Goal: Task Accomplishment & Management: Complete application form

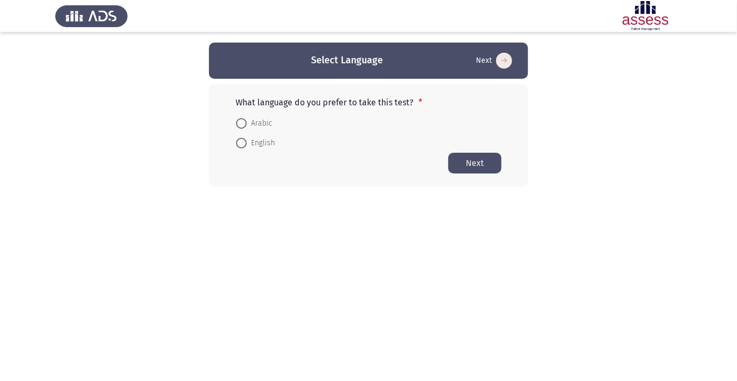
click at [252, 123] on span "Arabic" at bounding box center [260, 123] width 26 height 13
click at [247, 123] on input "Arabic" at bounding box center [241, 123] width 11 height 11
radio input "true"
click at [482, 163] on button "Next" at bounding box center [474, 162] width 53 height 21
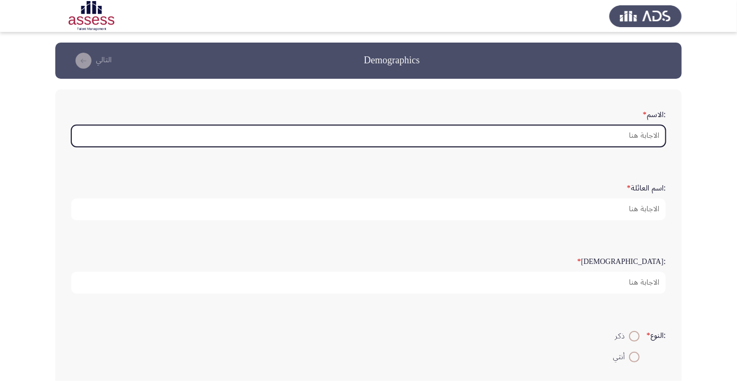
click at [630, 132] on input ":الاسم *" at bounding box center [368, 136] width 594 height 22
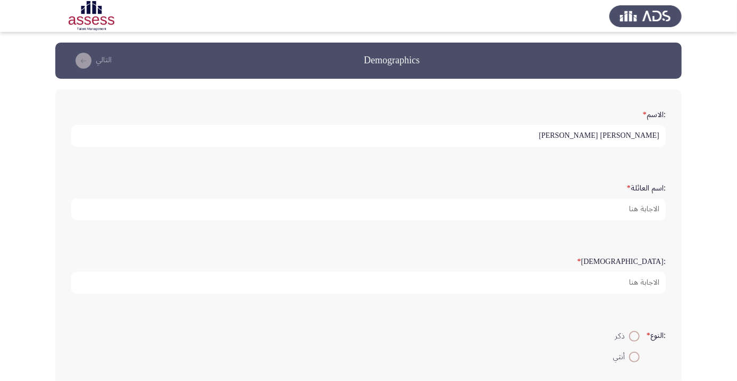
type input "[PERSON_NAME] [PERSON_NAME]"
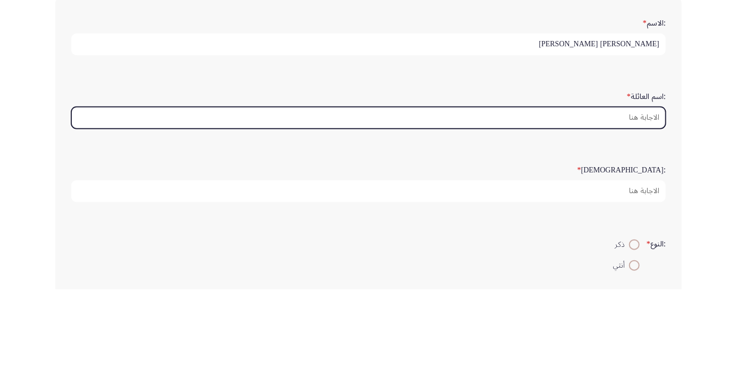
click at [627, 208] on input ":اسم العائلة *" at bounding box center [368, 209] width 594 height 22
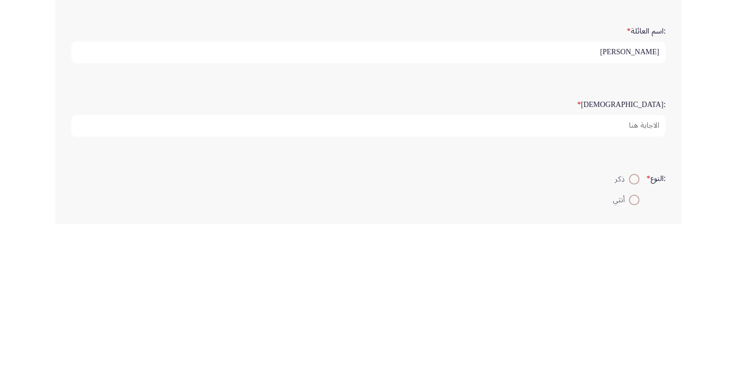
type input "[PERSON_NAME]"
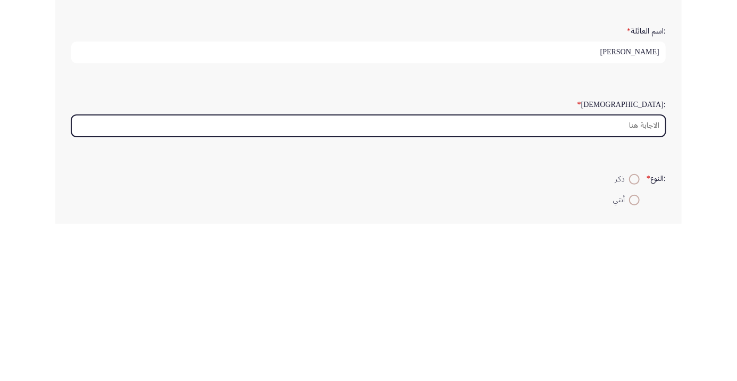
click at [593, 278] on input ":السن *" at bounding box center [368, 283] width 594 height 22
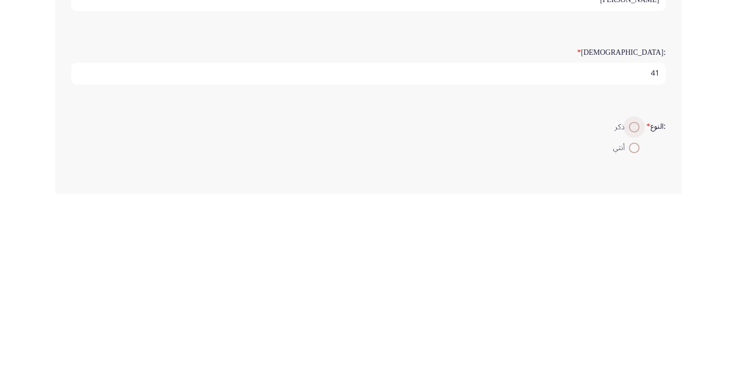
type input "41"
click at [634, 314] on span at bounding box center [634, 314] width 0 height 0
click at [633, 312] on input "ذكر" at bounding box center [634, 314] width 11 height 11
radio input "true"
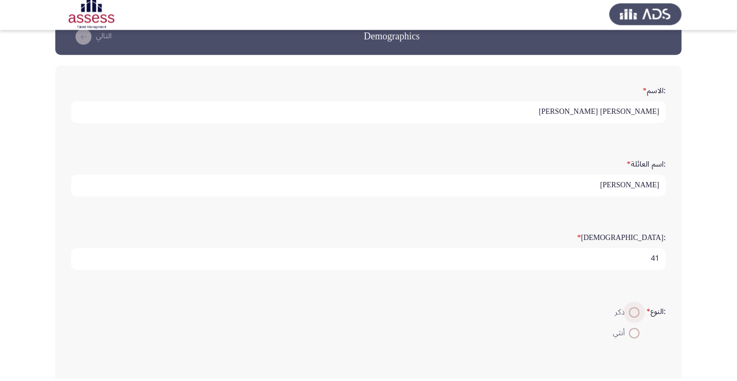
scroll to position [22, 0]
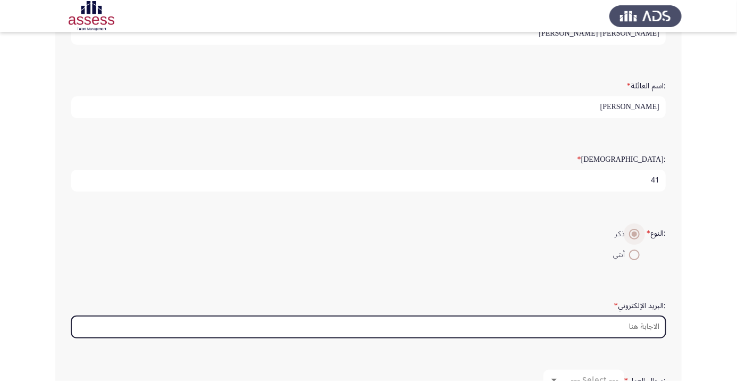
click at [603, 325] on input ":البريد الإلكتروني *" at bounding box center [368, 327] width 594 height 22
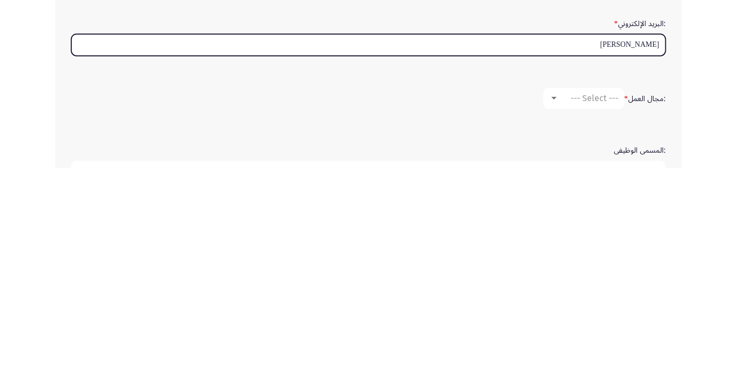
scroll to position [172, 0]
type input "[PERSON_NAME]"
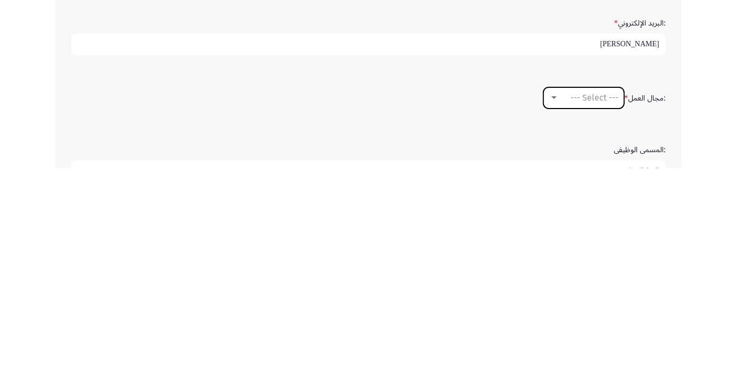
click at [592, 310] on span "--- Select ---" at bounding box center [594, 310] width 48 height 10
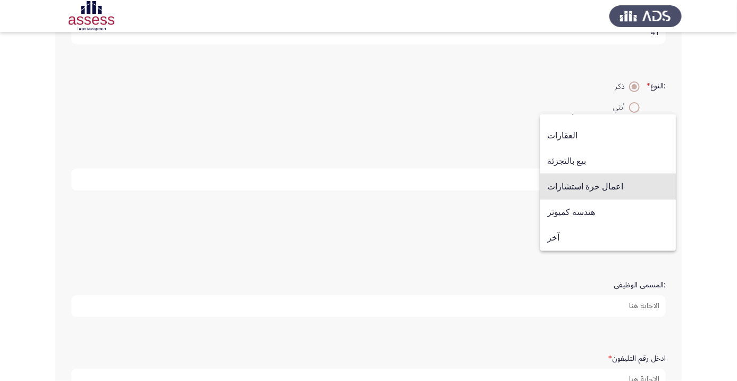
scroll to position [251, 0]
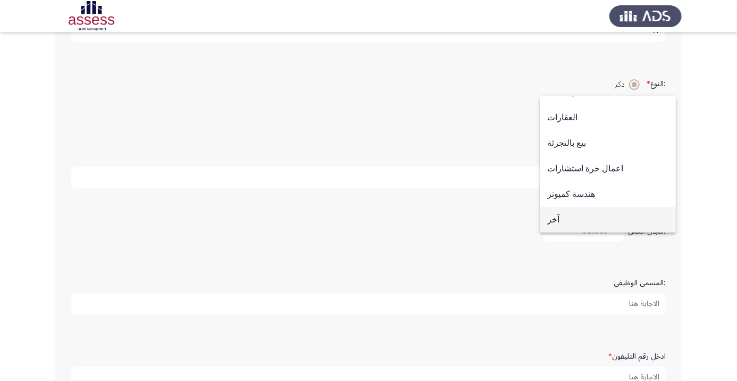
click at [556, 232] on span "آخر" at bounding box center [608, 220] width 122 height 26
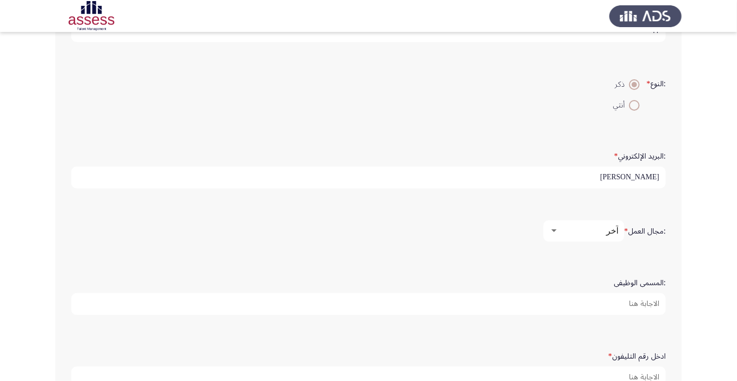
click at [635, 301] on input ":المسمى الوظيفى" at bounding box center [368, 304] width 594 height 22
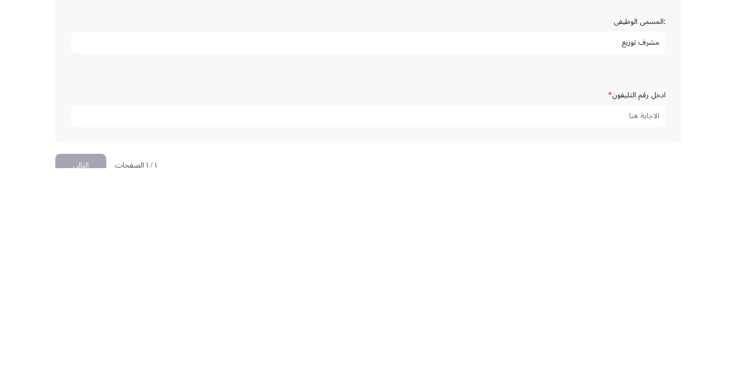
scroll to position [313, 0]
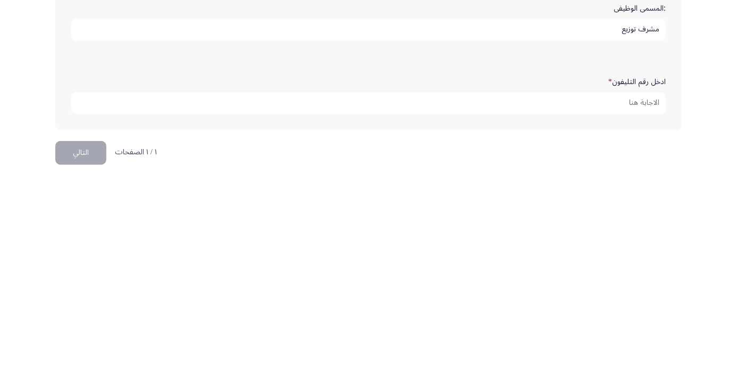
type input "مشرف توزيع"
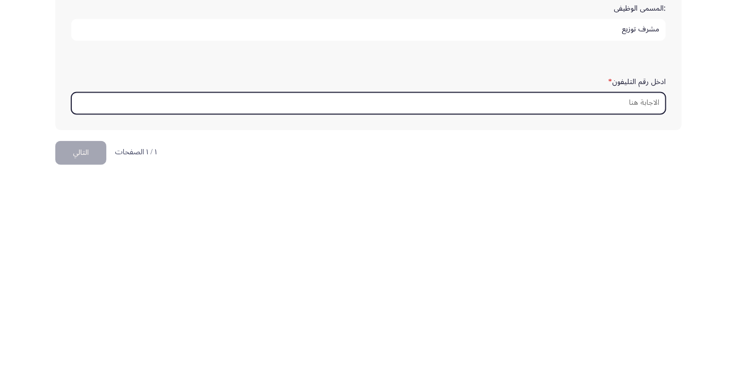
click at [632, 310] on input "ادخل رقم التليفون *" at bounding box center [368, 316] width 594 height 22
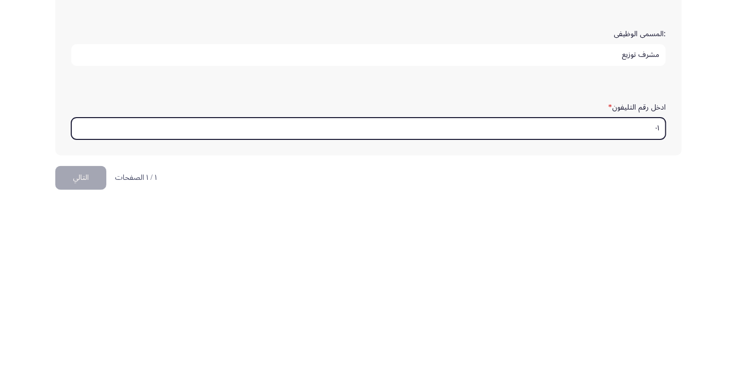
type input "٠"
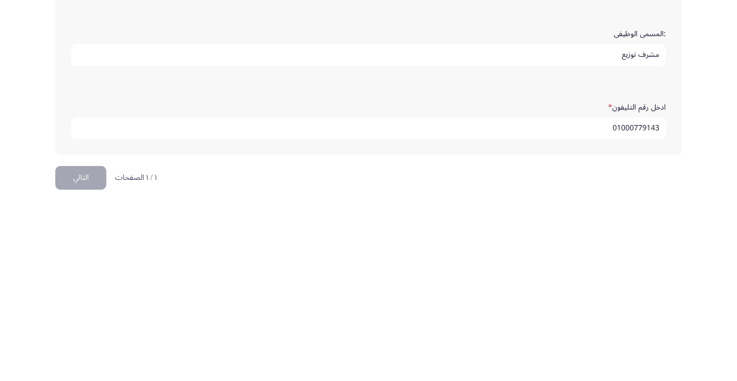
scroll to position [324, 0]
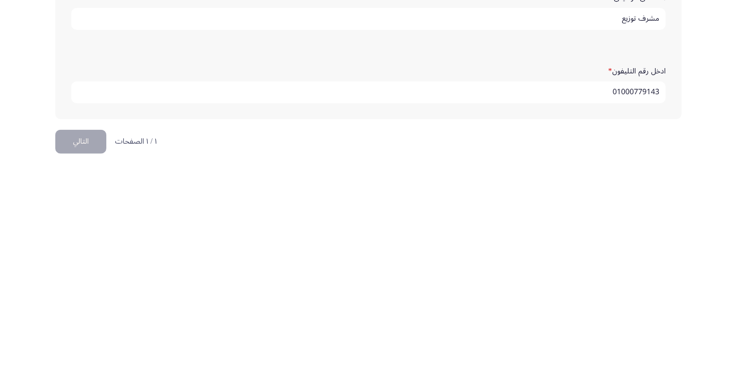
type input "01000779143"
click at [89, 345] on button "التالي" at bounding box center [80, 354] width 51 height 24
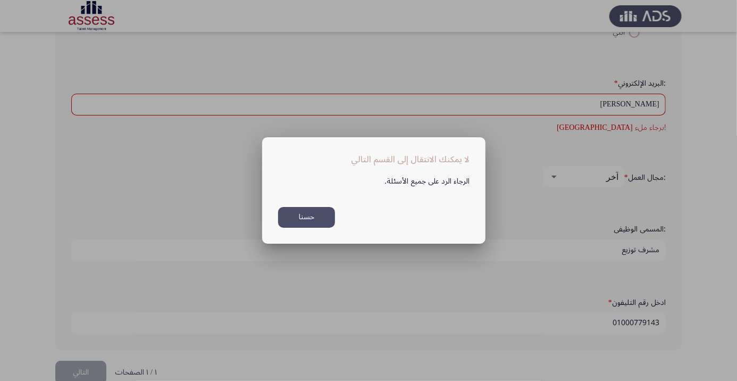
click at [662, 97] on div at bounding box center [368, 190] width 737 height 381
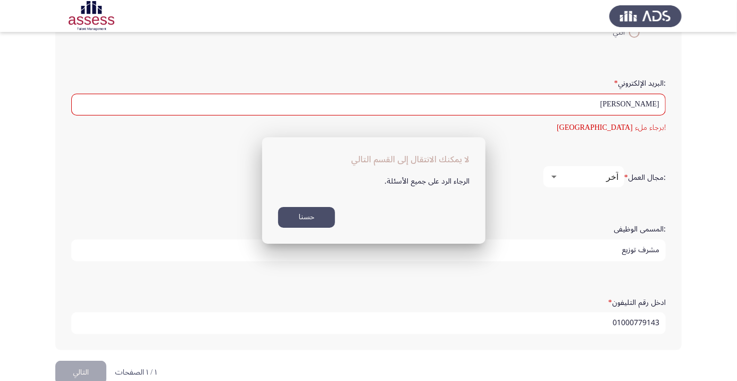
scroll to position [324, 0]
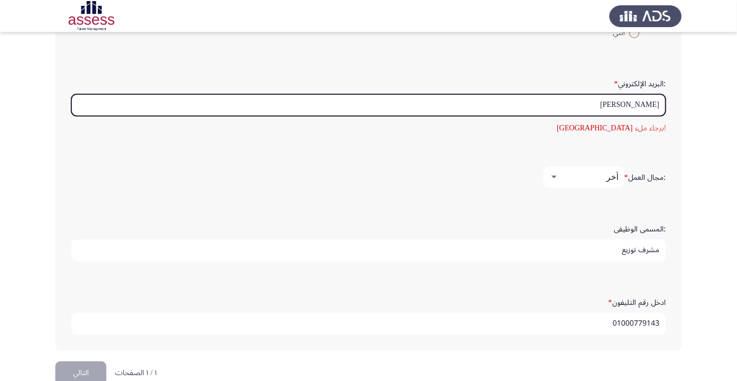
click at [658, 100] on input "[PERSON_NAME]" at bounding box center [368, 105] width 594 height 22
click at [591, 103] on input "[PERSON_NAME]" at bounding box center [368, 105] width 594 height 22
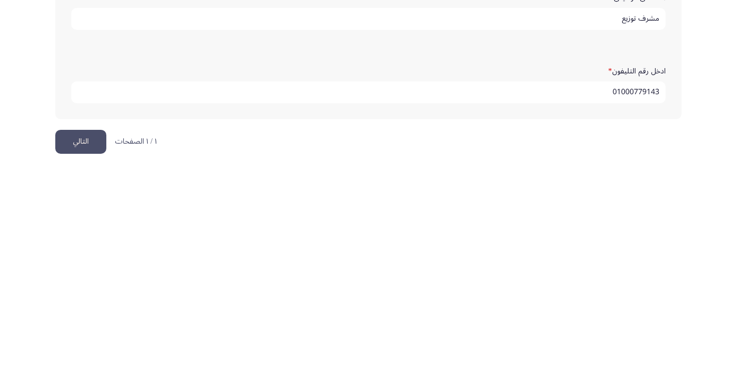
type input "[PERSON_NAME][EMAIL_ADDRESS][DOMAIN_NAME]"
click at [88, 349] on button "التالي" at bounding box center [80, 354] width 51 height 24
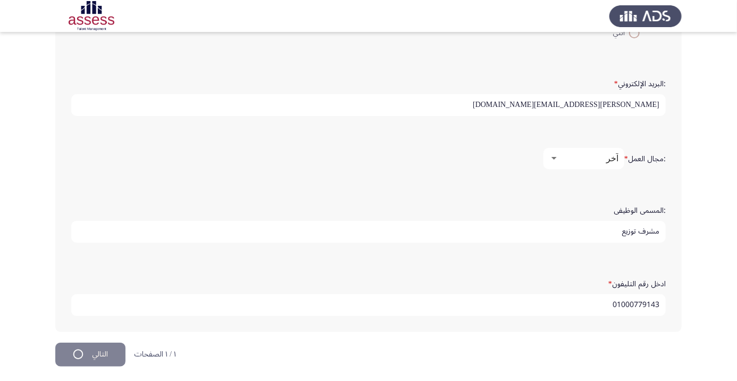
scroll to position [0, 0]
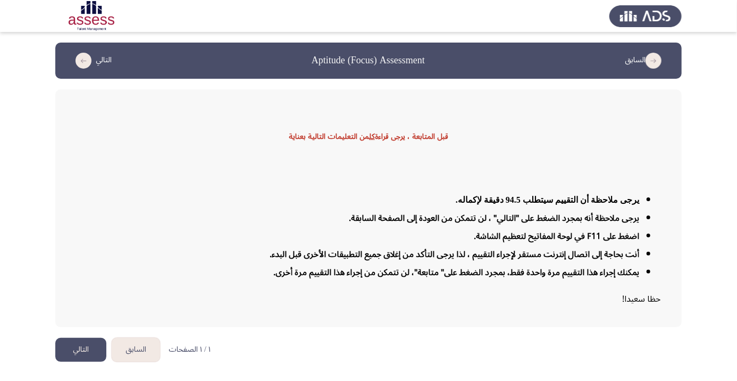
click at [88, 362] on button "التالي" at bounding box center [80, 350] width 51 height 24
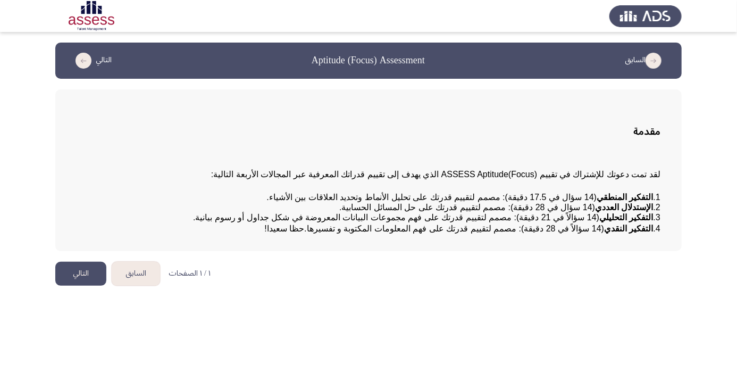
click at [80, 286] on button "التالي" at bounding box center [80, 274] width 51 height 24
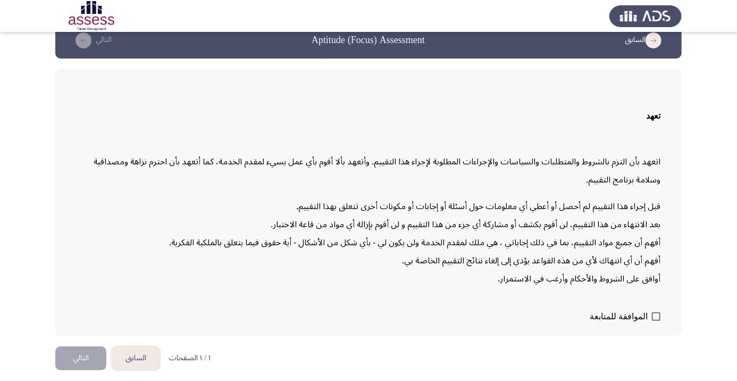
scroll to position [30, 0]
click at [657, 321] on span at bounding box center [656, 316] width 9 height 9
click at [656, 321] on input "الموافقة للمتابعة" at bounding box center [656, 321] width 1 height 1
checkbox input "true"
click at [95, 370] on button "التالي" at bounding box center [80, 358] width 51 height 24
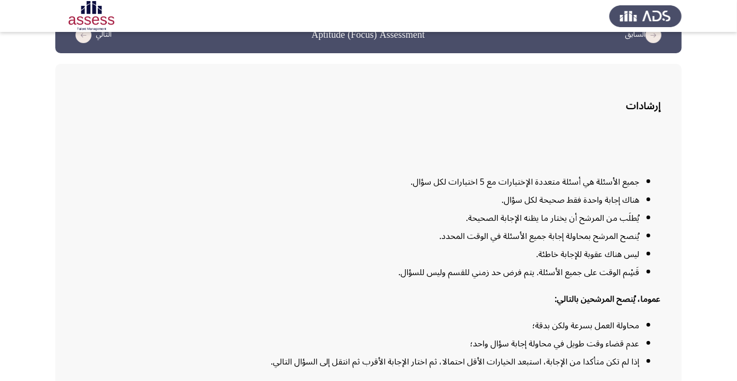
scroll to position [86, 0]
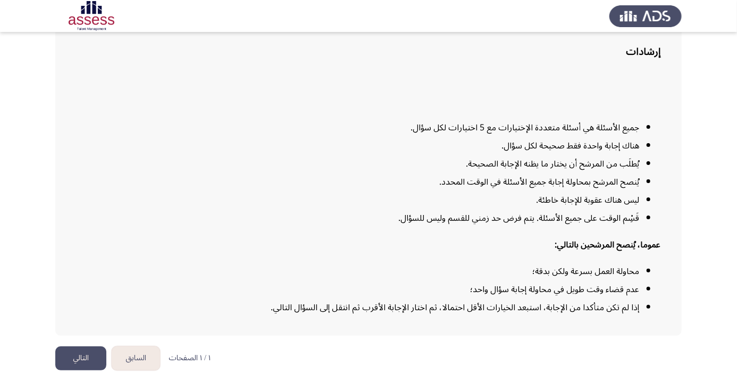
click at [85, 370] on button "التالي" at bounding box center [80, 358] width 51 height 24
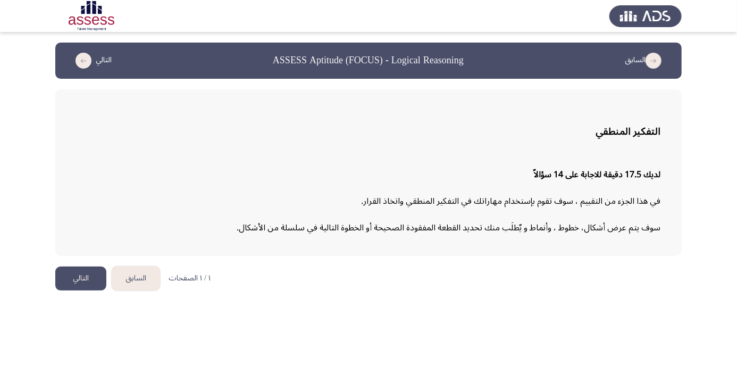
click at [83, 276] on button "التالي" at bounding box center [80, 278] width 51 height 24
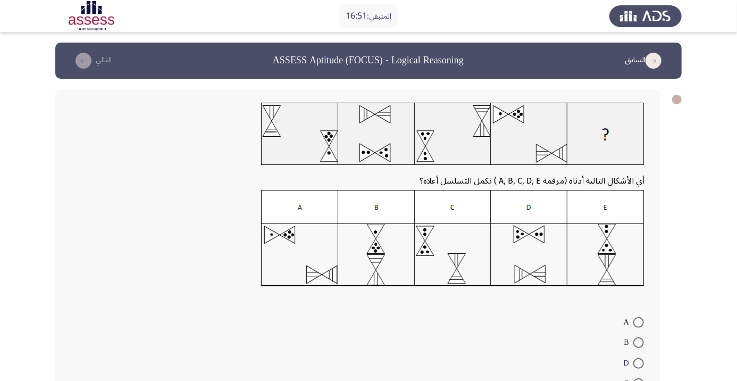
click at [605, 264] on img at bounding box center [452, 238] width 383 height 97
radio input "true"
click at [96, 59] on button "التالي" at bounding box center [91, 60] width 47 height 17
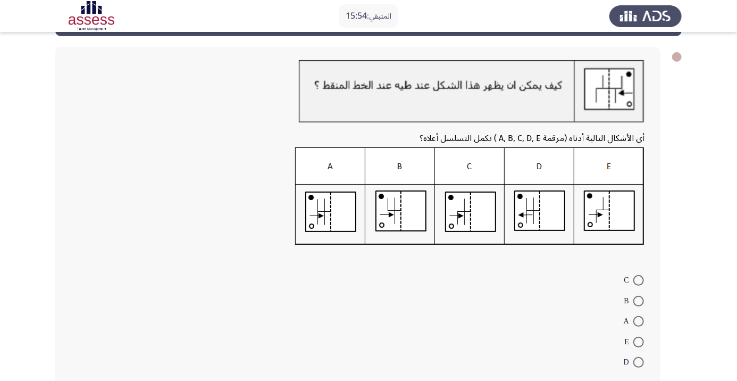
scroll to position [48, 0]
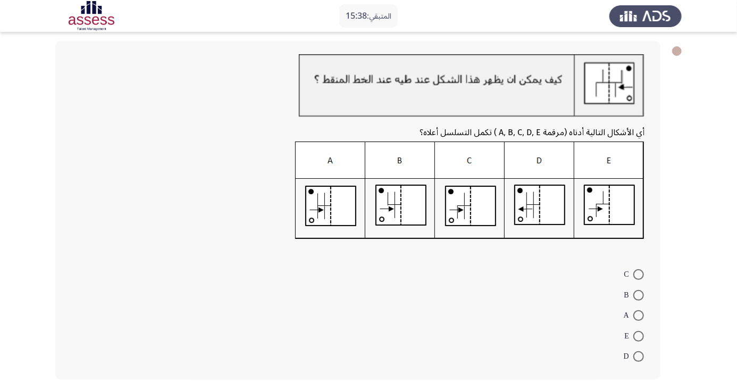
click at [544, 203] on img at bounding box center [469, 190] width 349 height 98
click at [638, 356] on span at bounding box center [638, 356] width 11 height 11
click at [638, 356] on input "D" at bounding box center [638, 356] width 11 height 11
radio input "true"
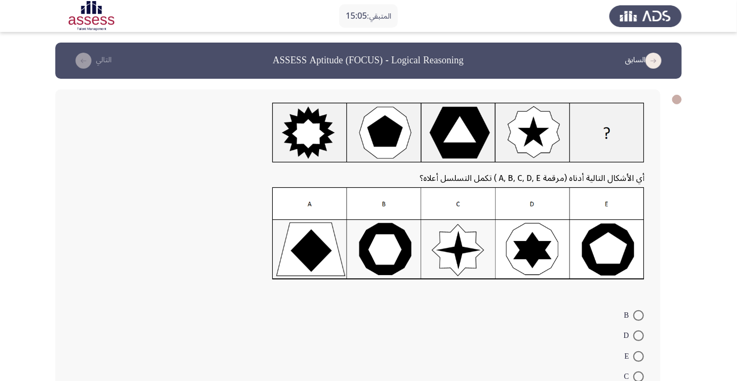
click at [690, 197] on app-assessment-container "المتبقي: 15:05 السابق ASSESS Aptitude (FOCUS) - Logical Reasoning التالي أي الأ…" at bounding box center [368, 237] width 737 height 388
click at [638, 315] on span at bounding box center [638, 315] width 11 height 11
click at [638, 315] on input "B" at bounding box center [638, 315] width 11 height 11
radio input "true"
click at [86, 64] on icon "load next page" at bounding box center [83, 61] width 16 height 16
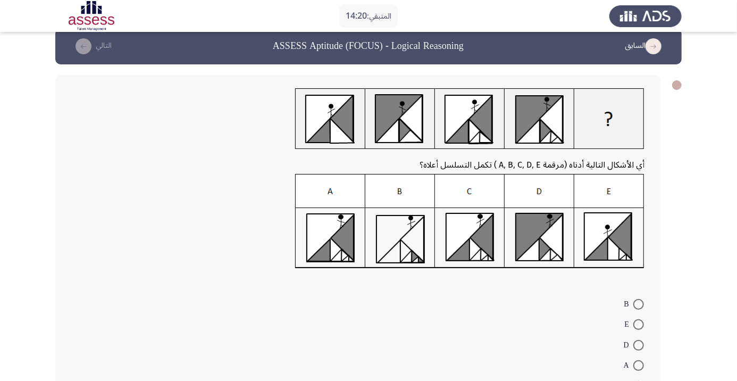
scroll to position [19, 0]
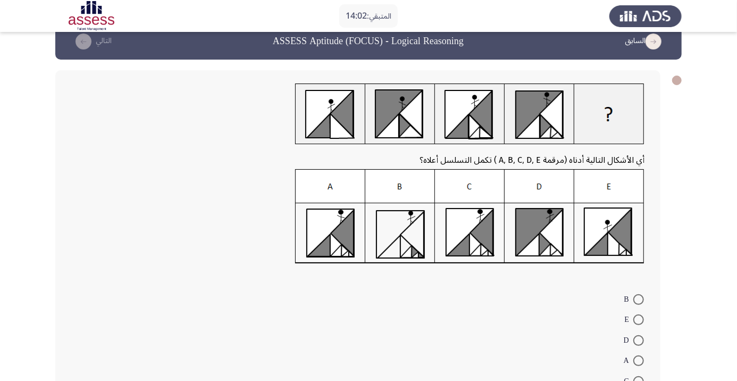
click at [638, 380] on span at bounding box center [638, 381] width 11 height 11
click at [638, 380] on input "C" at bounding box center [638, 381] width 11 height 11
radio input "true"
click at [97, 40] on button "التالي" at bounding box center [91, 41] width 47 height 17
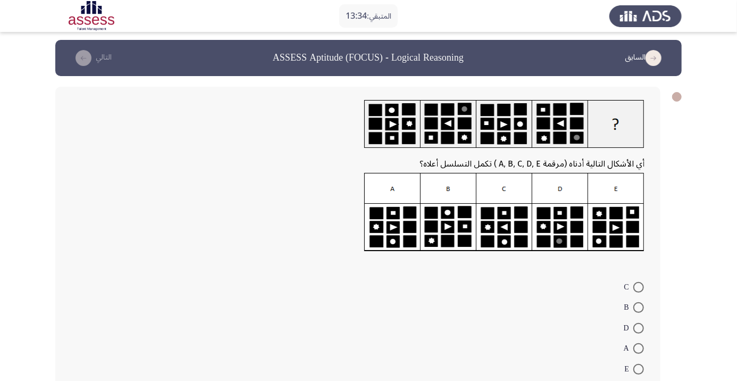
scroll to position [0, 0]
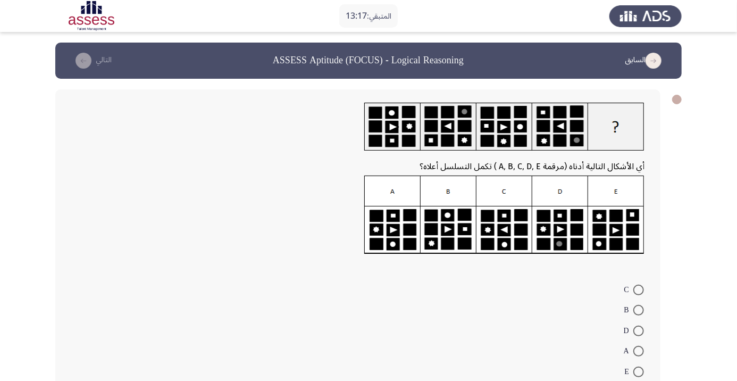
click at [612, 230] on img at bounding box center [504, 214] width 280 height 79
click at [638, 371] on span at bounding box center [638, 371] width 11 height 11
click at [638, 371] on input "E" at bounding box center [638, 371] width 11 height 11
radio input "true"
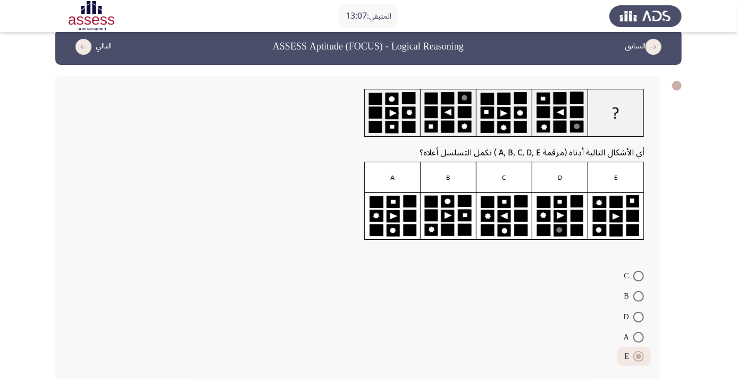
click at [97, 48] on button "التالي" at bounding box center [91, 46] width 47 height 17
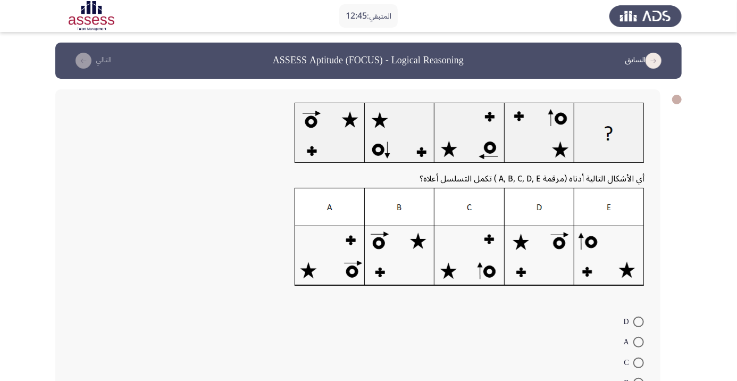
click at [638, 321] on span at bounding box center [638, 321] width 11 height 11
click at [638, 321] on input "D" at bounding box center [638, 321] width 11 height 11
radio input "true"
click at [96, 61] on button "التالي" at bounding box center [91, 60] width 47 height 17
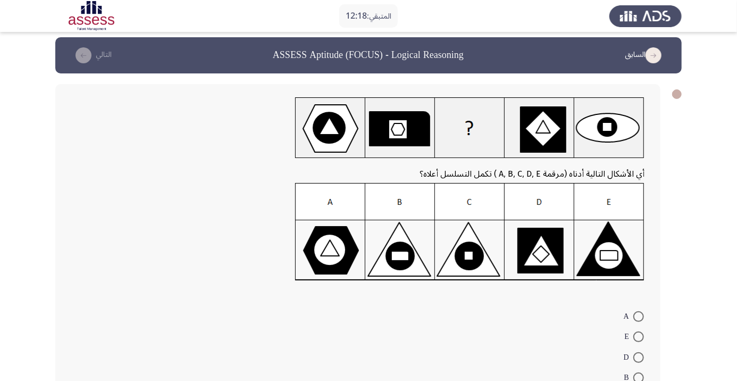
scroll to position [4, 0]
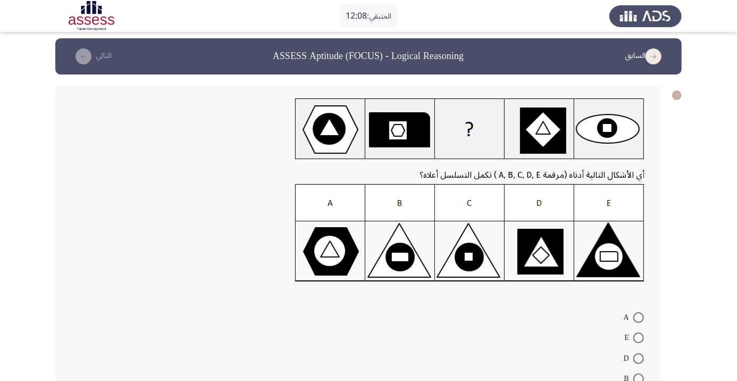
radio input "true"
click at [96, 53] on button "التالي" at bounding box center [91, 56] width 47 height 17
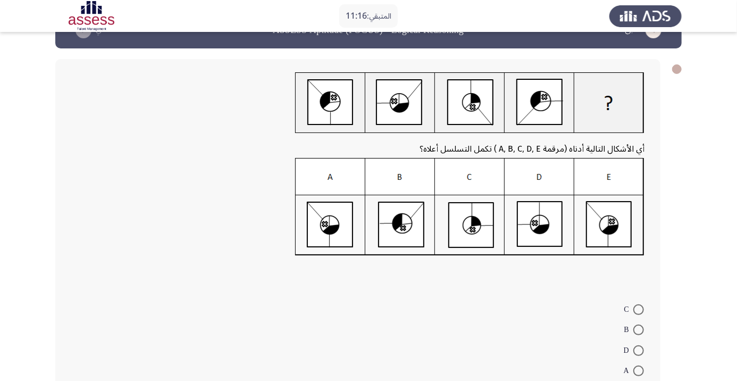
scroll to position [31, 0]
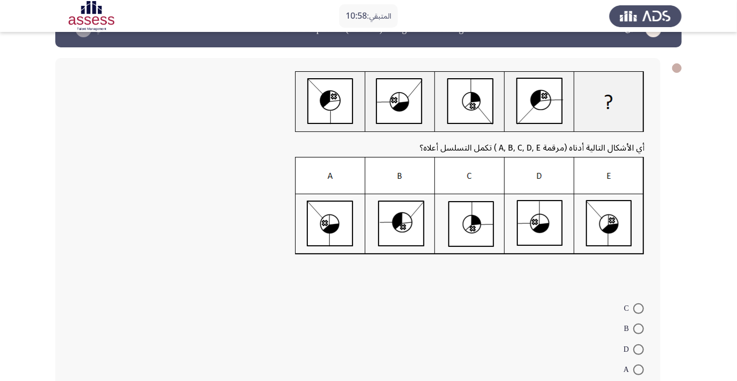
click at [638, 328] on span at bounding box center [638, 328] width 11 height 11
click at [638, 328] on input "B" at bounding box center [638, 328] width 11 height 11
radio input "true"
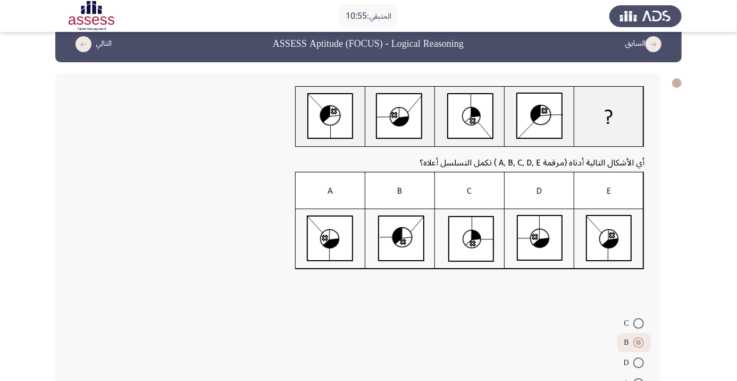
scroll to position [15, 0]
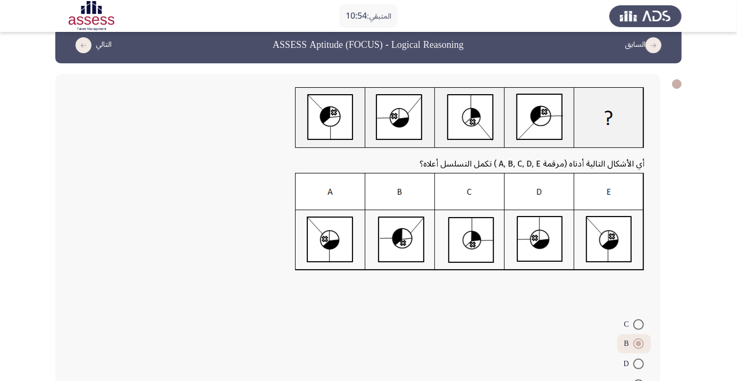
click at [85, 51] on icon "load next page" at bounding box center [83, 45] width 16 height 16
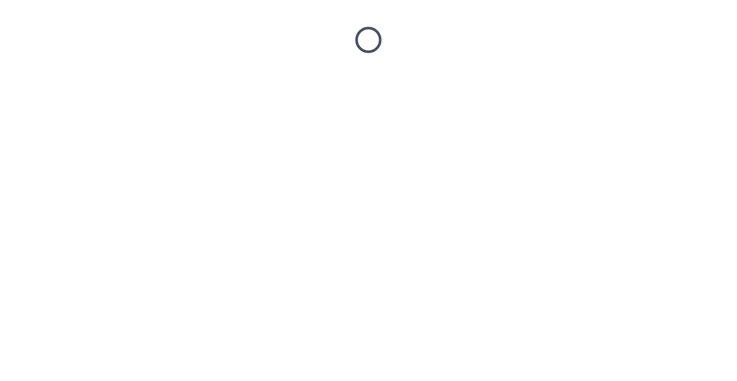
scroll to position [0, 0]
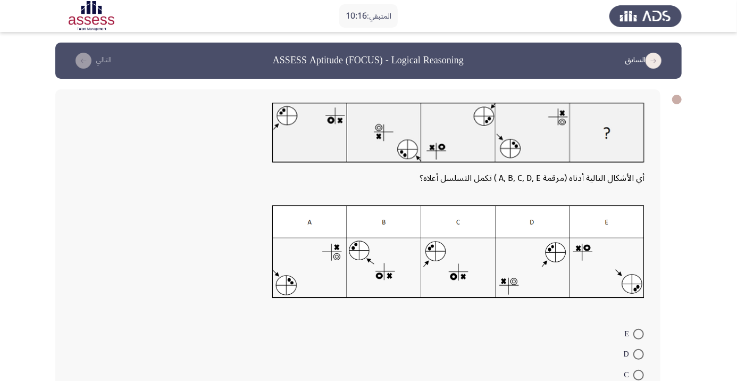
click at [638, 333] on span at bounding box center [638, 334] width 11 height 11
click at [638, 333] on input "E" at bounding box center [638, 334] width 11 height 11
radio input "true"
click at [98, 61] on button "التالي" at bounding box center [91, 60] width 47 height 17
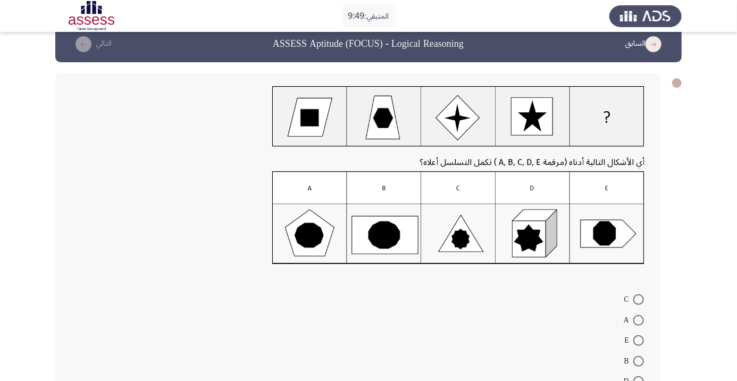
scroll to position [15, 0]
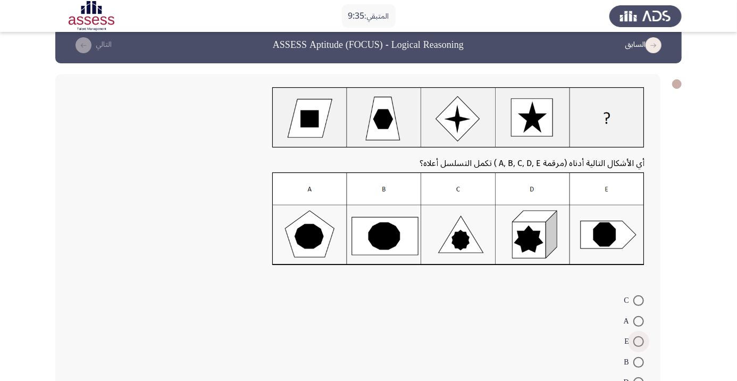
click at [637, 344] on span at bounding box center [638, 341] width 11 height 11
click at [637, 344] on input "E" at bounding box center [638, 341] width 11 height 11
radio input "true"
click at [87, 42] on icon "load next page" at bounding box center [83, 45] width 16 height 16
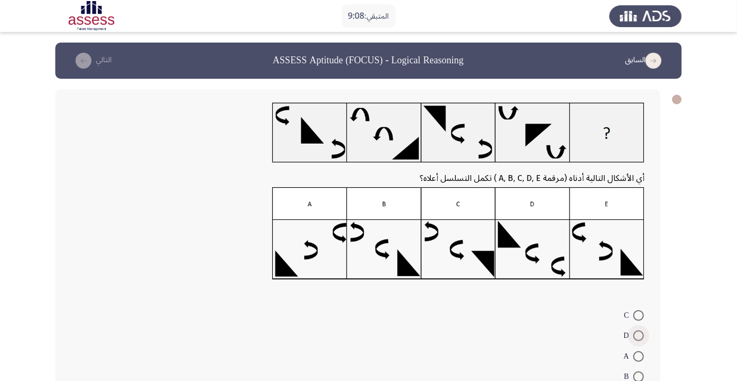
click at [638, 335] on span at bounding box center [638, 335] width 11 height 11
click at [638, 335] on input "D" at bounding box center [638, 335] width 11 height 11
radio input "true"
click at [85, 63] on icon "load next page" at bounding box center [83, 61] width 16 height 16
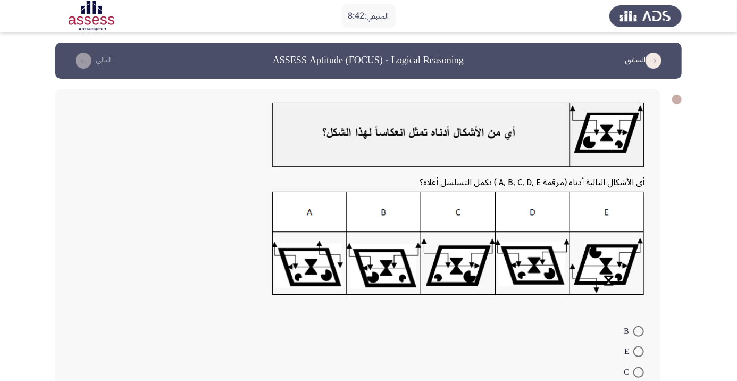
click at [534, 262] on img at bounding box center [458, 243] width 372 height 105
radio input "true"
click at [88, 63] on icon "load next page" at bounding box center [83, 61] width 16 height 16
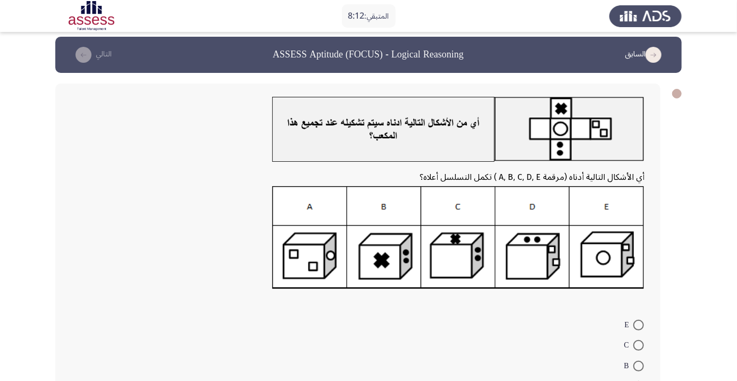
scroll to position [1, 0]
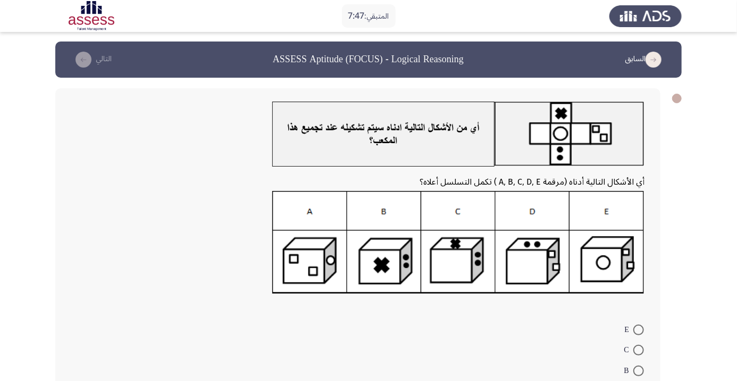
click at [674, 289] on div "أي الأشكال التالية أدناه (مرقمة A, B, C, D, E ) تكمل التسلسل أعلاه؟ E C B A D" at bounding box center [368, 261] width 626 height 367
click at [638, 329] on span at bounding box center [638, 329] width 11 height 11
click at [638, 329] on input "E" at bounding box center [638, 329] width 11 height 11
radio input "true"
click at [96, 62] on button "التالي" at bounding box center [91, 59] width 47 height 17
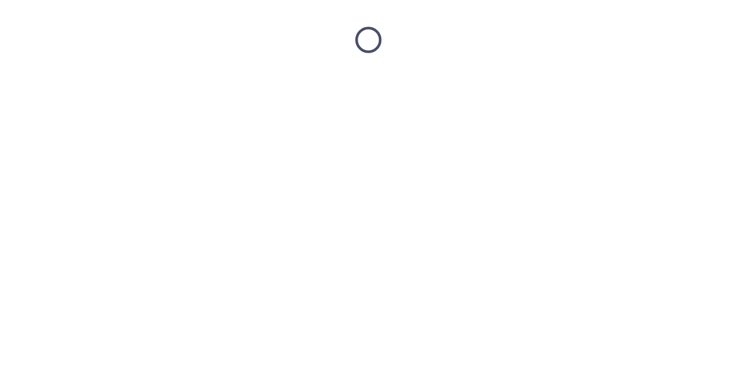
scroll to position [0, 0]
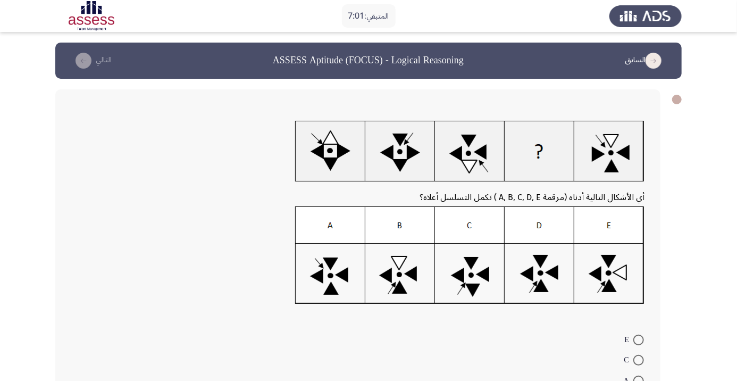
click at [545, 285] on img at bounding box center [469, 255] width 349 height 98
radio input "true"
click at [81, 68] on icon "load next page" at bounding box center [83, 61] width 16 height 16
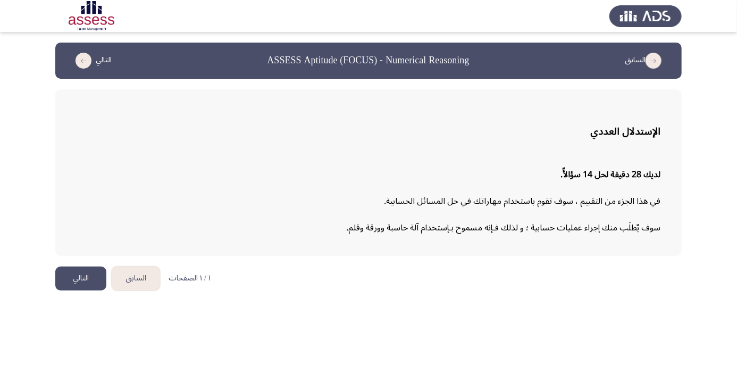
click at [83, 281] on button "التالي" at bounding box center [80, 278] width 51 height 24
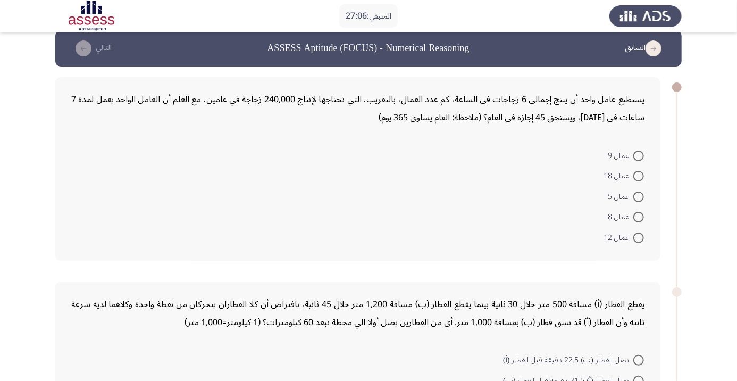
scroll to position [16, 0]
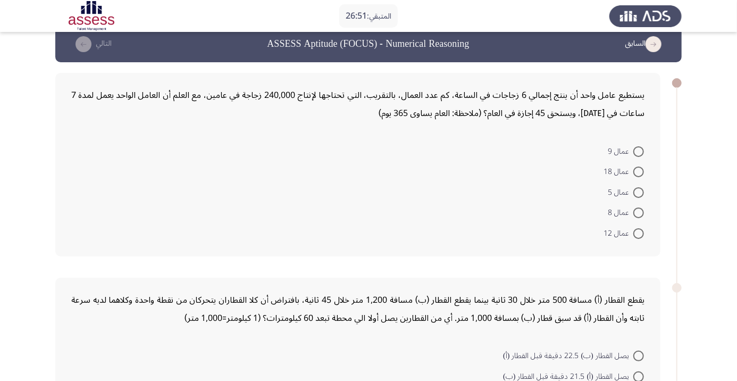
click at [634, 192] on span at bounding box center [638, 192] width 11 height 11
click at [634, 192] on input "عمال 5" at bounding box center [638, 192] width 11 height 11
radio input "true"
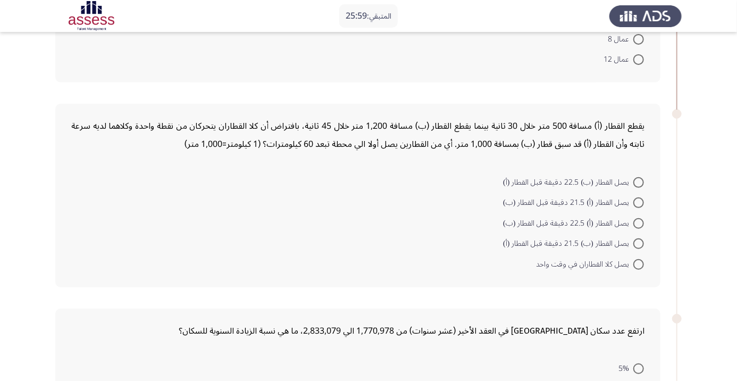
scroll to position [189, 0]
click at [638, 263] on span at bounding box center [638, 264] width 11 height 11
click at [638, 263] on input "يصل كلا القطاران في وقت واحد" at bounding box center [638, 264] width 11 height 11
radio input "true"
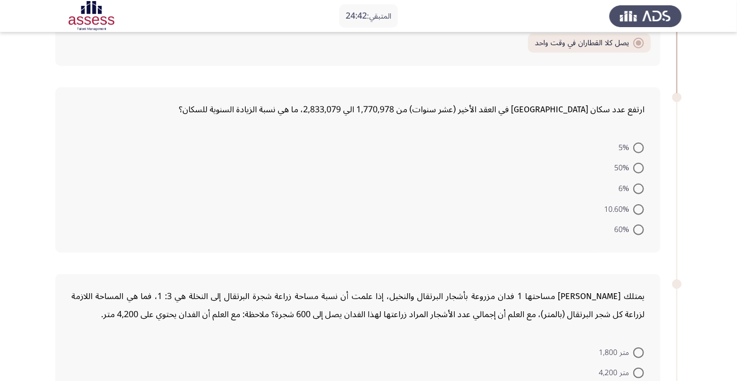
scroll to position [408, 0]
click at [638, 229] on span at bounding box center [638, 230] width 11 height 11
click at [638, 229] on input "60%" at bounding box center [638, 230] width 11 height 11
radio input "true"
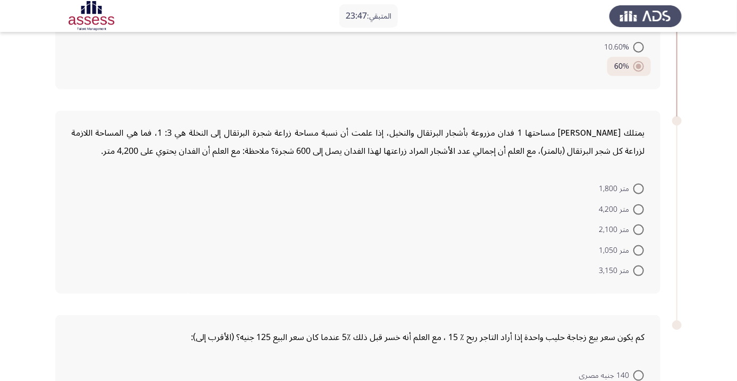
scroll to position [567, 0]
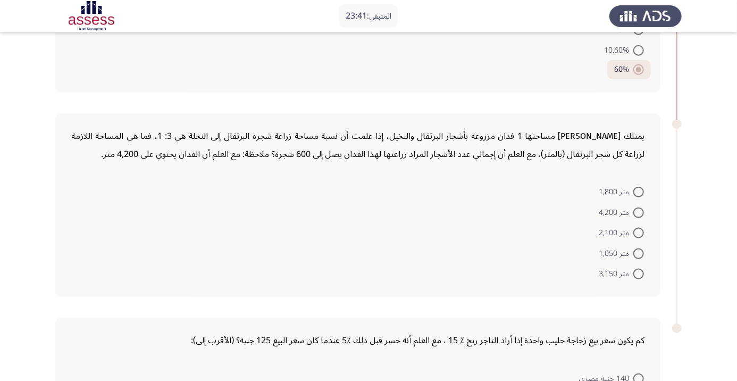
click at [638, 190] on span at bounding box center [638, 192] width 11 height 11
click at [638, 190] on input "متر 1,800" at bounding box center [638, 192] width 11 height 11
radio input "true"
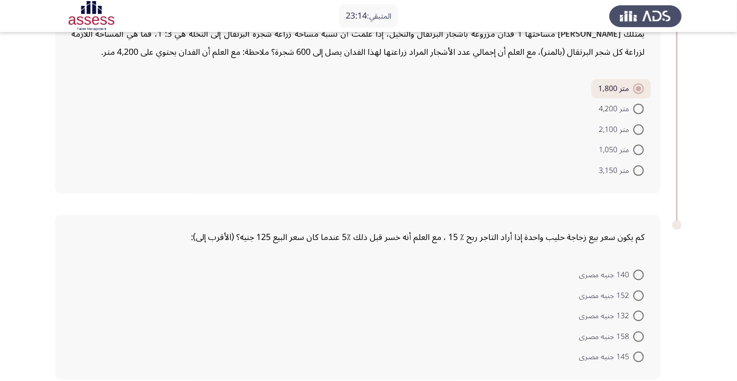
scroll to position [667, 0]
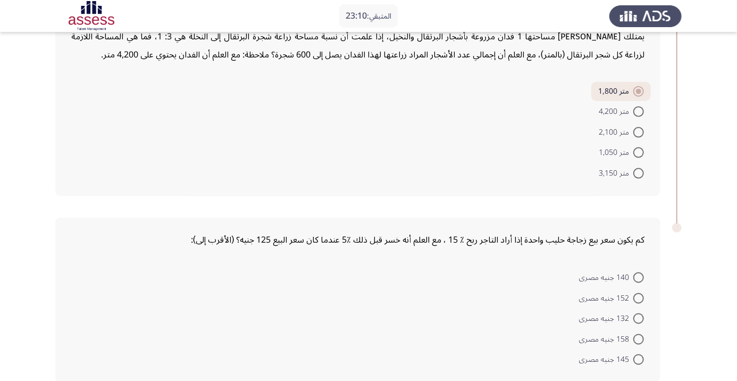
click at [633, 293] on span at bounding box center [638, 298] width 11 height 11
click at [633, 293] on input "152 جنيه مصرى" at bounding box center [638, 298] width 11 height 11
radio input "true"
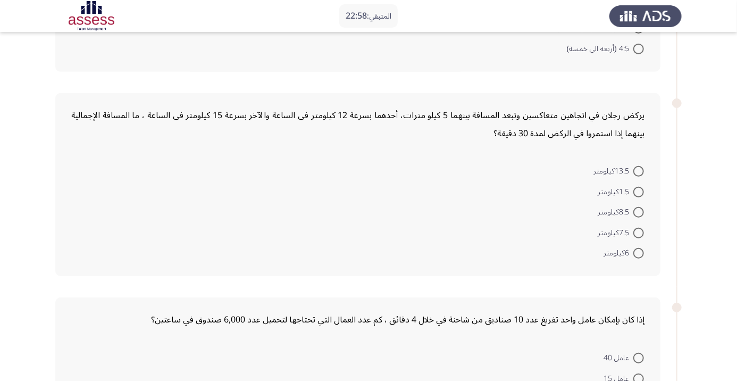
scroll to position [0, 0]
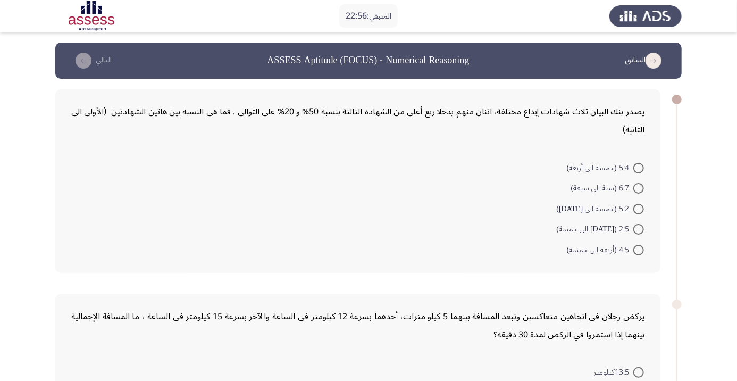
click at [657, 56] on icon "load previous page" at bounding box center [653, 61] width 16 height 16
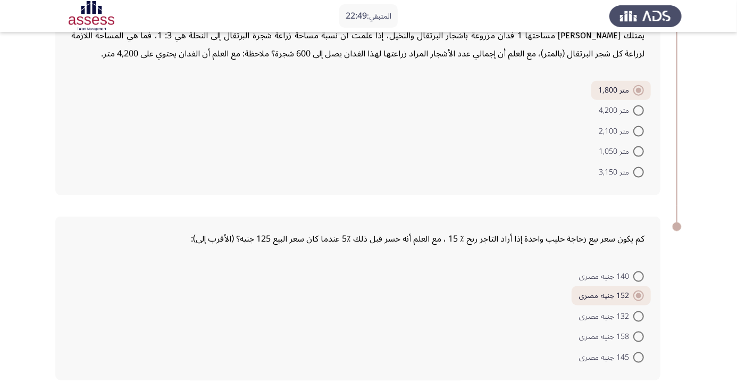
scroll to position [668, 0]
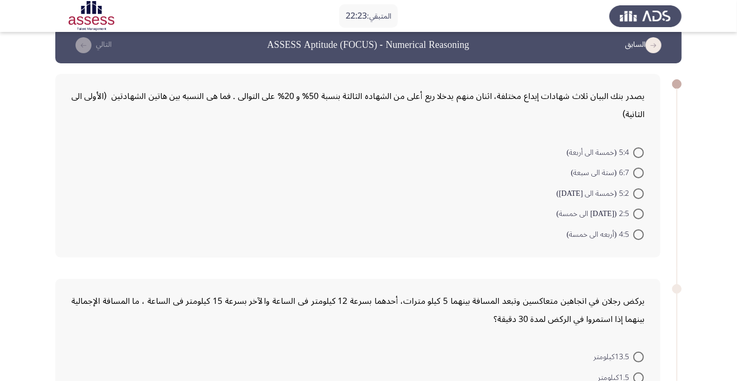
scroll to position [12, 0]
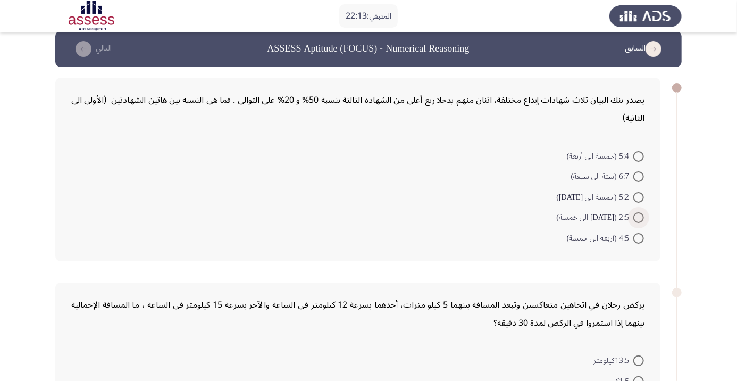
click at [610, 214] on span "2:5 ([DATE] الى خمسة)" at bounding box center [595, 217] width 77 height 13
click at [633, 214] on input "2:5 ([DATE] الى خمسة)" at bounding box center [638, 217] width 11 height 11
radio input "true"
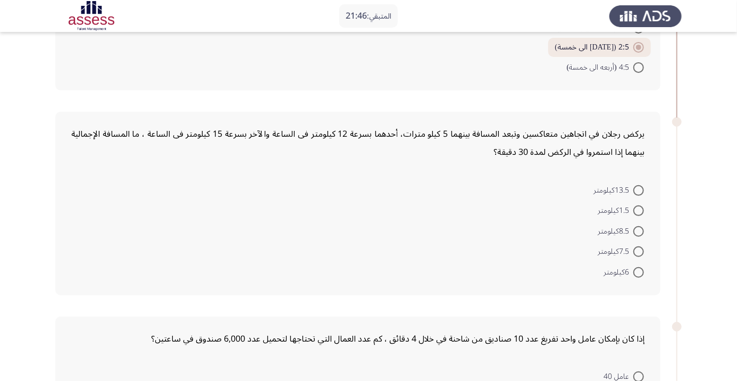
scroll to position [180, 0]
click at [638, 189] on span at bounding box center [638, 191] width 11 height 11
click at [638, 189] on input "13.5كيلومتر" at bounding box center [638, 191] width 11 height 11
radio input "true"
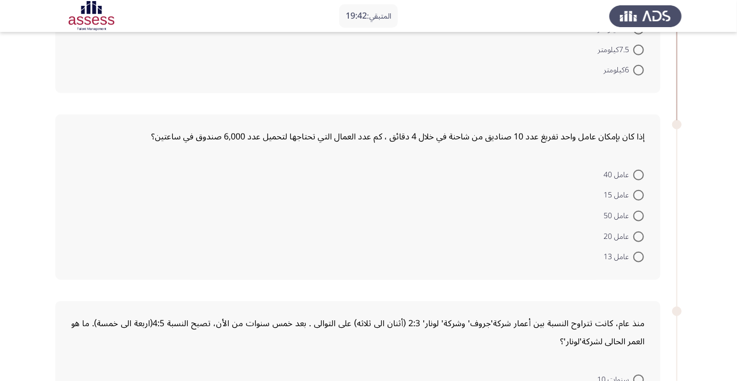
scroll to position [404, 0]
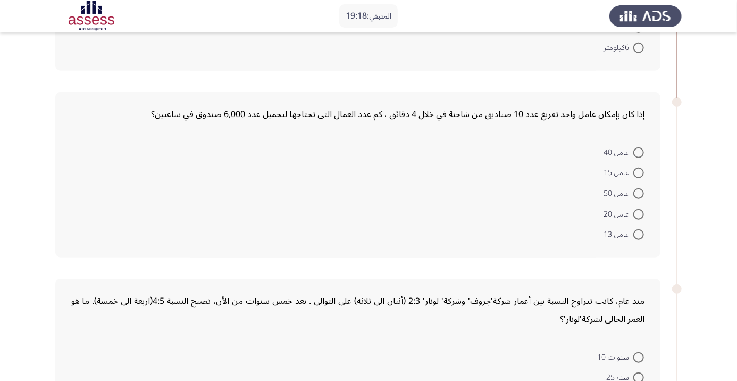
click at [635, 194] on span at bounding box center [638, 193] width 11 height 11
click at [635, 194] on input "عامل 50" at bounding box center [638, 193] width 11 height 11
radio input "true"
click at [638, 172] on span at bounding box center [638, 172] width 11 height 11
click at [638, 172] on input "عامل 15" at bounding box center [638, 172] width 11 height 11
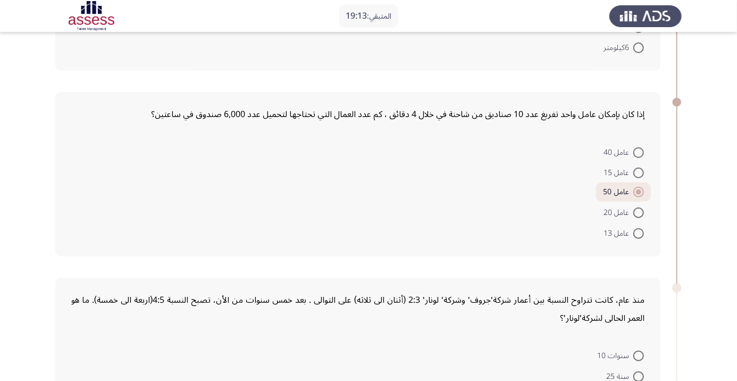
radio input "true"
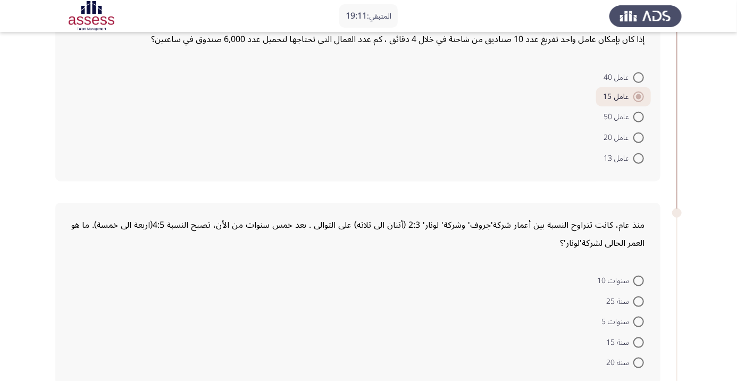
scroll to position [515, 0]
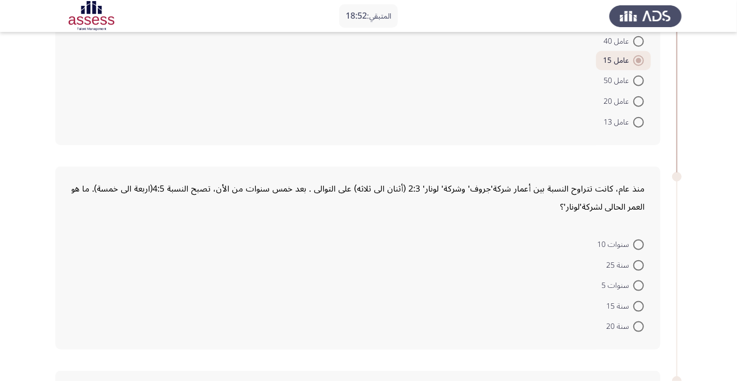
click at [638, 263] on span at bounding box center [638, 265] width 11 height 11
click at [638, 263] on input "سنة 25" at bounding box center [638, 265] width 11 height 11
radio input "true"
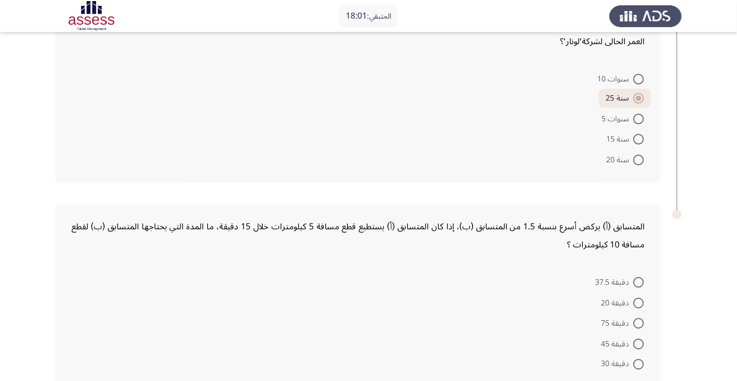
scroll to position [687, 0]
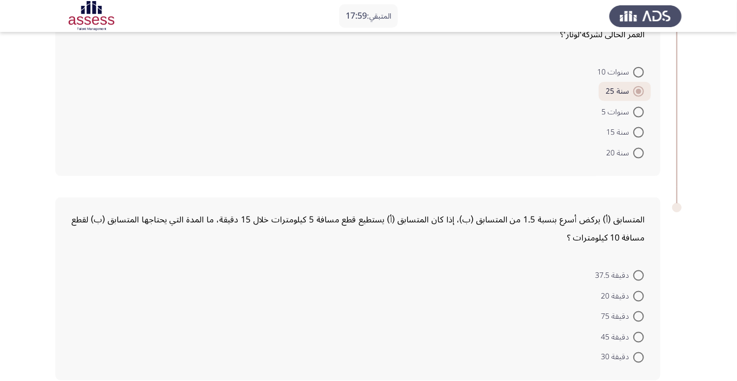
click at [626, 340] on span "دقيقة 45" at bounding box center [617, 337] width 32 height 13
click at [633, 340] on input "دقيقة 45" at bounding box center [638, 337] width 11 height 11
radio input "true"
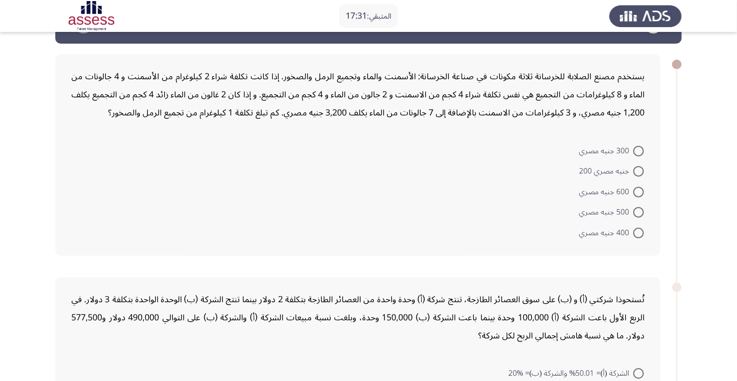
scroll to position [40, 0]
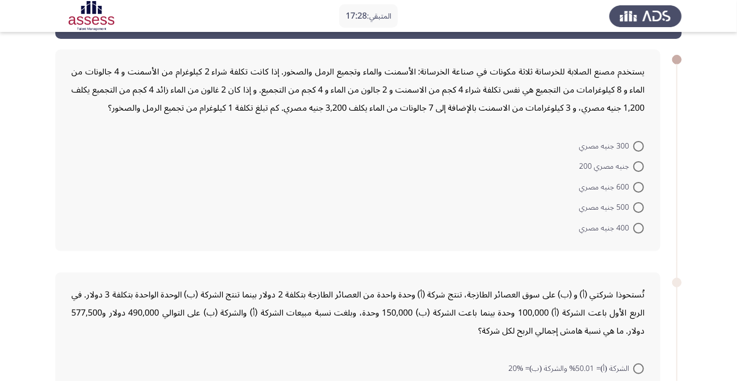
click at [638, 186] on span at bounding box center [638, 187] width 11 height 11
click at [638, 186] on input "600 جنيه مصري" at bounding box center [638, 187] width 11 height 11
radio input "true"
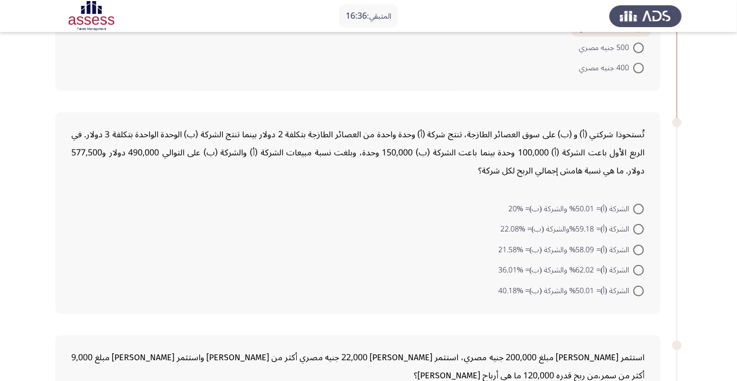
scroll to position [202, 0]
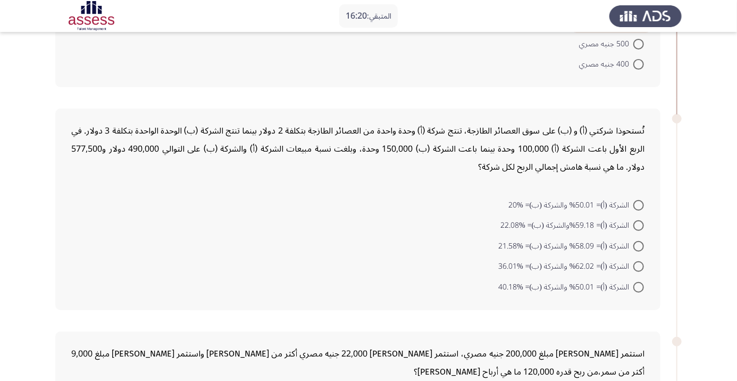
click at [638, 224] on span at bounding box center [638, 225] width 11 height 11
click at [638, 224] on input "الشركة (أ)= 59.18%والشركة (ب)= %22.08" at bounding box center [638, 225] width 11 height 11
radio input "true"
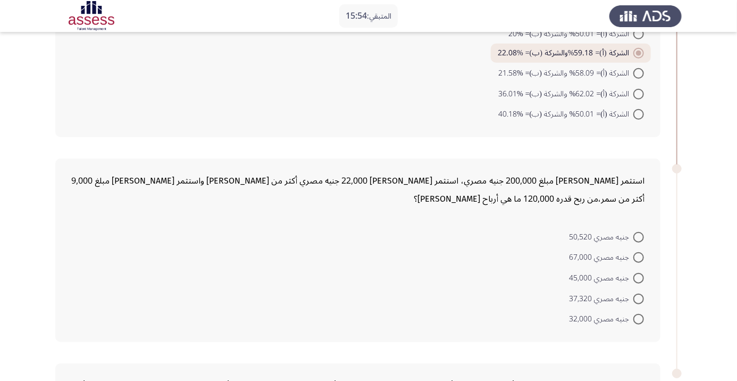
scroll to position [374, 0]
click at [617, 251] on span "جنيه مصري 67,000" at bounding box center [601, 256] width 64 height 13
click at [633, 251] on input "جنيه مصري 67,000" at bounding box center [638, 256] width 11 height 11
radio input "true"
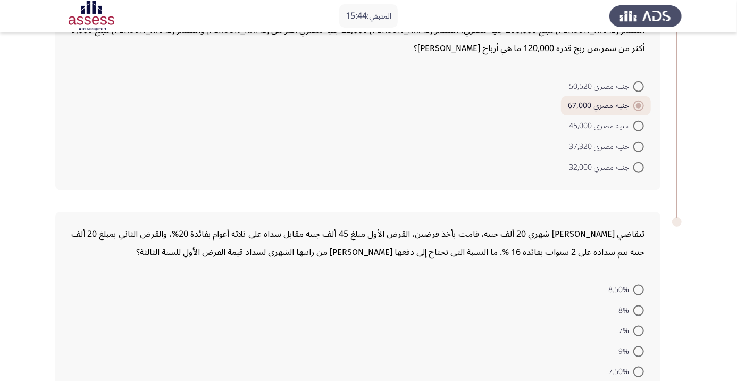
scroll to position [524, 0]
click at [638, 287] on span at bounding box center [638, 289] width 11 height 11
click at [638, 287] on input "8.50%" at bounding box center [638, 289] width 11 height 11
radio input "true"
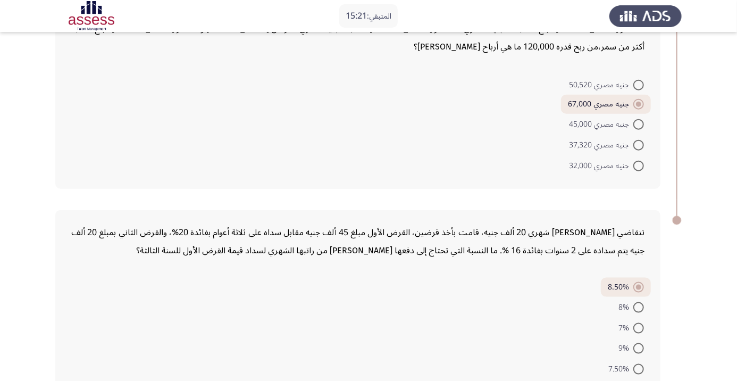
scroll to position [536, 0]
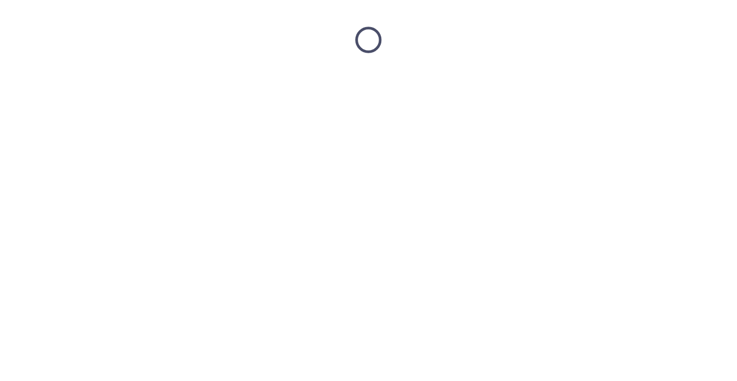
scroll to position [0, 0]
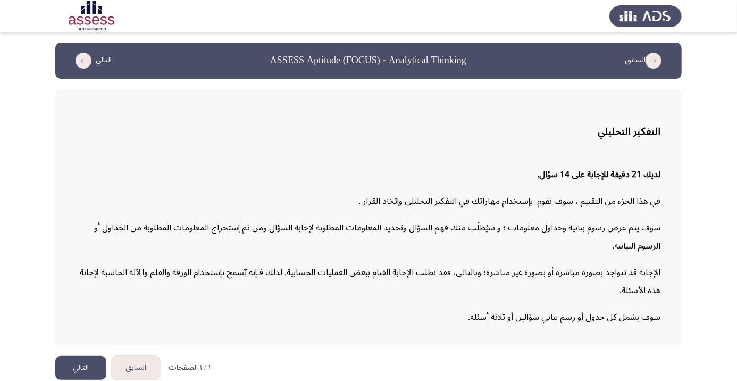
click at [85, 380] on button "التالي" at bounding box center [80, 368] width 51 height 24
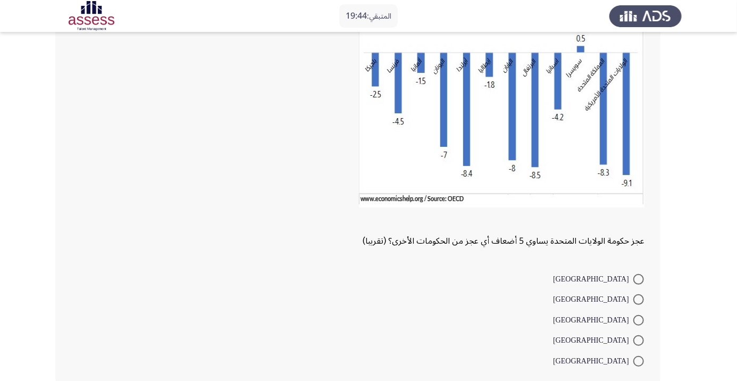
scroll to position [105, 0]
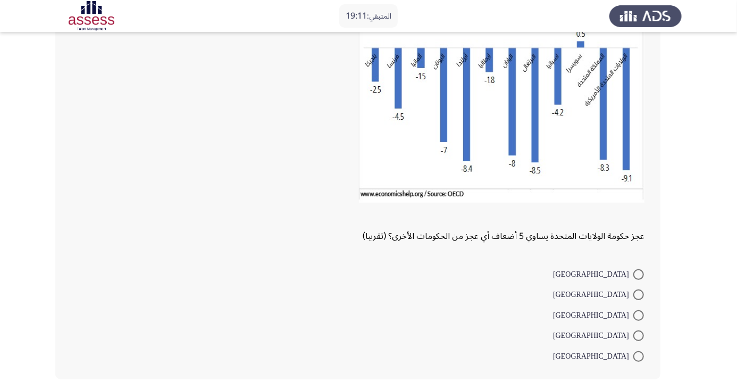
click at [638, 294] on span at bounding box center [638, 294] width 11 height 11
click at [638, 294] on input "[GEOGRAPHIC_DATA]" at bounding box center [638, 294] width 11 height 11
radio input "true"
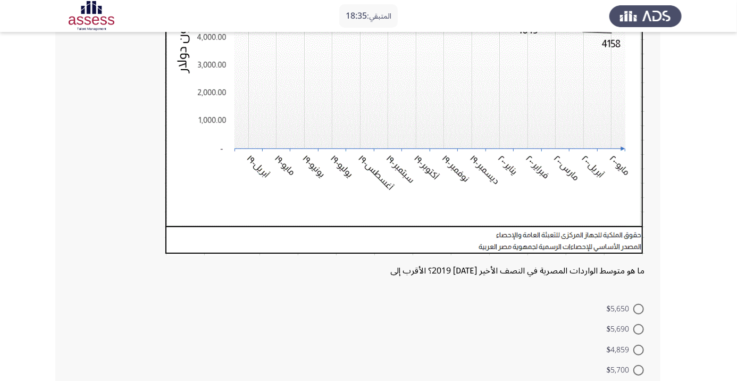
scroll to position [224, 0]
click at [624, 367] on span "$5,700" at bounding box center [620, 370] width 27 height 13
click at [633, 367] on input "$5,700" at bounding box center [638, 370] width 11 height 11
radio input "true"
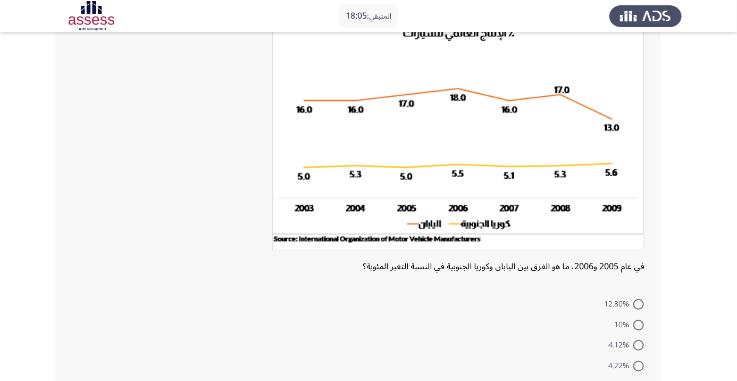
scroll to position [82, 0]
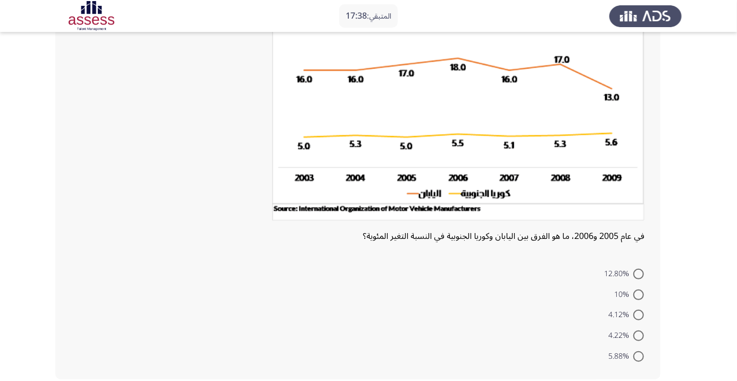
click at [627, 272] on span "12.80%" at bounding box center [618, 273] width 29 height 13
click at [633, 272] on input "12.80%" at bounding box center [638, 273] width 11 height 11
radio input "true"
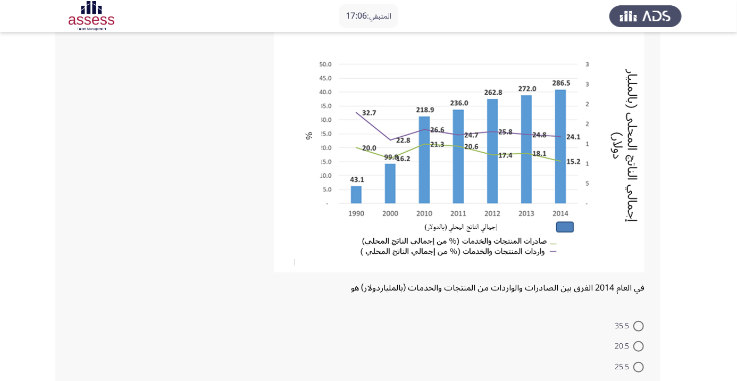
scroll to position [74, 0]
click at [638, 345] on span at bounding box center [638, 345] width 11 height 11
click at [638, 345] on input "20.5" at bounding box center [638, 345] width 11 height 11
radio input "true"
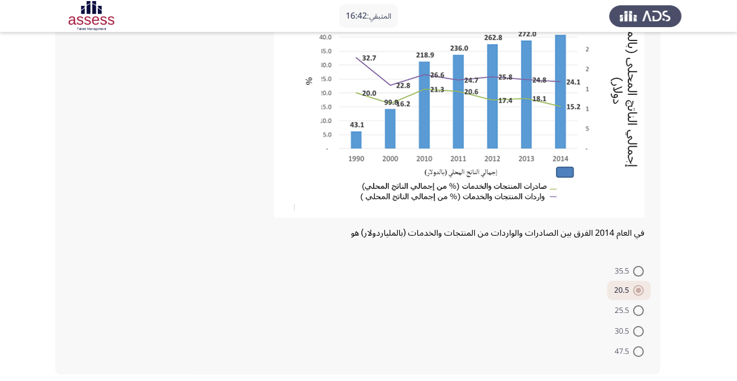
scroll to position [120, 0]
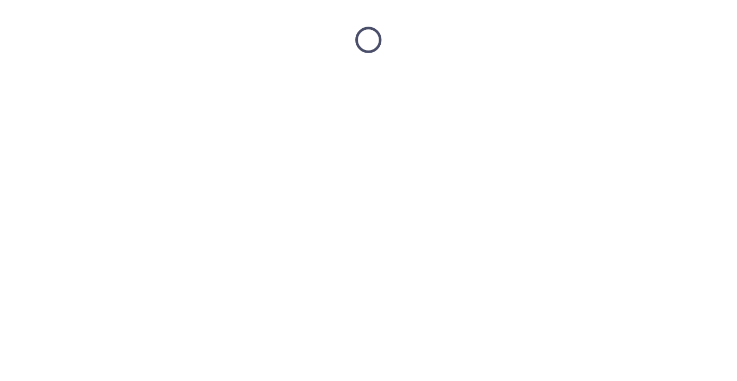
scroll to position [0, 0]
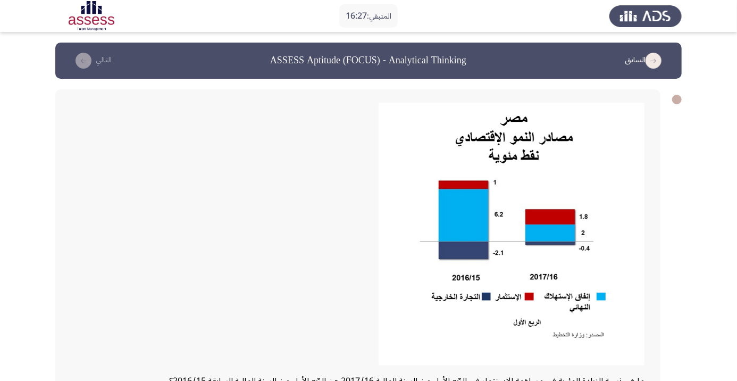
click at [0, 343] on app-assessment-container "المتبقي: 16:27 السابق ASSESS Aptitude (FOCUS) - Analytical Thinking التالي ما ه…" at bounding box center [368, 289] width 737 height 492
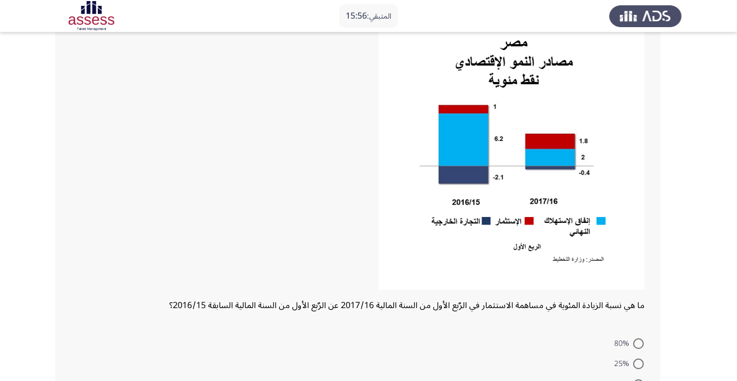
scroll to position [83, 0]
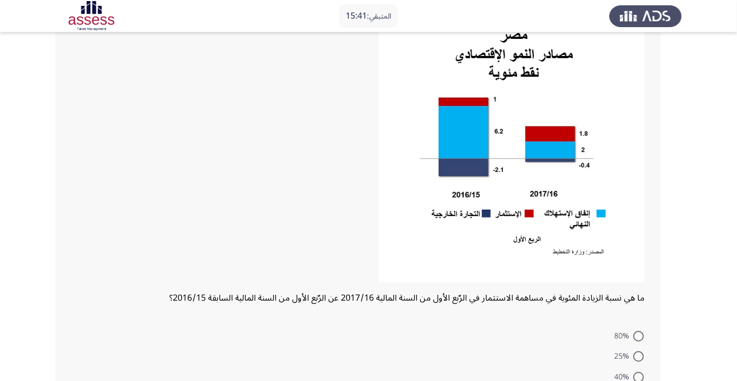
click at [638, 356] on span at bounding box center [638, 356] width 11 height 11
click at [638, 356] on input "25%" at bounding box center [638, 356] width 11 height 11
radio input "true"
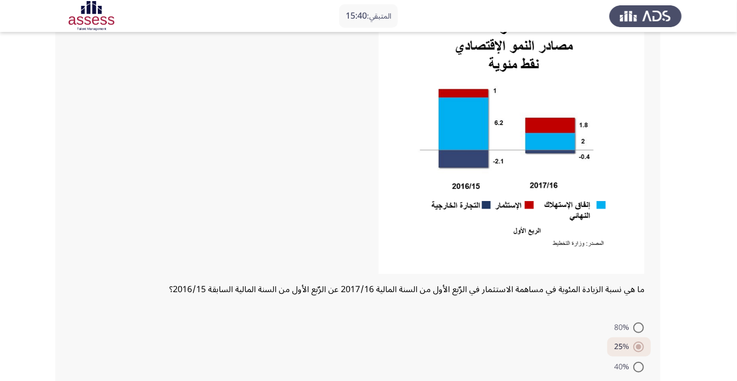
scroll to position [143, 0]
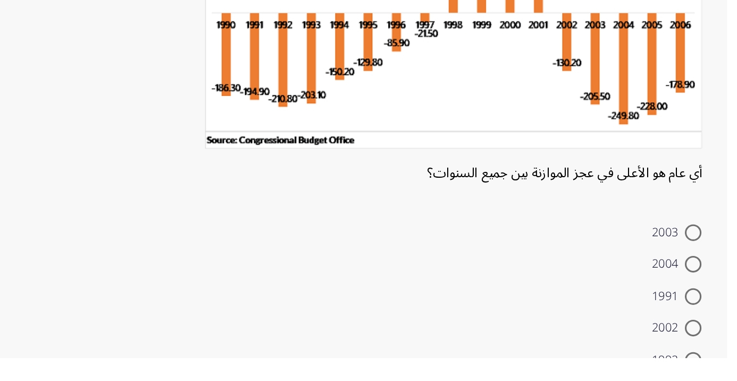
scroll to position [19, 0]
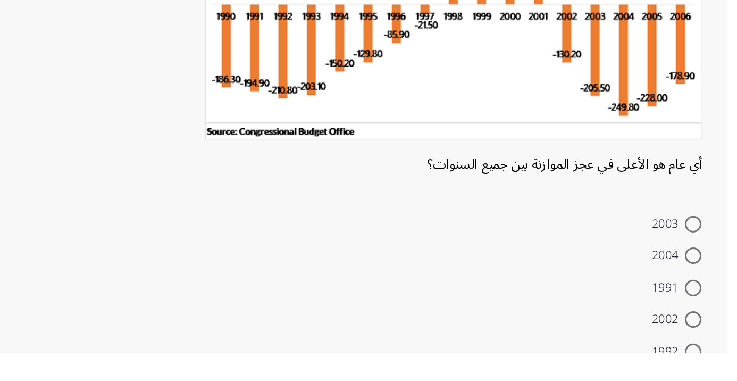
click at [641, 318] on span at bounding box center [638, 318] width 11 height 11
click at [641, 318] on input "2004" at bounding box center [638, 318] width 11 height 11
radio input "true"
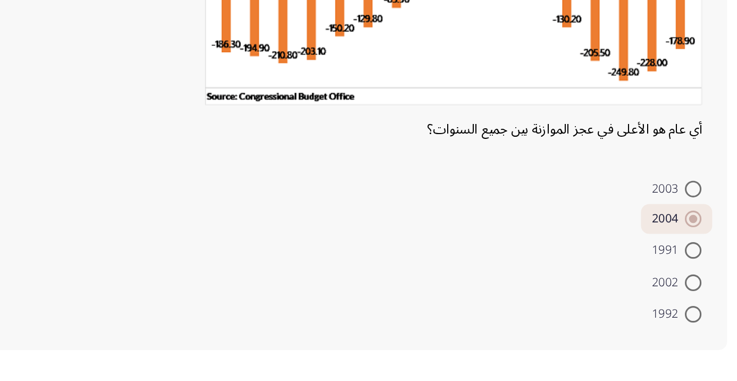
scroll to position [41, 0]
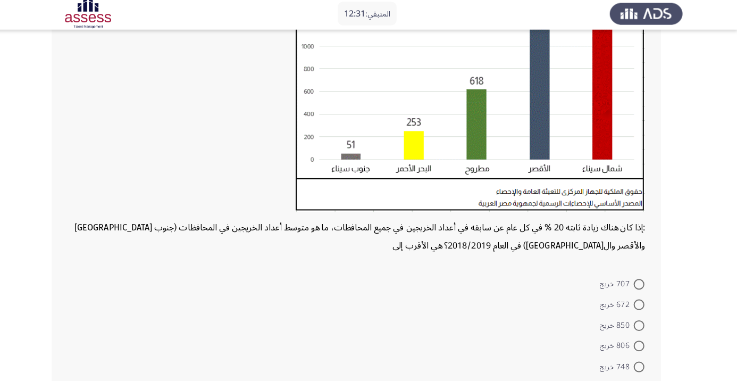
scroll to position [195, 0]
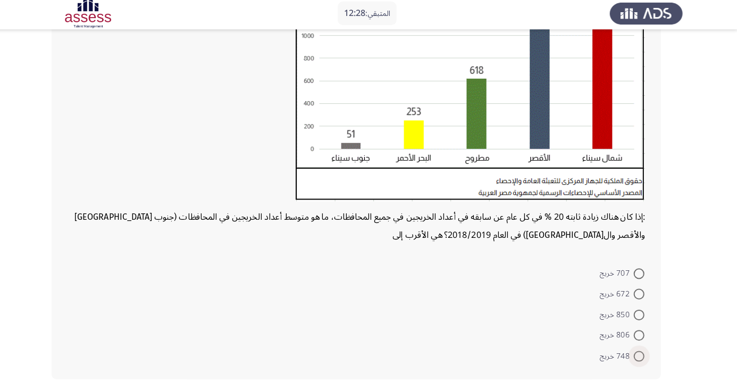
click at [640, 359] on span at bounding box center [638, 356] width 11 height 11
click at [640, 359] on input "748 خريج" at bounding box center [638, 356] width 11 height 11
radio input "true"
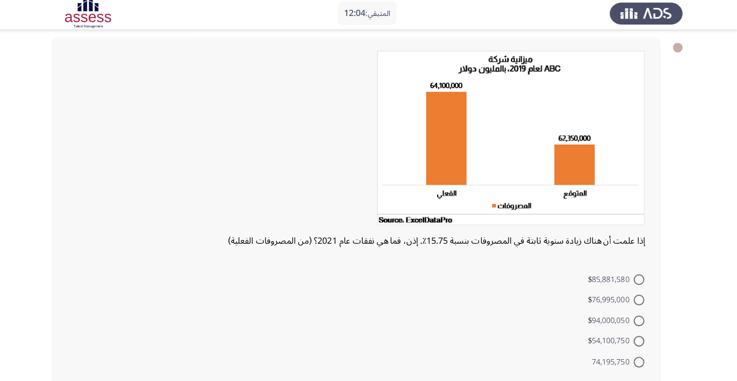
scroll to position [51, 0]
click at [633, 366] on span at bounding box center [638, 361] width 11 height 11
click at [633, 366] on input "74,195,750" at bounding box center [638, 361] width 11 height 11
radio input "true"
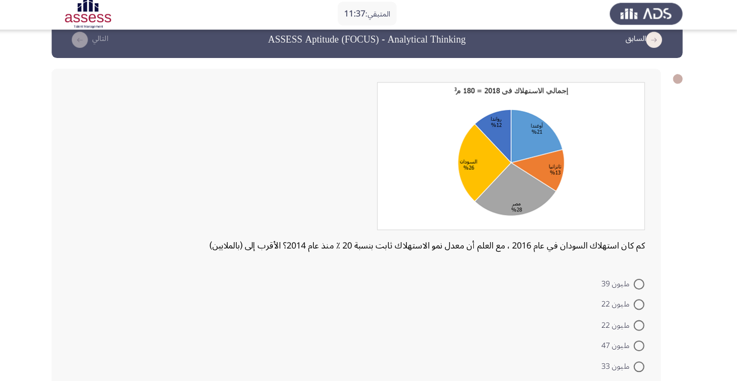
scroll to position [19, 0]
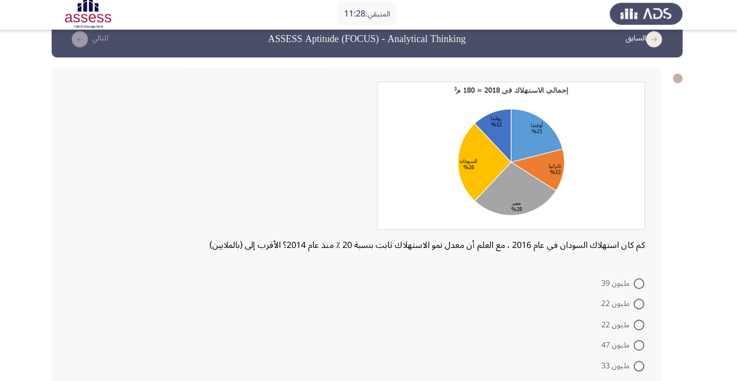
click at [638, 283] on span at bounding box center [638, 284] width 11 height 11
click at [638, 283] on input "مليون 39" at bounding box center [638, 284] width 11 height 11
radio input "true"
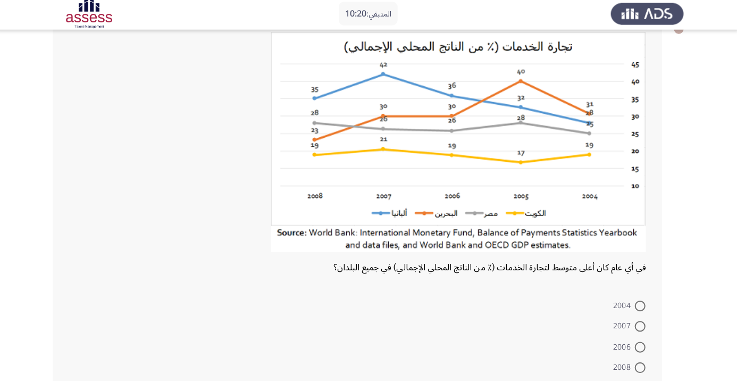
scroll to position [69, 0]
click at [638, 380] on span at bounding box center [638, 387] width 11 height 11
click at [638, 380] on input "2005" at bounding box center [638, 387] width 11 height 11
radio input "true"
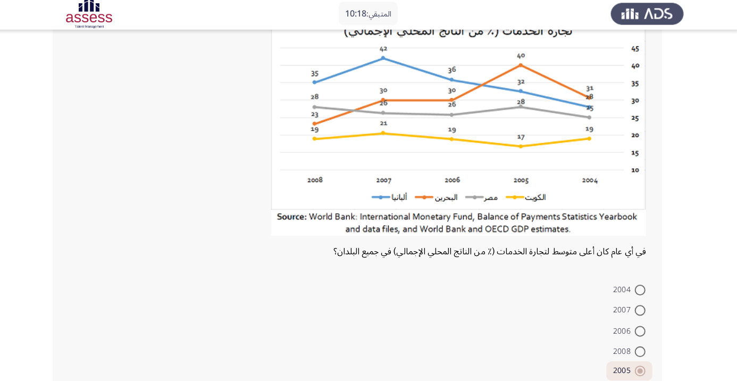
scroll to position [98, 0]
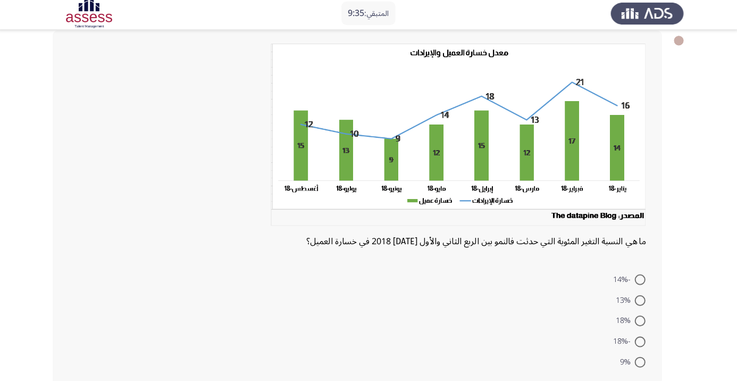
scroll to position [56, 0]
click at [638, 300] on span at bounding box center [638, 301] width 11 height 11
click at [638, 300] on input "13%" at bounding box center [638, 301] width 11 height 11
radio input "true"
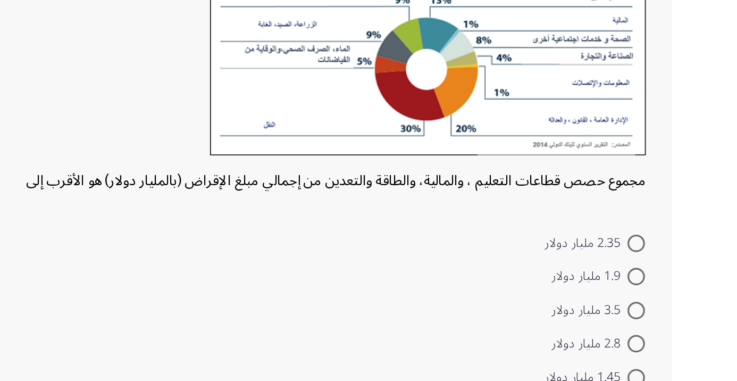
scroll to position [18, 0]
click at [642, 317] on span at bounding box center [638, 315] width 11 height 11
click at [642, 317] on input "3.5 مليار دولار" at bounding box center [638, 315] width 11 height 11
radio input "true"
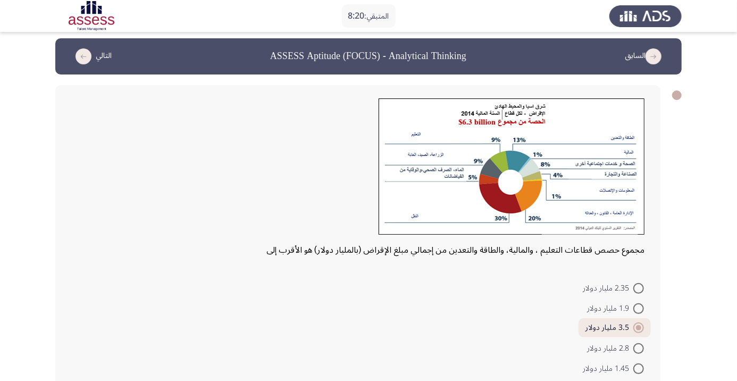
scroll to position [16, 0]
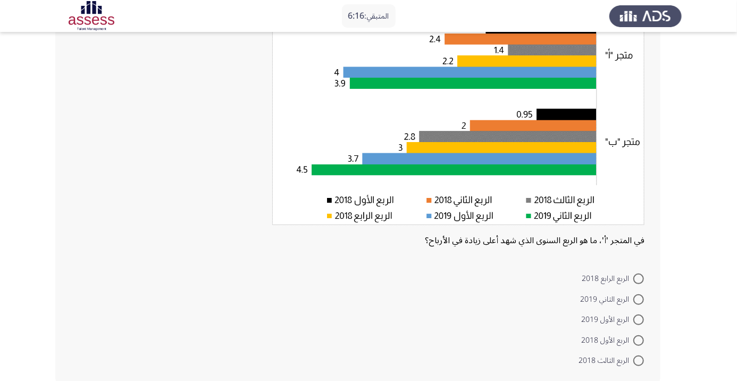
scroll to position [122, 0]
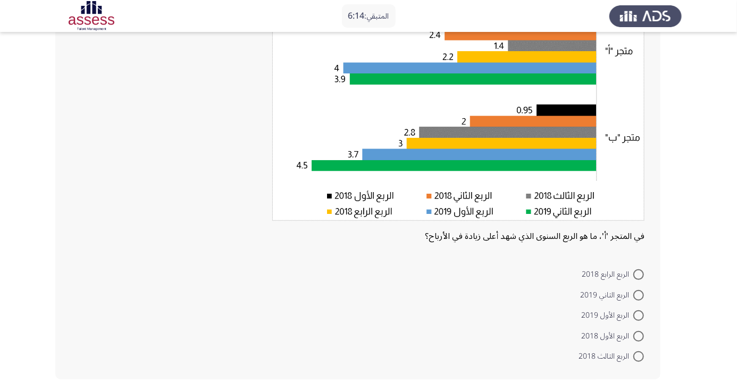
click at [623, 320] on span "الربع الأول 2019" at bounding box center [607, 315] width 52 height 13
click at [633, 320] on input "الربع الأول 2019" at bounding box center [638, 315] width 11 height 11
radio input "true"
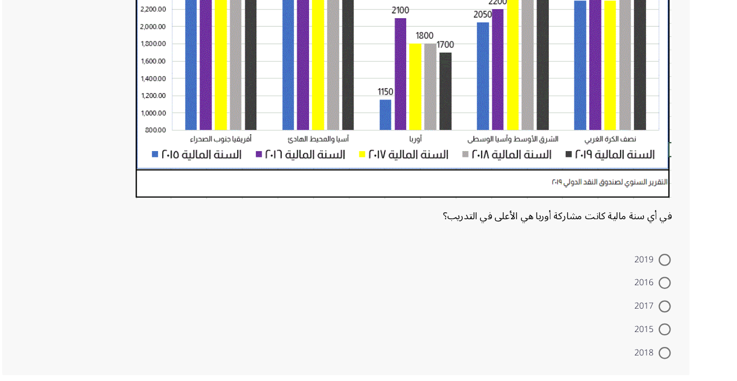
scroll to position [272, 0]
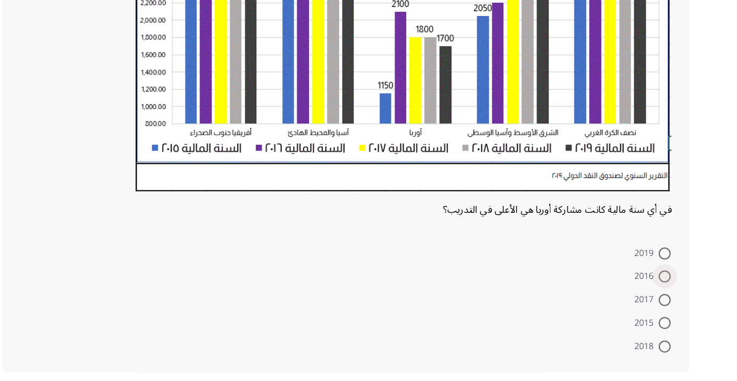
click at [642, 295] on span at bounding box center [638, 294] width 11 height 11
click at [642, 295] on input "2016" at bounding box center [638, 294] width 11 height 11
radio input "true"
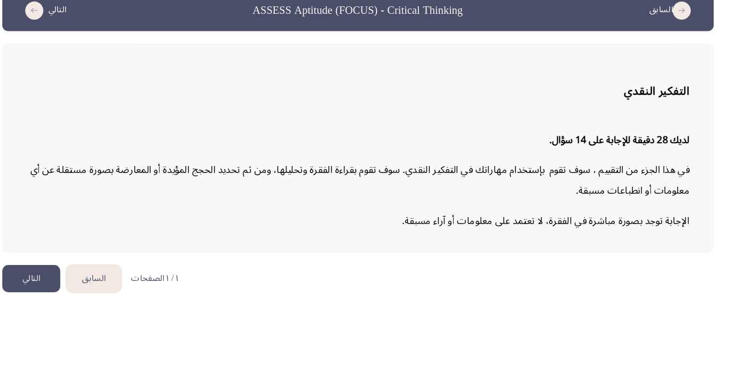
click at [83, 292] on button "التالي" at bounding box center [80, 296] width 51 height 24
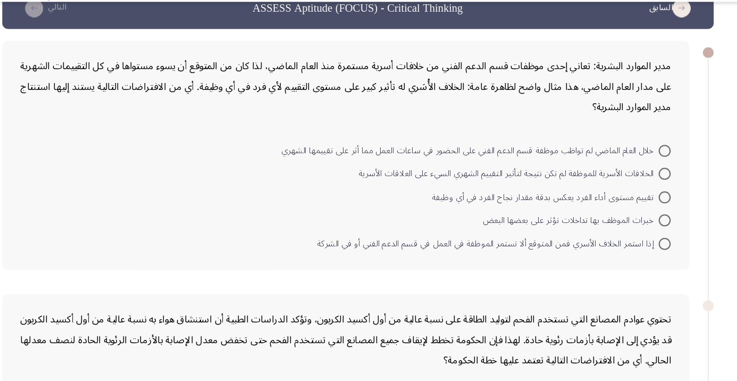
scroll to position [23, 0]
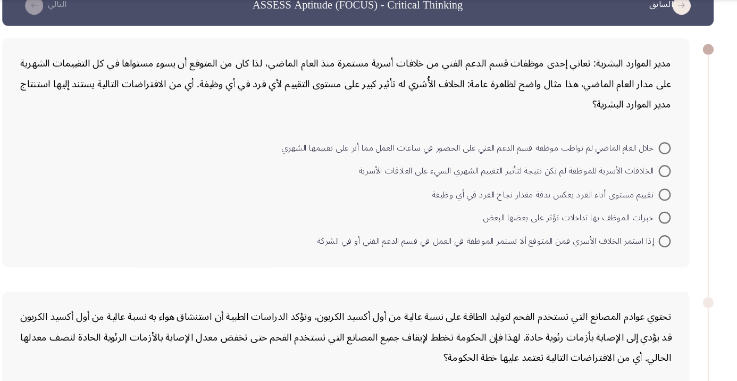
click at [642, 162] on span at bounding box center [638, 163] width 11 height 11
click at [642, 162] on input "خلال العام الماضي لم تواظب موظفة قسم الدعم الفني على الحضور في ساعات العمل مما …" at bounding box center [638, 163] width 11 height 11
radio input "true"
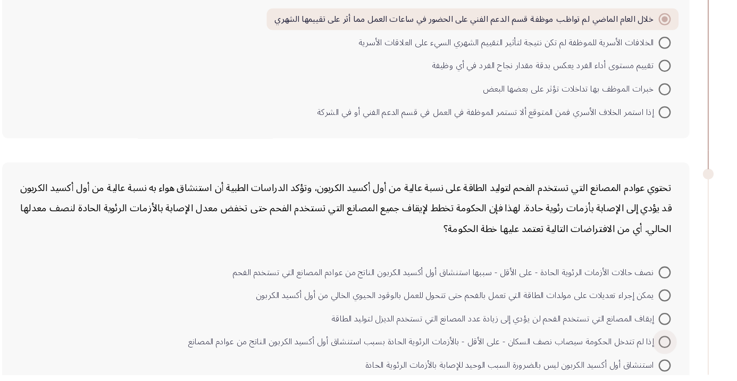
scroll to position [129, 0]
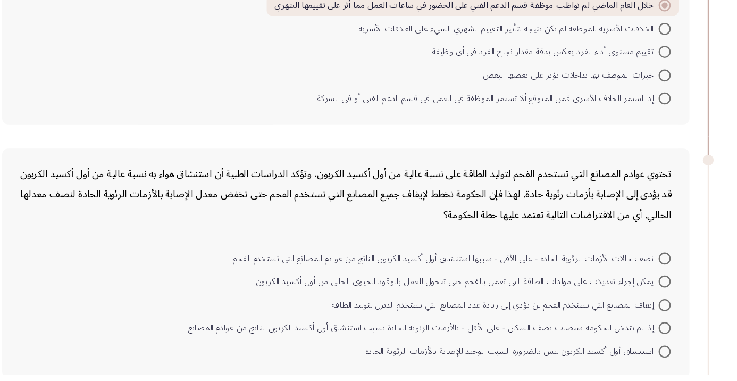
click at [635, 282] on span at bounding box center [638, 278] width 11 height 11
click at [635, 282] on input "نصف حالات الأزمات الرئوية الحادة - على الأقل - سببها استنشاق أول أكسيد الكربون …" at bounding box center [638, 278] width 11 height 11
radio input "true"
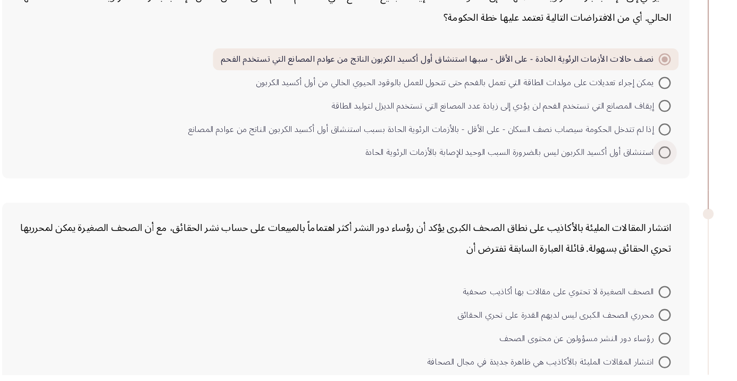
scroll to position [313, 0]
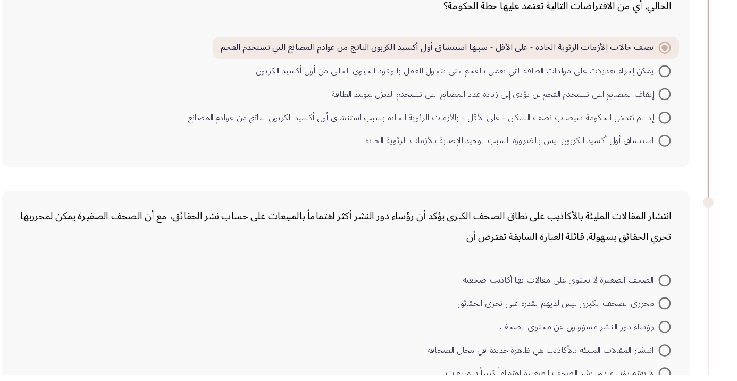
click at [638, 296] on span at bounding box center [638, 297] width 11 height 11
click at [638, 296] on input "الصحف الصغيرة لا تحتوي على مقالات بها أكاذيب صحفية" at bounding box center [638, 297] width 11 height 11
radio input "true"
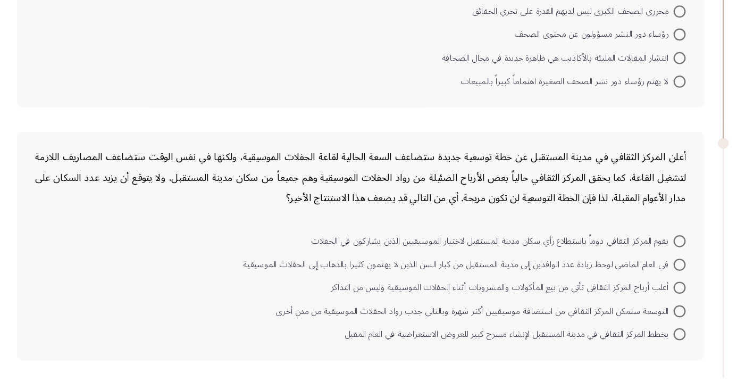
scroll to position [601, 0]
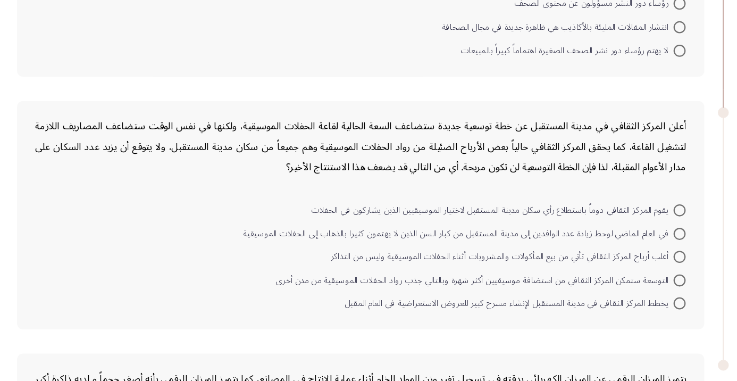
click at [638, 290] on span at bounding box center [638, 292] width 11 height 11
click at [638, 290] on input "التوسعة ستمكن المركز الثقافي من استضافة موسيقيين أكثر شهرة وبالتالي جذب رواد ال…" at bounding box center [638, 292] width 11 height 11
radio input "true"
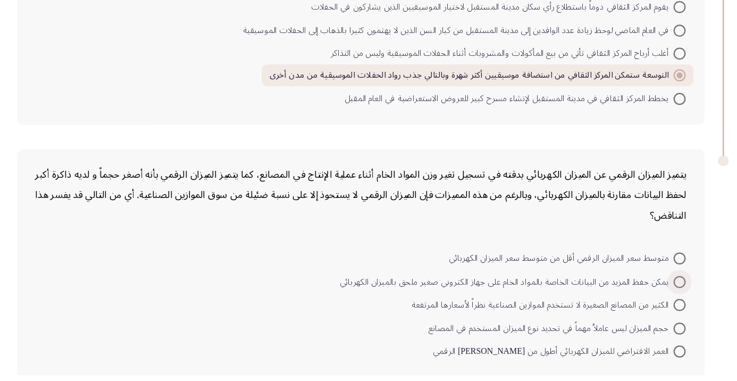
scroll to position [775, 0]
click at [608, 363] on span "العمر الافتراضي للميزان الكهربائي أطول من [PERSON_NAME] الرقمي" at bounding box center [528, 359] width 212 height 13
click at [633, 363] on input "العمر الافتراضي للميزان الكهربائي أطول من [PERSON_NAME] الرقمي" at bounding box center [638, 359] width 11 height 11
radio input "true"
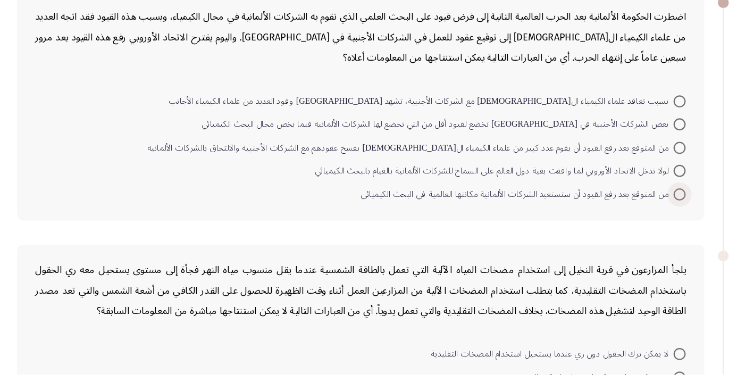
scroll to position [46, 0]
click at [642, 184] on span at bounding box center [638, 181] width 11 height 11
click at [642, 184] on input "من المتوقع بعد رفع القيود أن يقوم عدد كبير من علماء الكيمياء ال[DEMOGRAPHIC_DAT…" at bounding box center [638, 181] width 11 height 11
radio input "true"
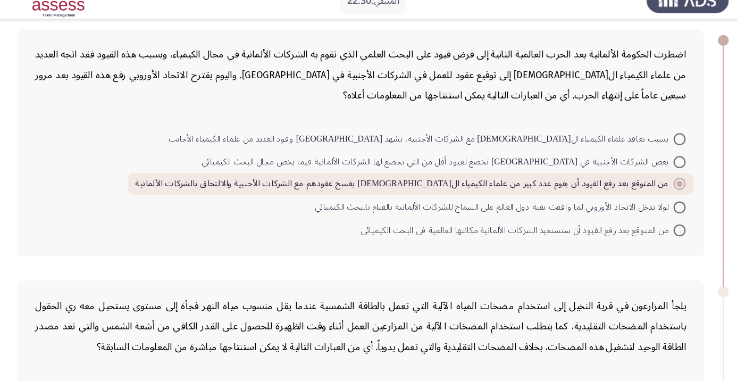
scroll to position [48, 0]
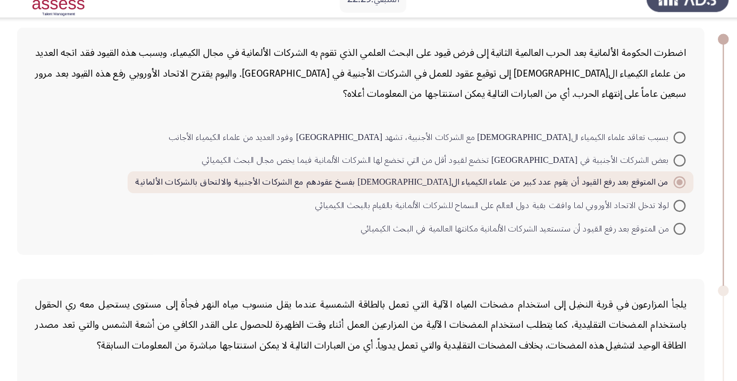
click at [634, 222] on span at bounding box center [638, 218] width 11 height 11
click at [634, 222] on input "من المتوقع بعد رفع القيود أن ستستعيد الشركات الألمانية مكانتها العالمية في البح…" at bounding box center [638, 218] width 11 height 11
radio input "true"
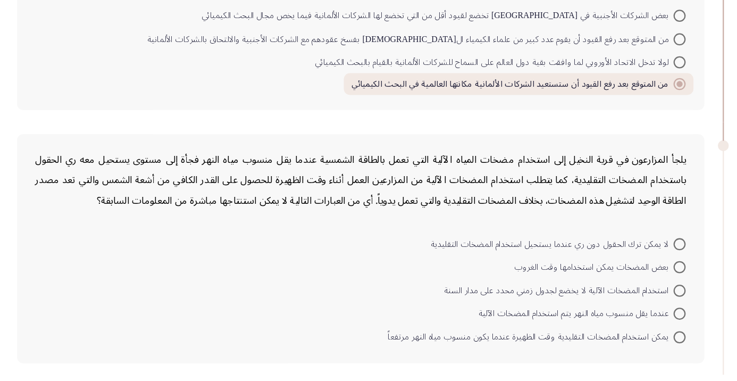
scroll to position [153, 0]
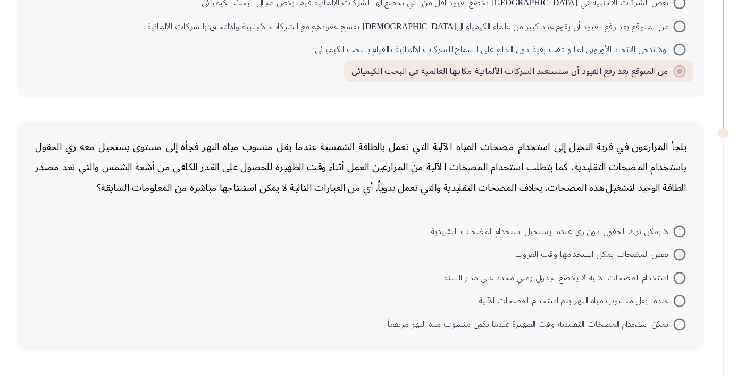
click at [625, 300] on span "استخدام المضخات الآلية لا يخضع لجدول زمني محدد على مدار السنة" at bounding box center [532, 295] width 202 height 13
click at [633, 300] on input "استخدام المضخات الآلية لا يخضع لجدول زمني محدد على مدار السنة" at bounding box center [638, 295] width 11 height 11
radio input "true"
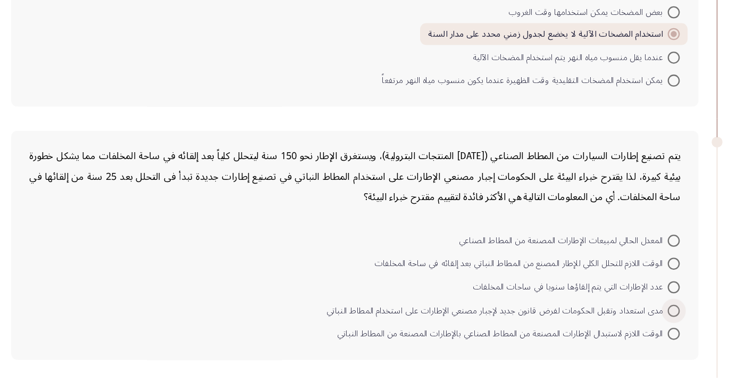
scroll to position [368, 0]
click at [515, 282] on span "الوقت اللازم للتحلل الكلي للإطار المصنع من المطاط النباتي بعد إلقائه في ساحة ال…" at bounding box center [504, 280] width 258 height 13
click at [633, 282] on input "الوقت اللازم للتحلل الكلي للإطار المصنع من المطاط النباتي بعد إلقائه في ساحة ال…" at bounding box center [638, 280] width 11 height 11
radio input "true"
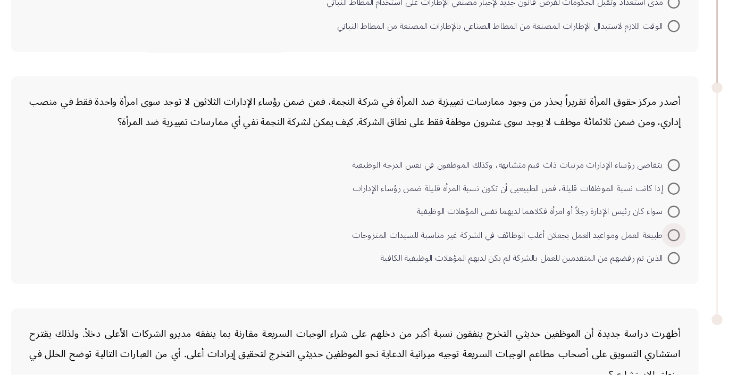
scroll to position [639, 0]
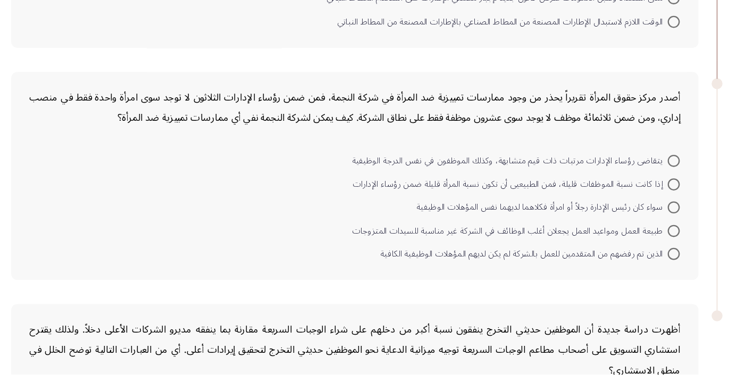
click at [412, 278] on span "الذين تم رفضهم من المتقدمين للعمل بالشركة لم يكن لديهم المؤهلات الوظيفية الكافية" at bounding box center [506, 274] width 253 height 13
click at [633, 278] on input "الذين تم رفضهم من المتقدمين للعمل بالشركة لم يكن لديهم المؤهلات الوظيفية الكافية" at bounding box center [638, 275] width 11 height 11
radio input "true"
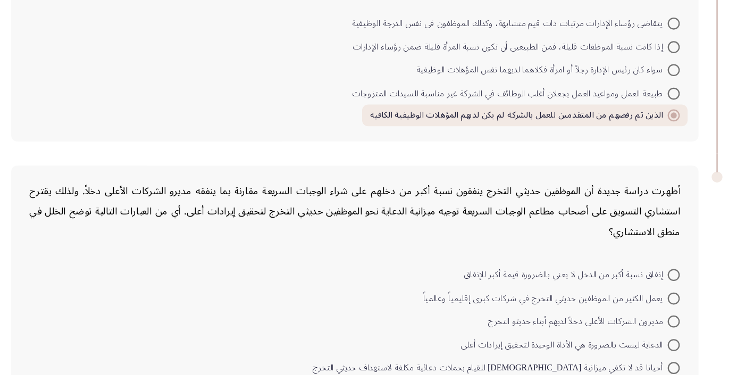
scroll to position [777, 0]
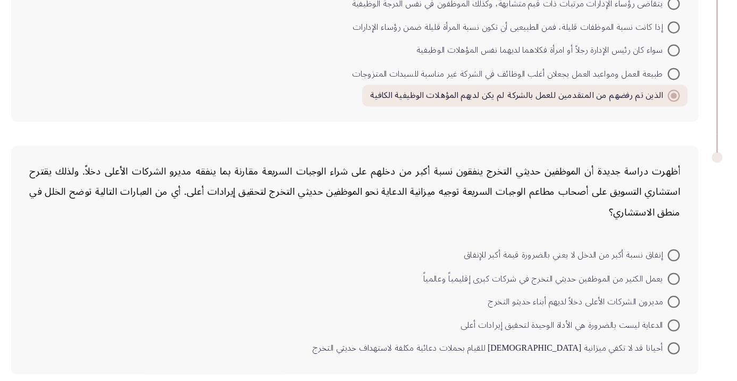
click at [432, 356] on span "أحيانا قد لا تكفي ميزانية [DEMOGRAPHIC_DATA] للقيام بحملات دعائية مكلفة لاستهدا…" at bounding box center [477, 357] width 313 height 13
click at [633, 356] on input "أحيانا قد لا تكفي ميزانية [DEMOGRAPHIC_DATA] للقيام بحملات دعائية مكلفة لاستهدا…" at bounding box center [638, 358] width 11 height 11
radio input "true"
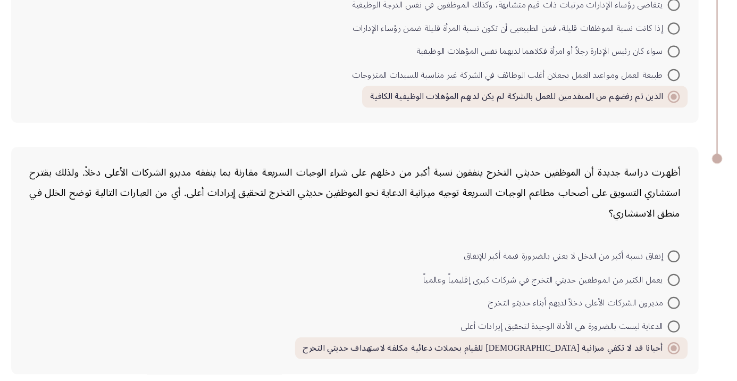
click at [560, 315] on span "مديرون الشركات الأعلى دخلاً لديهم أبناء حديثو التخرج" at bounding box center [554, 318] width 158 height 13
click at [633, 315] on input "مديرون الشركات الأعلى دخلاً لديهم أبناء حديثو التخرج" at bounding box center [638, 318] width 11 height 11
radio input "true"
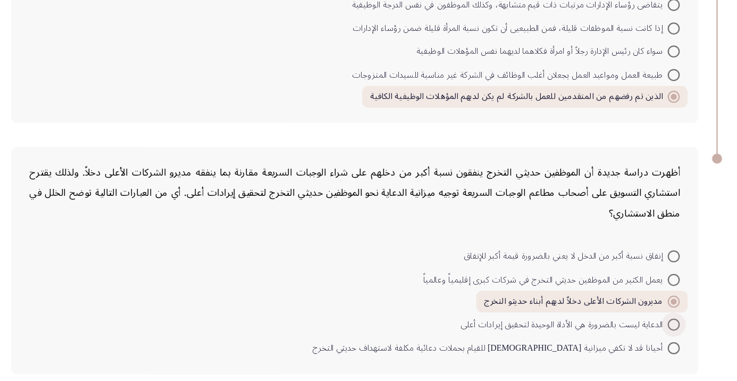
click at [497, 337] on span "الدعاية ليست بالضرورة هي الأداة الوحيدة لتحقيق إيرادات أعلى" at bounding box center [542, 337] width 182 height 13
click at [633, 337] on input "الدعاية ليست بالضرورة هي الأداة الوحيدة لتحقيق إيرادات أعلى" at bounding box center [638, 337] width 11 height 11
radio input "true"
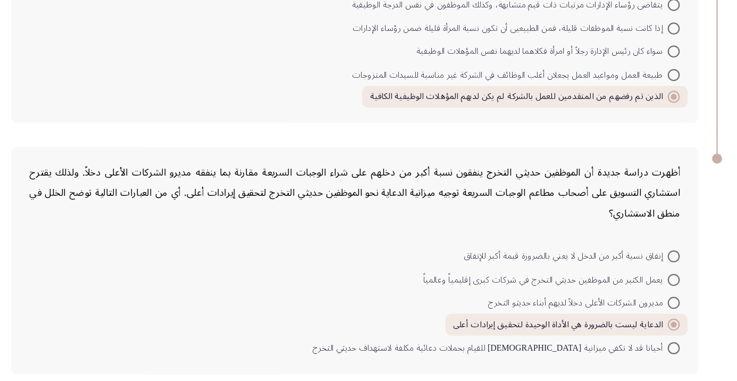
click at [554, 319] on span "مديرون الشركات الأعلى دخلاً لديهم أبناء حديثو التخرج" at bounding box center [554, 318] width 158 height 13
click at [633, 319] on input "مديرون الشركات الأعلى دخلاً لديهم أبناء حديثو التخرج" at bounding box center [638, 318] width 11 height 11
radio input "true"
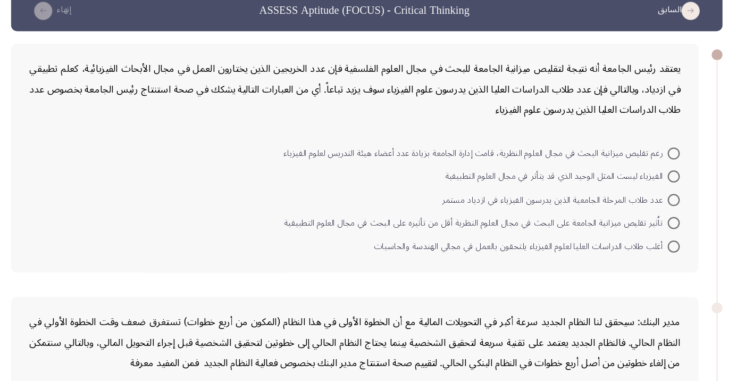
scroll to position [0, 0]
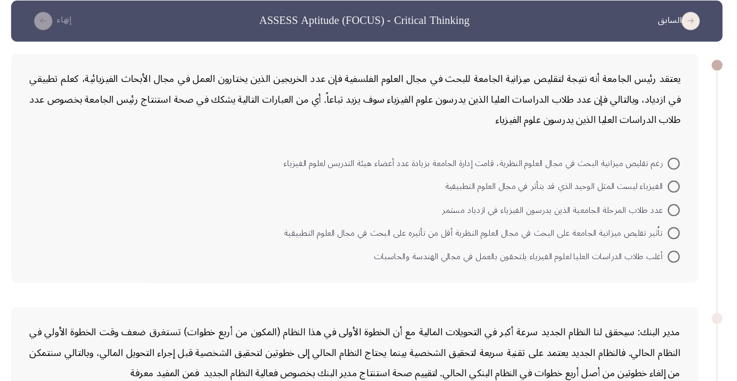
click at [455, 271] on span "أغلب طلاب الدراسات العليا لعلوم الفيزياء يلتحقون بالعمل في مجالي الهندسة والحاس…" at bounding box center [503, 268] width 259 height 13
click at [633, 271] on input "أغلب طلاب الدراسات العليا لعلوم الفيزياء يلتحقون بالعمل في مجالي الهندسة والحاس…" at bounding box center [638, 268] width 11 height 11
radio input "true"
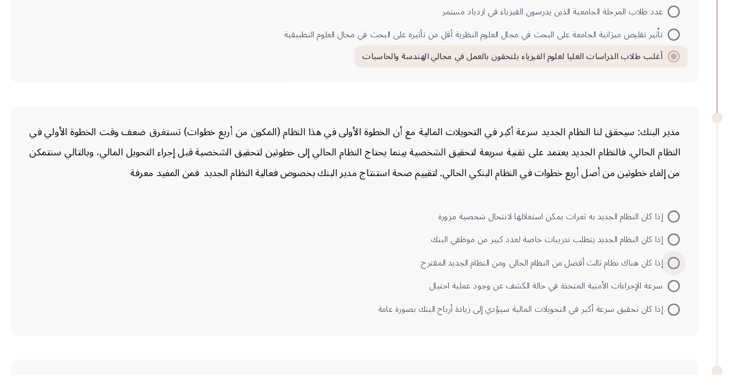
scroll to position [167, 0]
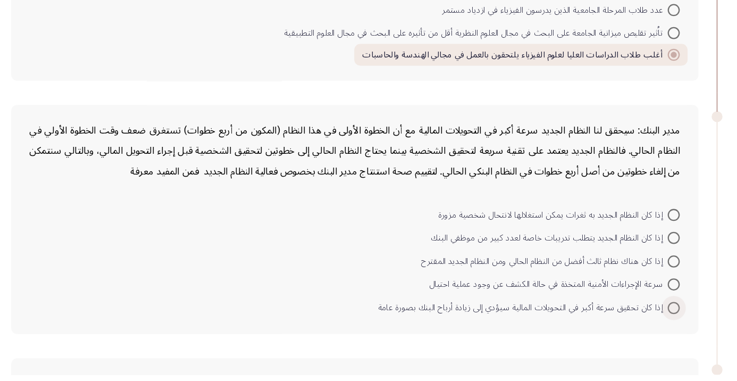
click at [605, 324] on span "إذا كان تحقيق سرعة أكبر في التحويلات المالية سيؤدي إلى زيادة أرباح البنك بصورة …" at bounding box center [505, 322] width 255 height 13
click at [633, 324] on input "إذا كان تحقيق سرعة أكبر في التحويلات المالية سيؤدي إلى زيادة أرباح البنك بصورة …" at bounding box center [638, 322] width 11 height 11
radio input "true"
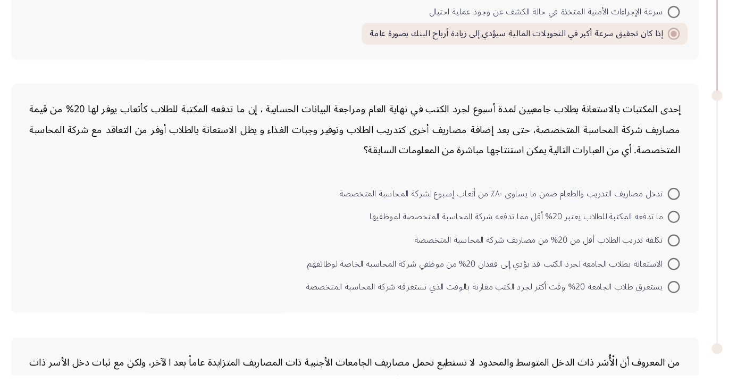
scroll to position [407, 0]
click at [432, 279] on span "الاستعانة بطلاب الجامعة لجرد الكتب قد يؤدي إلى فقدان 20% من موظفي شركة المحاسبة…" at bounding box center [474, 282] width 317 height 13
click at [633, 279] on input "الاستعانة بطلاب الجامعة لجرد الكتب قد يؤدي إلى فقدان 20% من موظفي شركة المحاسبة…" at bounding box center [638, 283] width 11 height 11
radio input "true"
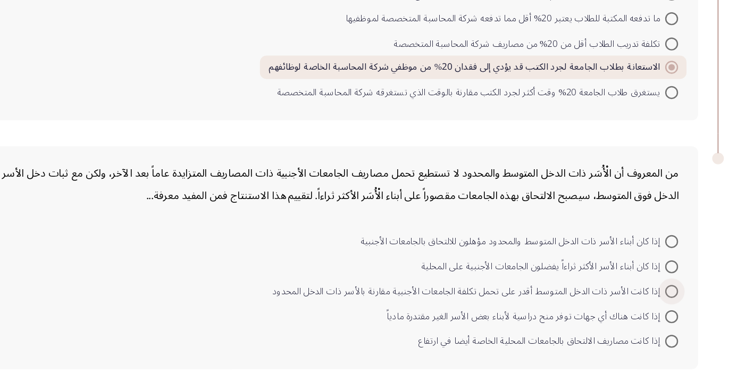
scroll to position [556, 0]
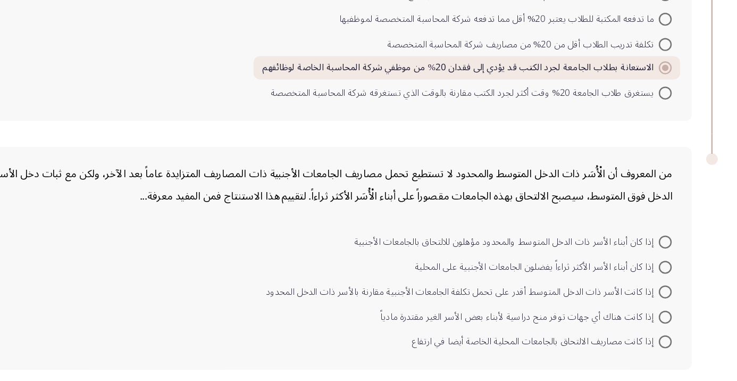
click at [553, 354] on span "إذا كانت مصاريف الالتحاق بالجامعات المحلية الخاصة أيضا في ارتفاع" at bounding box center [532, 357] width 203 height 13
click at [633, 354] on input "إذا كانت مصاريف الالتحاق بالجامعات المحلية الخاصة أيضا في ارتفاع" at bounding box center [638, 357] width 11 height 11
radio input "true"
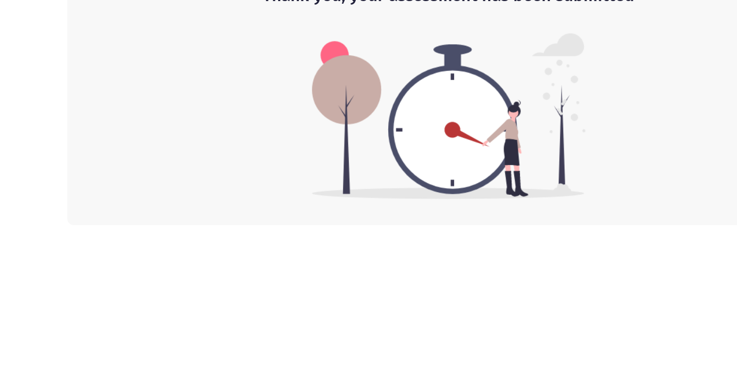
scroll to position [0, 0]
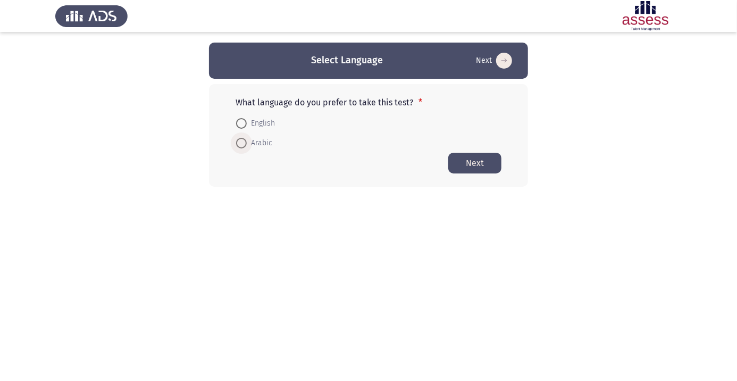
click at [252, 146] on span "Arabic" at bounding box center [260, 143] width 26 height 13
click at [247, 146] on input "Arabic" at bounding box center [241, 143] width 11 height 11
radio input "true"
click at [471, 164] on button "Next" at bounding box center [474, 162] width 53 height 21
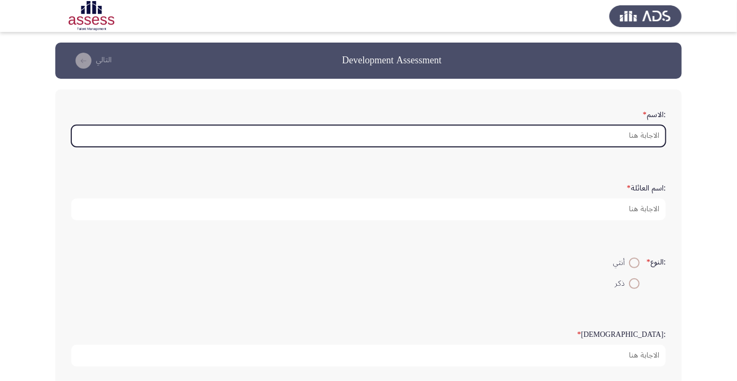
click at [604, 134] on input ":الاسم *" at bounding box center [368, 136] width 594 height 22
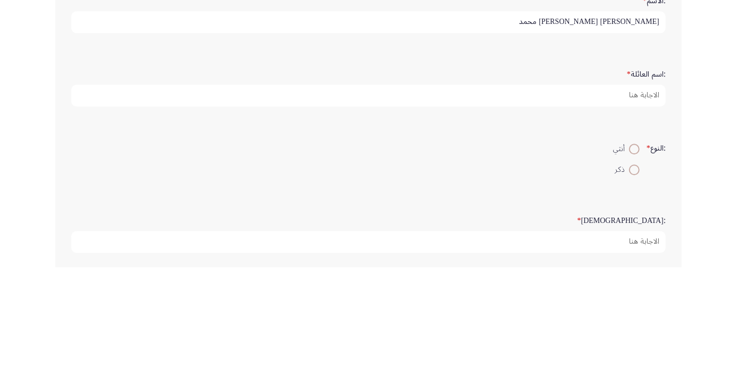
type input "عبد العاطي جابر عبد العاطي محمد"
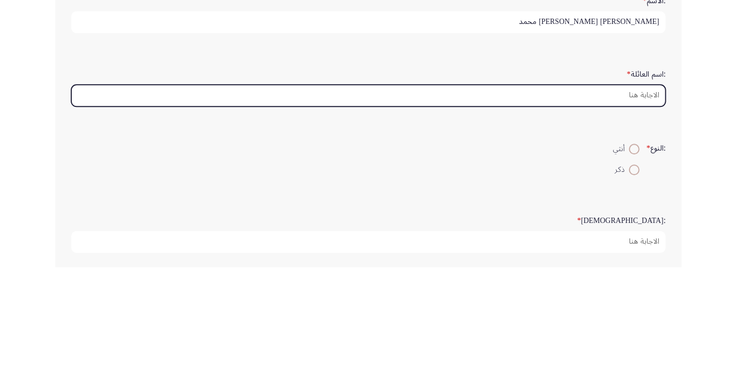
click at [630, 206] on input ":اسم العائلة *" at bounding box center [368, 209] width 594 height 22
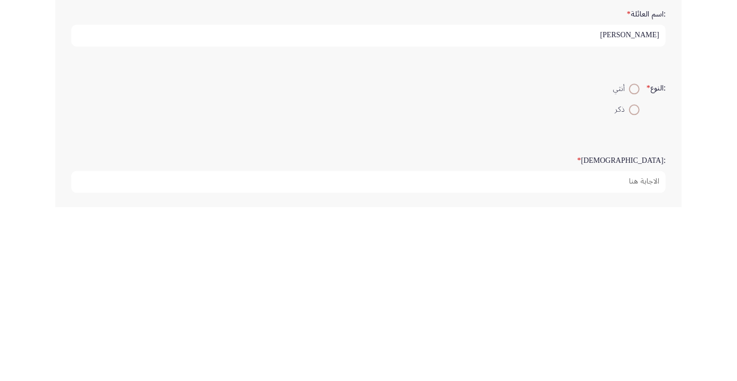
type input "[PERSON_NAME]"
click at [634, 283] on span at bounding box center [634, 283] width 0 height 0
click at [633, 282] on input "ذكر" at bounding box center [634, 283] width 11 height 11
radio input "true"
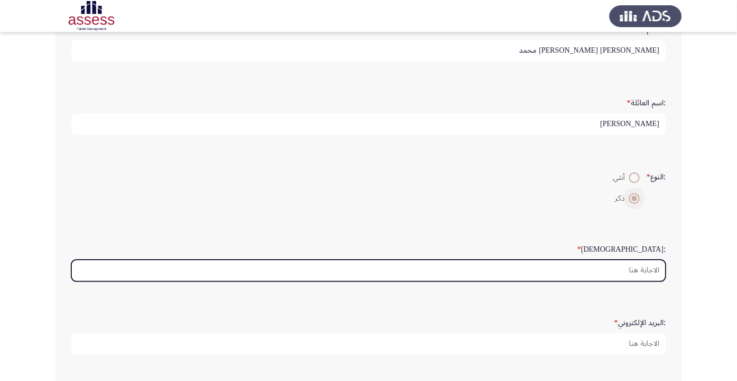
click at [637, 270] on input ":السن *" at bounding box center [368, 270] width 594 height 22
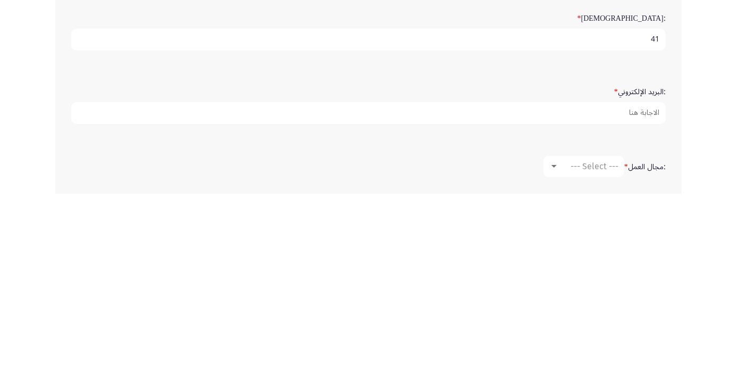
scroll to position [131, 0]
type input "41"
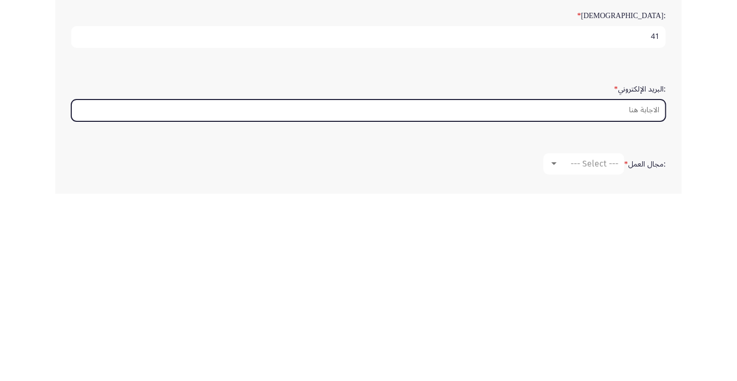
click at [615, 297] on input ":البريد الإلكتروني *" at bounding box center [368, 298] width 594 height 22
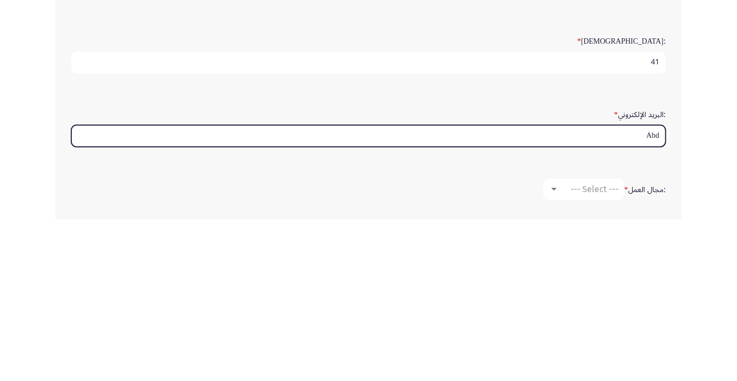
type input "Abde"
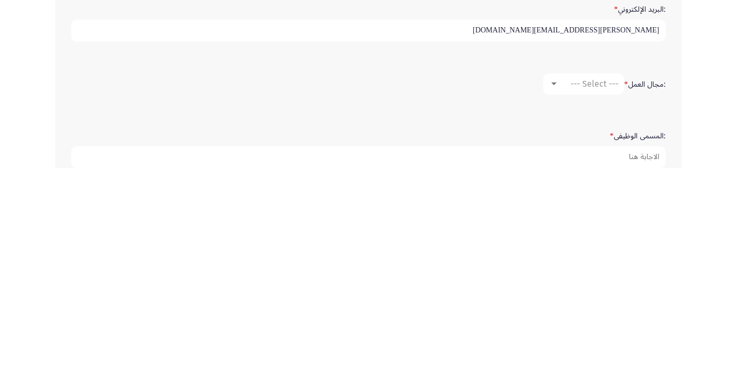
scroll to position [187, 0]
type input "abdel-aaty.gaber@ibnsinapharma.com"
click at [596, 295] on span "--- Select ---" at bounding box center [594, 295] width 48 height 10
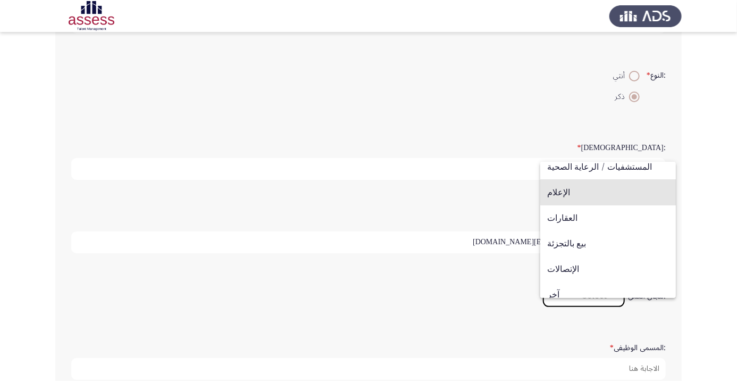
scroll to position [349, 0]
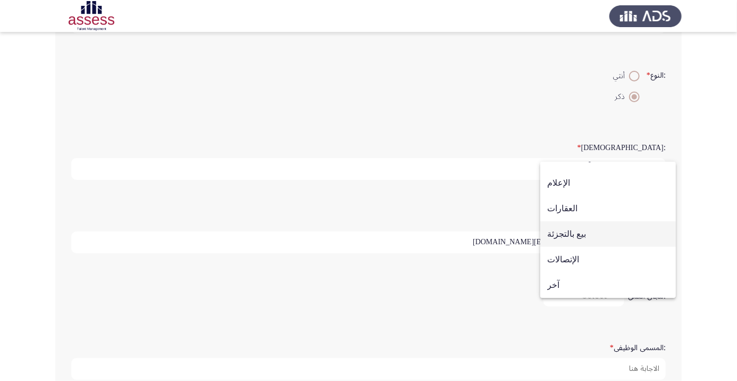
click at [584, 238] on span "بيع بالتجزئة" at bounding box center [608, 234] width 122 height 26
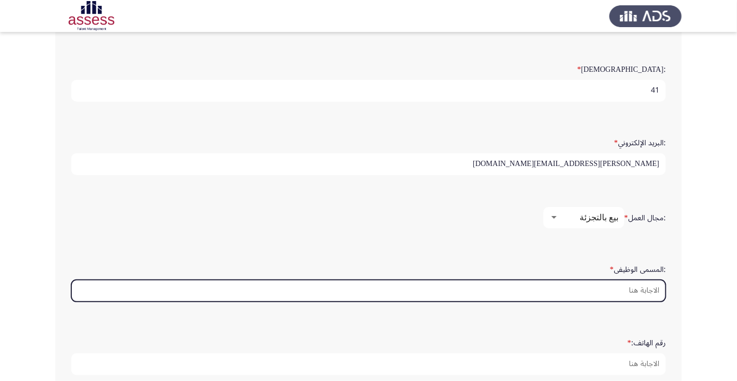
click at [635, 289] on input ":المسمى الوظيفى *" at bounding box center [368, 291] width 594 height 22
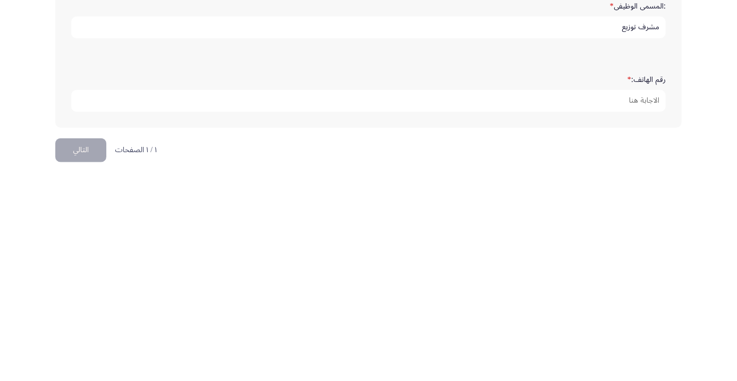
scroll to position [324, 0]
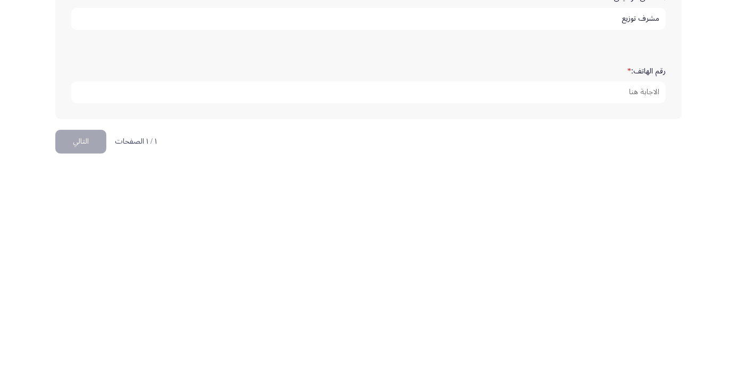
type input "مشرف توزيع"
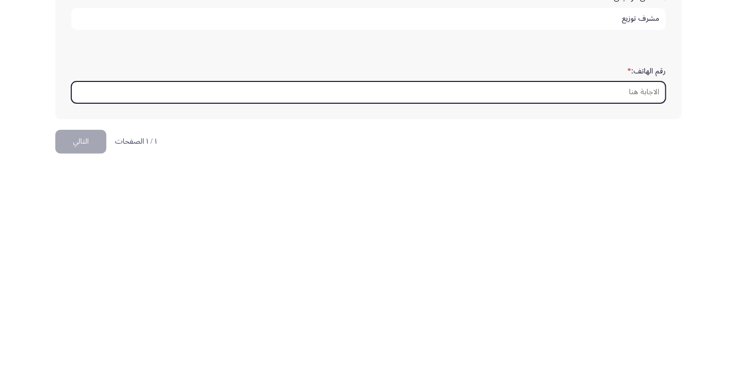
click at [636, 298] on input "رقم الهاتف: *" at bounding box center [368, 305] width 594 height 22
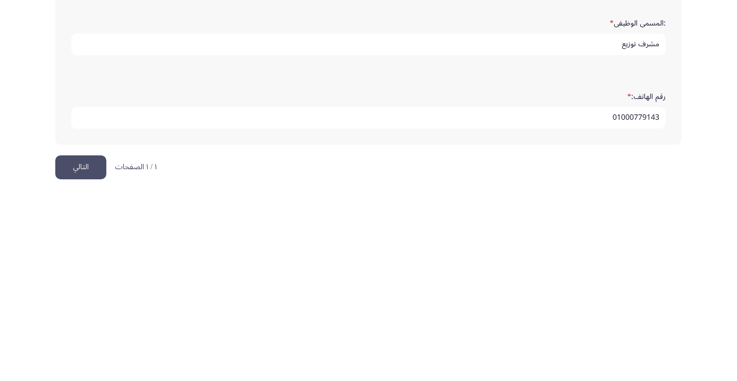
type input "01000779143"
click at [87, 352] on button "التالي" at bounding box center [80, 354] width 51 height 24
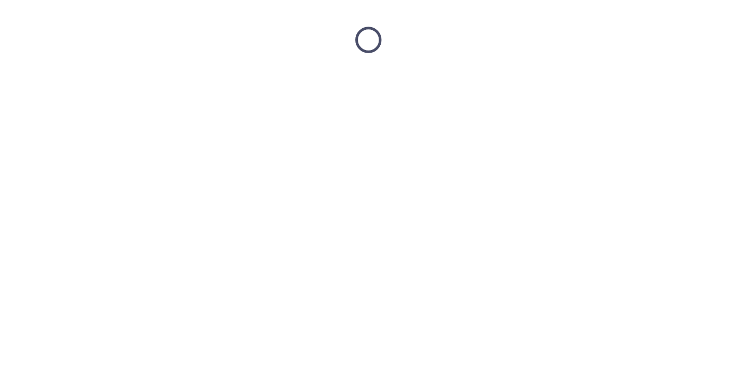
scroll to position [0, 0]
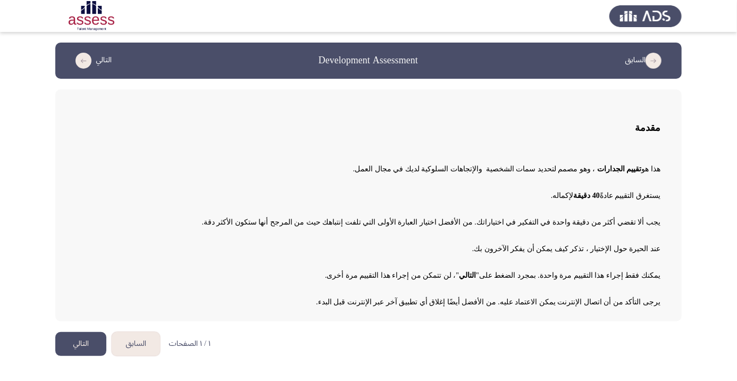
click at [87, 346] on button "التالي" at bounding box center [80, 344] width 51 height 24
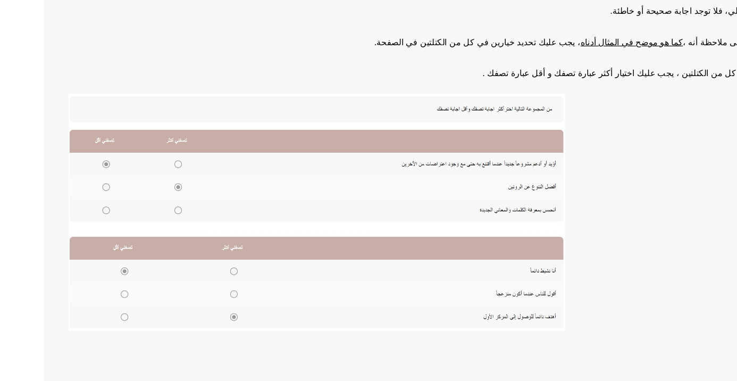
scroll to position [117, 0]
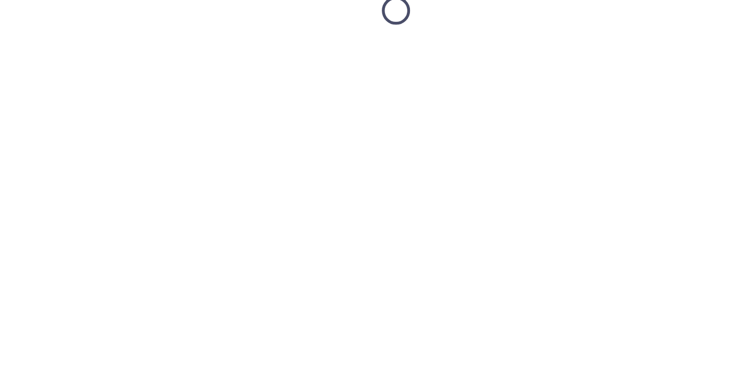
scroll to position [1, 0]
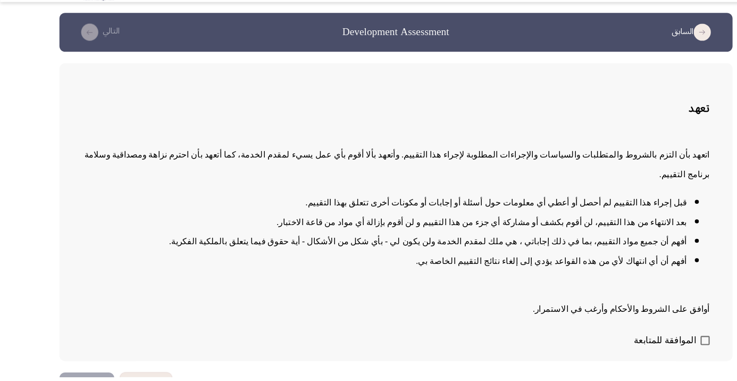
click at [652, 351] on span at bounding box center [656, 346] width 9 height 9
click at [656, 351] on input "الموافقة للمتابعة" at bounding box center [656, 351] width 1 height 1
checkbox input "true"
click at [87, 380] on button "التالي" at bounding box center [80, 388] width 51 height 24
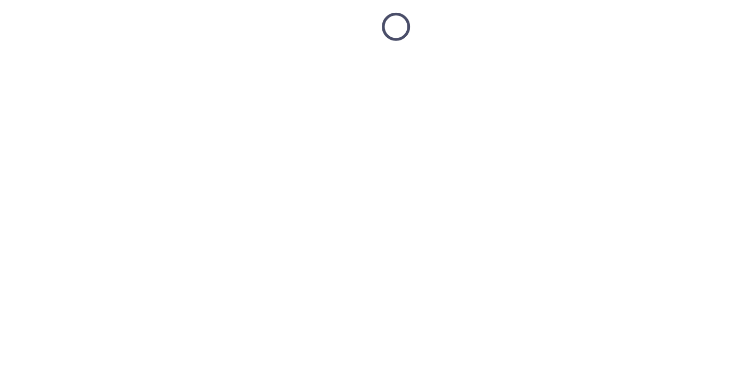
scroll to position [16, 0]
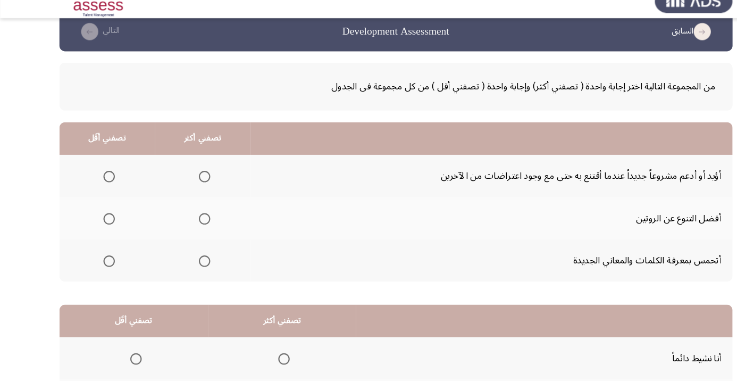
click at [195, 219] on span "Select an option" at bounding box center [190, 218] width 11 height 11
click at [195, 219] on input "Select an option" at bounding box center [190, 218] width 11 height 11
click at [190, 179] on span "Select an option" at bounding box center [190, 179] width 0 height 0
click at [191, 179] on input "Select an option" at bounding box center [190, 179] width 11 height 11
click at [190, 258] on span "Select an option" at bounding box center [190, 258] width 0 height 0
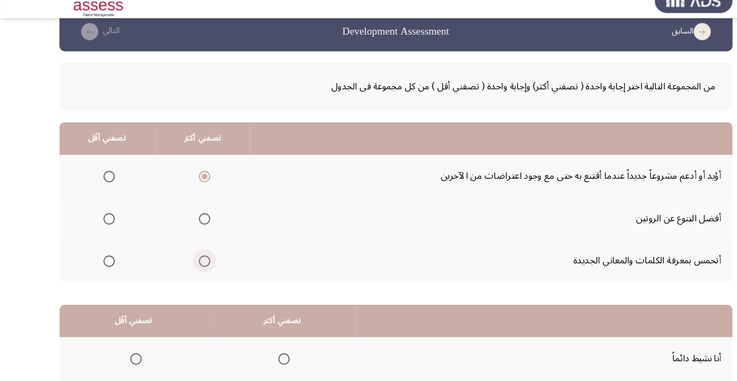
click at [191, 257] on input "Select an option" at bounding box center [190, 258] width 11 height 11
click at [190, 219] on span "Select an option" at bounding box center [190, 219] width 0 height 0
click at [191, 217] on input "Select an option" at bounding box center [190, 218] width 11 height 11
click at [112, 170] on th at bounding box center [99, 178] width 89 height 39
click at [102, 179] on span "Select an option" at bounding box center [102, 179] width 0 height 0
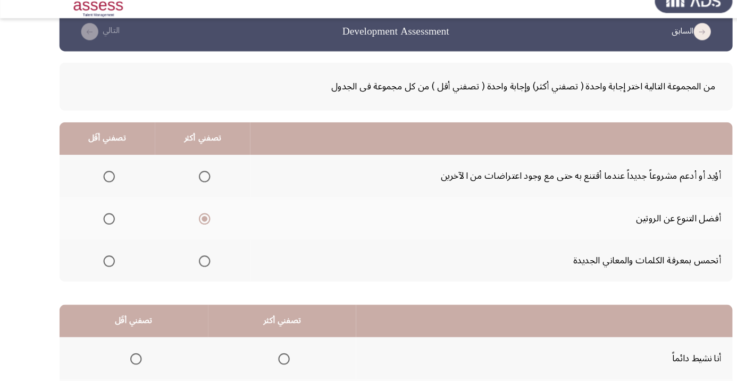
click at [102, 179] on input "Select an option" at bounding box center [101, 179] width 11 height 11
click at [195, 258] on span "Select an option" at bounding box center [190, 258] width 11 height 11
click at [195, 258] on input "Select an option" at bounding box center [190, 258] width 11 height 11
click at [195, 220] on span "Select an option" at bounding box center [190, 218] width 11 height 11
click at [195, 220] on input "Select an option" at bounding box center [190, 218] width 11 height 11
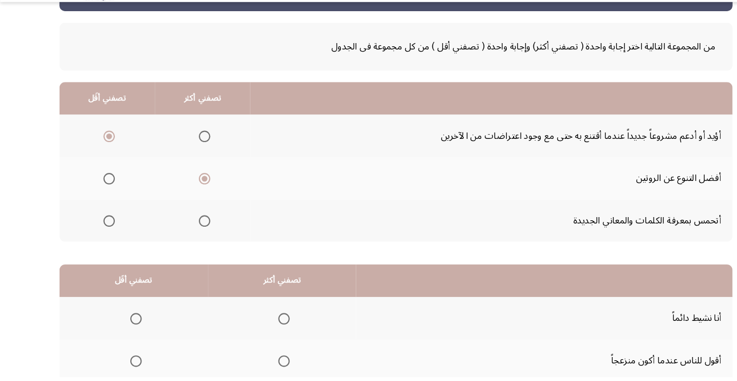
scroll to position [104, 0]
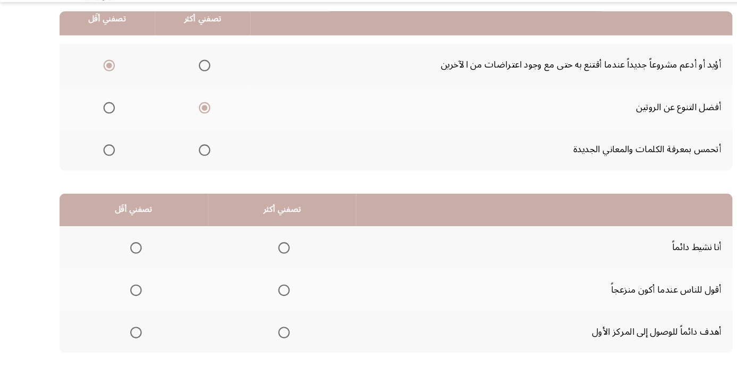
click at [268, 255] on span "Select an option" at bounding box center [264, 260] width 11 height 11
click at [268, 255] on input "Select an option" at bounding box center [264, 260] width 11 height 11
click at [264, 339] on span "Select an option" at bounding box center [264, 339] width 0 height 0
click at [265, 338] on input "Select an option" at bounding box center [264, 339] width 11 height 11
click at [124, 295] on span "Select an option" at bounding box center [126, 300] width 11 height 11
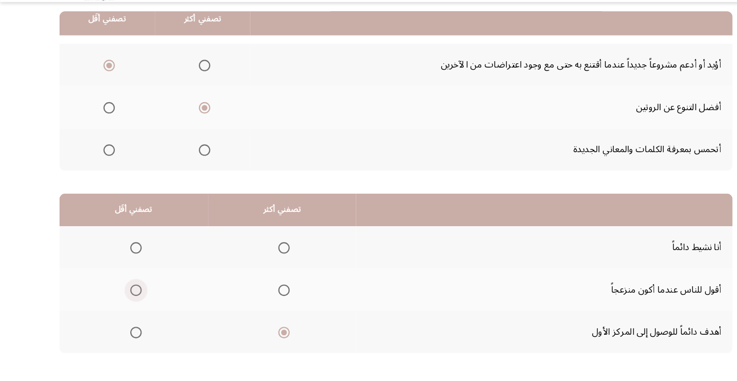
click at [124, 295] on input "Select an option" at bounding box center [126, 300] width 11 height 11
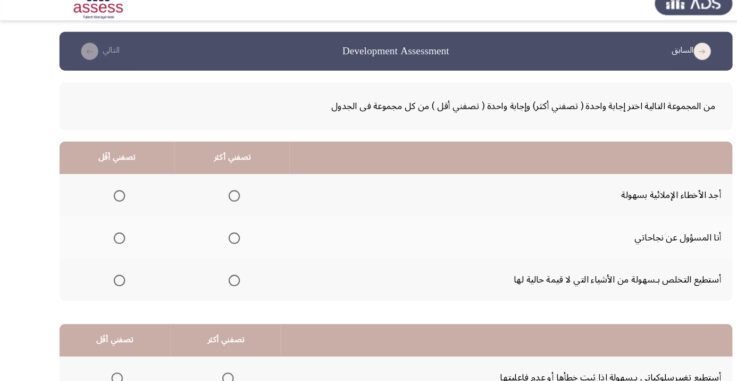
scroll to position [16, 0]
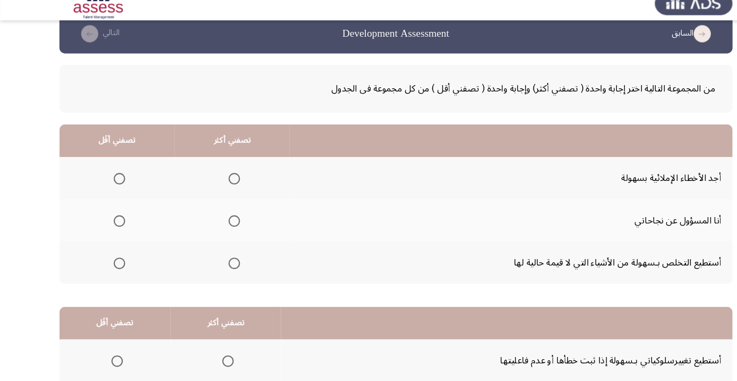
click at [232, 179] on th at bounding box center [216, 178] width 107 height 39
click at [218, 179] on span "Select an option" at bounding box center [218, 179] width 0 height 0
click at [218, 179] on input "Select an option" at bounding box center [218, 179] width 11 height 11
click at [111, 258] on span "Select an option" at bounding box center [111, 258] width 0 height 0
click at [111, 257] on input "Select an option" at bounding box center [111, 258] width 11 height 11
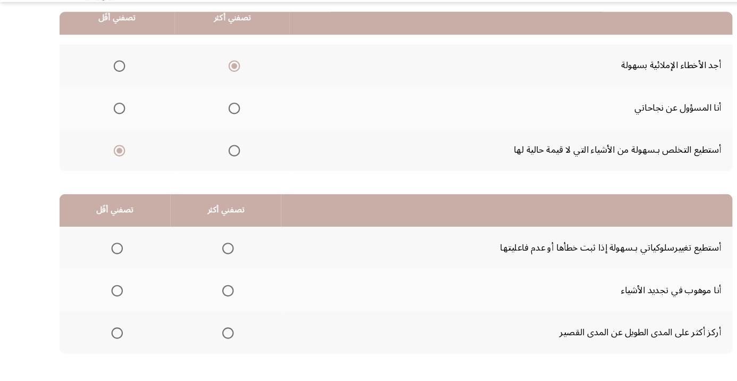
scroll to position [104, 0]
click at [213, 334] on span "Select an option" at bounding box center [212, 339] width 11 height 11
click at [213, 334] on input "Select an option" at bounding box center [212, 339] width 11 height 11
click at [212, 300] on span "Select an option" at bounding box center [212, 300] width 0 height 0
click at [212, 298] on input "Select an option" at bounding box center [212, 300] width 11 height 11
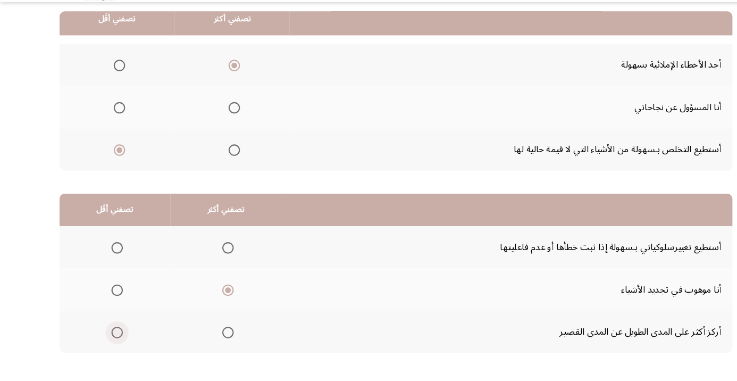
click at [111, 334] on span "Select an option" at bounding box center [109, 339] width 11 height 11
click at [111, 334] on input "Select an option" at bounding box center [109, 339] width 11 height 11
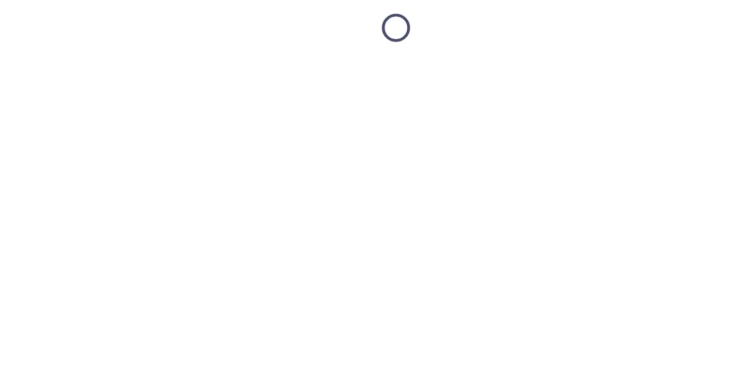
scroll to position [16, 0]
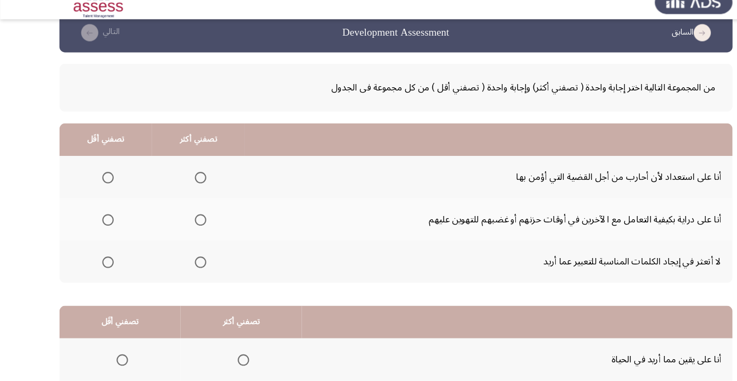
click at [187, 219] on span "Select an option" at bounding box center [187, 219] width 0 height 0
click at [187, 217] on input "Select an option" at bounding box center [186, 218] width 11 height 11
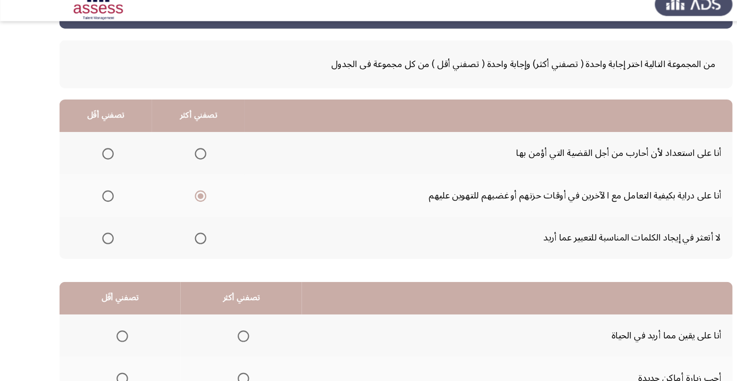
scroll to position [40, 0]
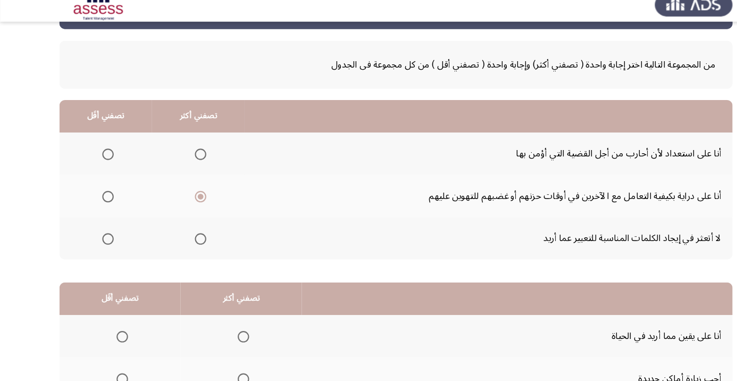
click at [100, 233] on span "Select an option" at bounding box center [100, 234] width 11 height 11
click at [100, 233] on input "Select an option" at bounding box center [100, 234] width 11 height 11
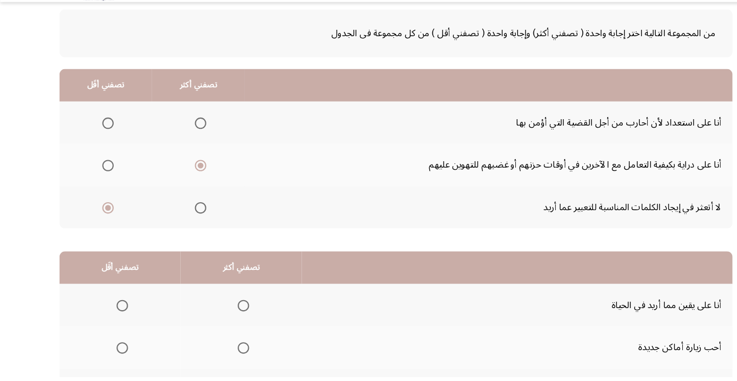
scroll to position [104, 0]
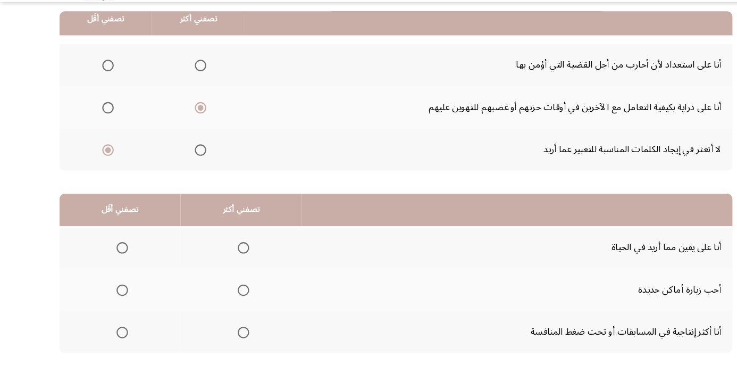
click at [230, 302] on span "Select an option" at bounding box center [226, 300] width 11 height 11
click at [230, 302] on input "Select an option" at bounding box center [226, 300] width 11 height 11
click at [114, 339] on span "Select an option" at bounding box center [114, 339] width 0 height 0
click at [113, 338] on input "Select an option" at bounding box center [113, 339] width 11 height 11
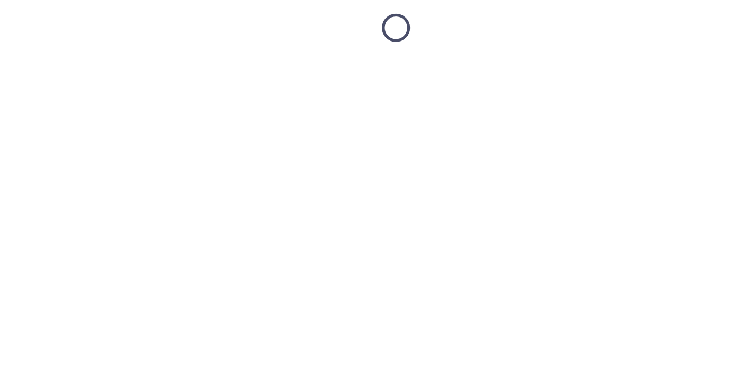
scroll to position [16, 0]
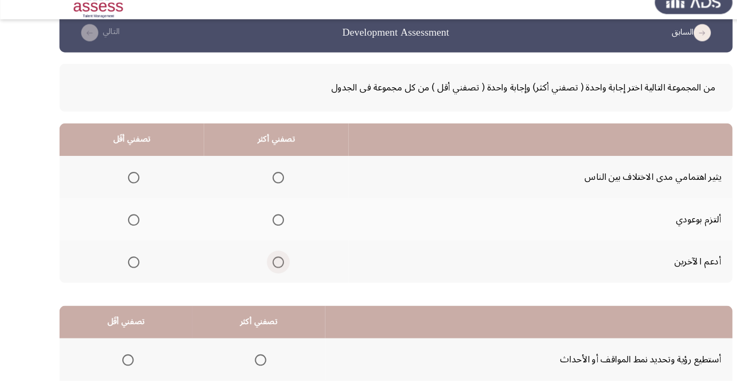
click at [258, 260] on span "Select an option" at bounding box center [259, 258] width 11 height 11
click at [258, 260] on input "Select an option" at bounding box center [259, 258] width 11 height 11
click at [129, 177] on span "Select an option" at bounding box center [124, 179] width 11 height 11
click at [129, 177] on input "Select an option" at bounding box center [124, 179] width 11 height 11
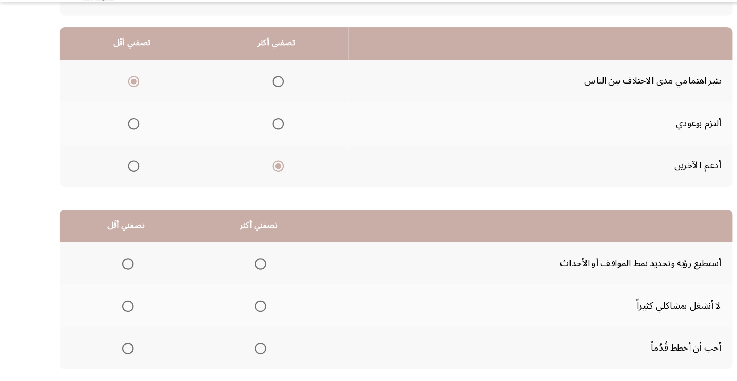
scroll to position [104, 0]
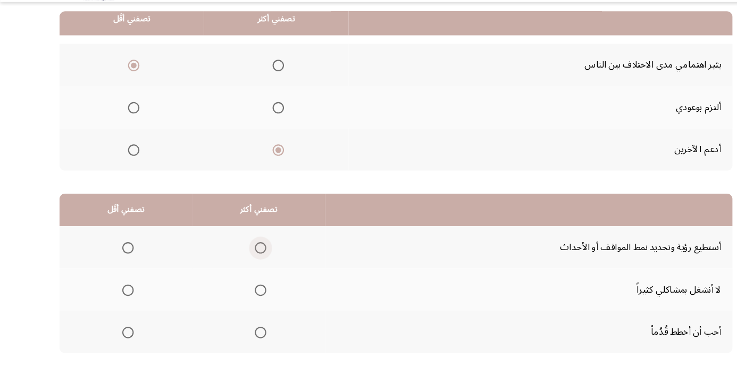
click at [242, 261] on span "Select an option" at bounding box center [242, 261] width 0 height 0
click at [241, 259] on input "Select an option" at bounding box center [242, 260] width 11 height 11
click at [119, 300] on span "Select an option" at bounding box center [119, 300] width 0 height 0
click at [119, 298] on input "Select an option" at bounding box center [119, 300] width 11 height 11
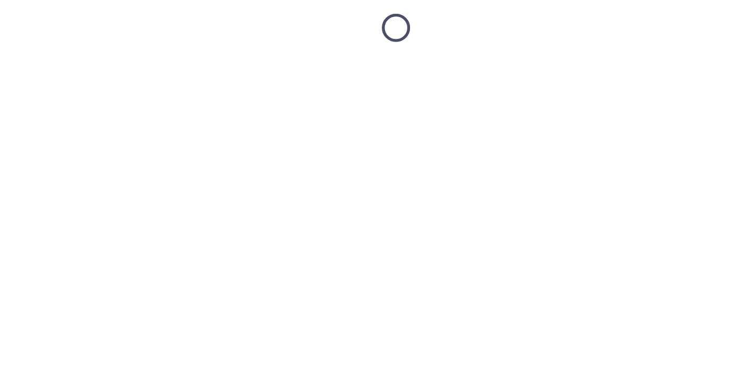
scroll to position [16, 0]
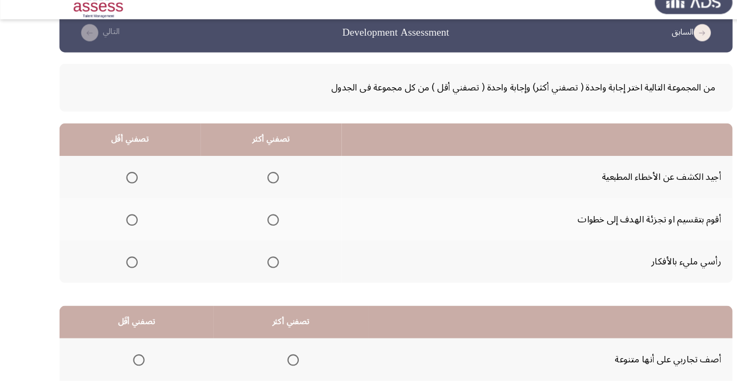
click at [254, 219] on span "Select an option" at bounding box center [254, 219] width 0 height 0
click at [254, 217] on input "Select an option" at bounding box center [254, 218] width 11 height 11
click at [123, 179] on span "Select an option" at bounding box center [123, 179] width 0 height 0
click at [123, 179] on input "Select an option" at bounding box center [123, 179] width 11 height 11
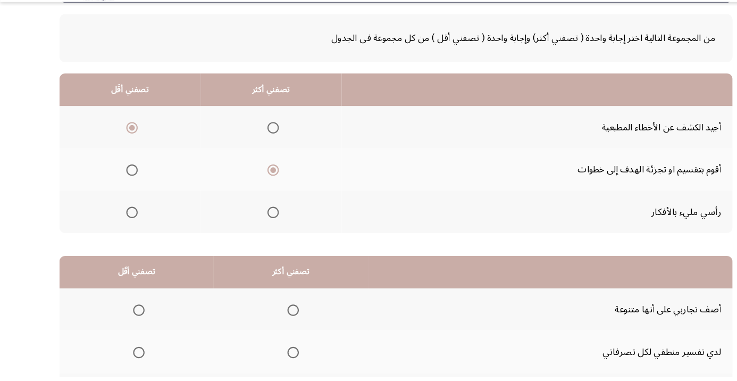
scroll to position [104, 0]
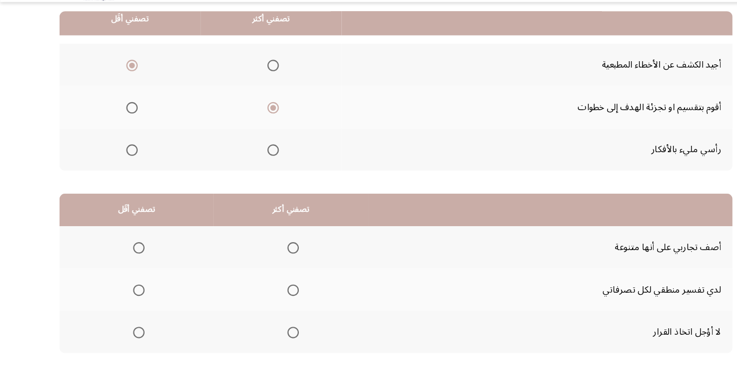
click at [129, 300] on span "Select an option" at bounding box center [129, 300] width 0 height 0
click at [129, 298] on input "Select an option" at bounding box center [129, 300] width 11 height 11
click at [274, 338] on span "Select an option" at bounding box center [272, 339] width 11 height 11
click at [274, 338] on input "Select an option" at bounding box center [272, 339] width 11 height 11
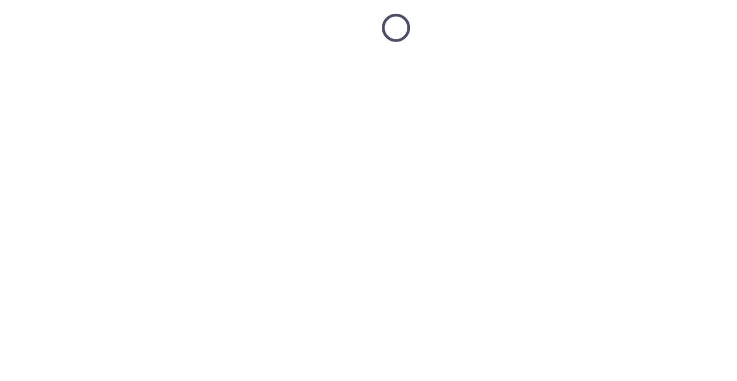
scroll to position [16, 0]
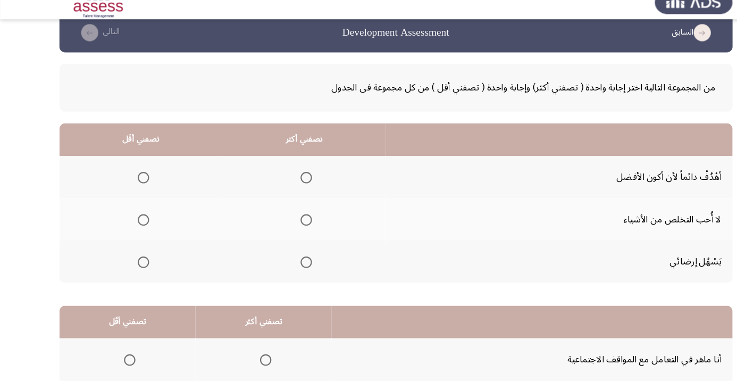
click at [290, 177] on span "Select an option" at bounding box center [285, 179] width 11 height 11
click at [290, 177] on input "Select an option" at bounding box center [285, 179] width 11 height 11
click at [136, 214] on span "Select an option" at bounding box center [133, 218] width 11 height 11
click at [136, 214] on input "Select an option" at bounding box center [133, 218] width 11 height 11
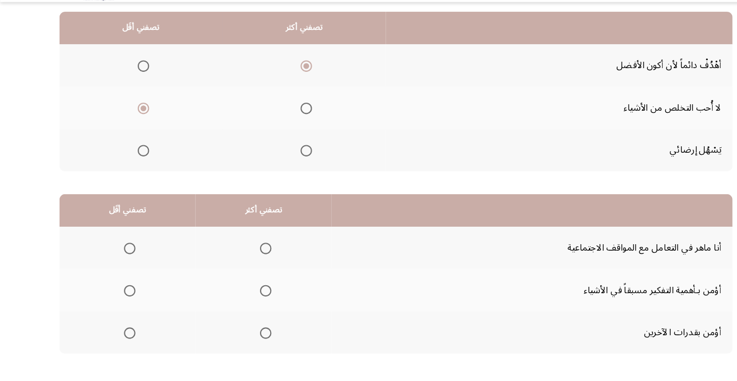
scroll to position [104, 0]
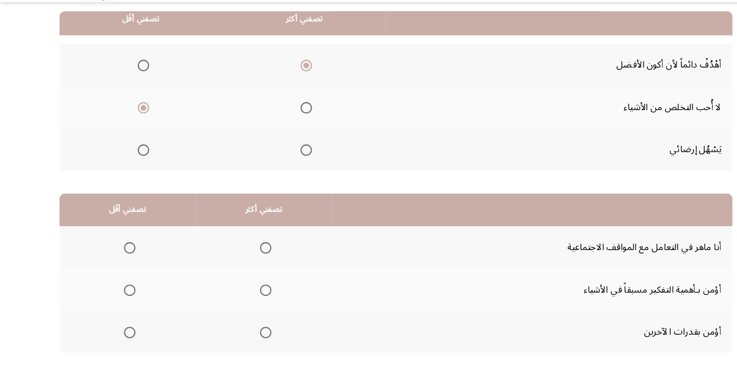
click at [251, 338] on span "Select an option" at bounding box center [247, 339] width 11 height 11
click at [251, 338] on input "Select an option" at bounding box center [247, 339] width 11 height 11
click at [121, 300] on span "Select an option" at bounding box center [121, 300] width 0 height 0
click at [121, 298] on input "Select an option" at bounding box center [120, 300] width 11 height 11
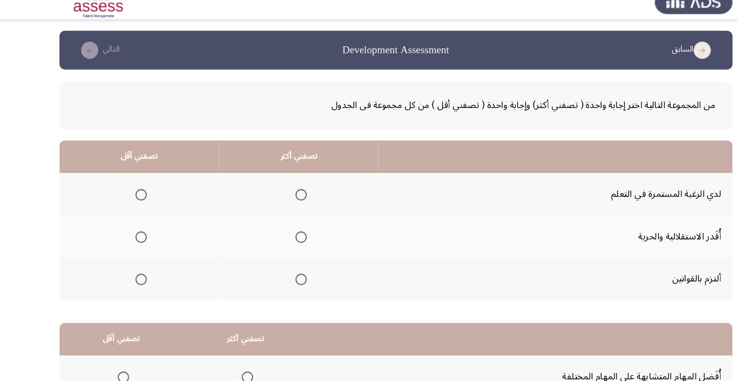
scroll to position [16, 0]
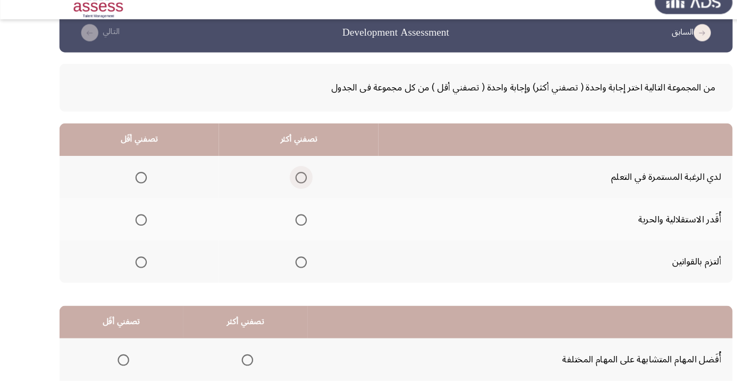
click at [276, 177] on span "Select an option" at bounding box center [280, 179] width 11 height 11
click at [276, 177] on input "Select an option" at bounding box center [280, 179] width 11 height 11
click at [131, 219] on span "Select an option" at bounding box center [131, 219] width 0 height 0
click at [132, 217] on input "Select an option" at bounding box center [131, 218] width 11 height 11
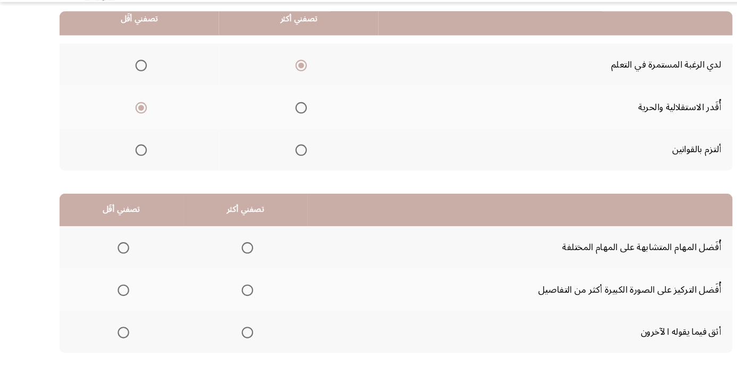
scroll to position [104, 0]
click at [112, 262] on span "Select an option" at bounding box center [115, 260] width 11 height 11
click at [112, 262] on input "Select an option" at bounding box center [115, 260] width 11 height 11
click at [236, 299] on span "Select an option" at bounding box center [230, 300] width 11 height 11
click at [236, 299] on input "Select an option" at bounding box center [230, 300] width 11 height 11
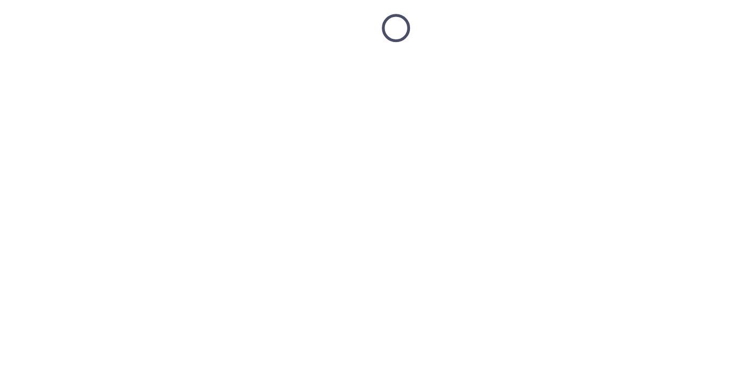
scroll to position [16, 0]
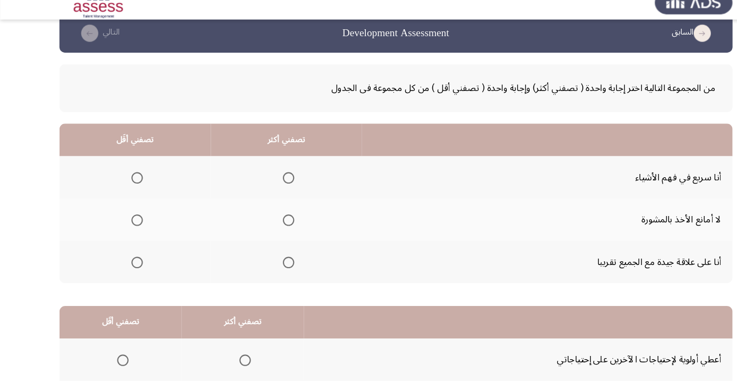
click at [279, 262] on th at bounding box center [266, 257] width 141 height 39
click at [268, 258] on span "Select an option" at bounding box center [268, 258] width 0 height 0
click at [268, 257] on input "Select an option" at bounding box center [268, 258] width 11 height 11
click at [142, 214] on th at bounding box center [125, 217] width 141 height 39
click at [127, 228] on th at bounding box center [125, 217] width 141 height 39
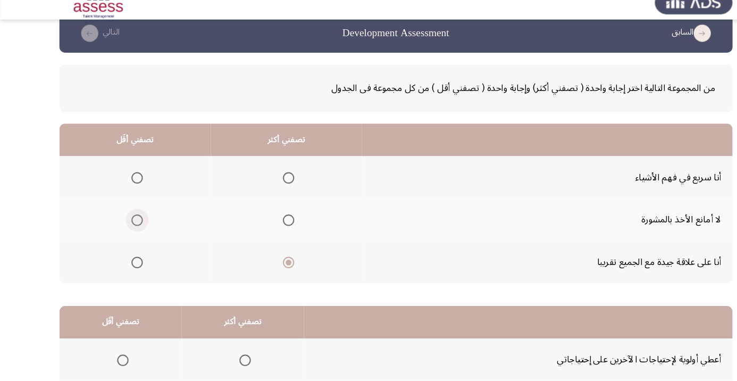
click at [132, 215] on span "Select an option" at bounding box center [127, 218] width 11 height 11
click at [132, 215] on input "Select an option" at bounding box center [127, 218] width 11 height 11
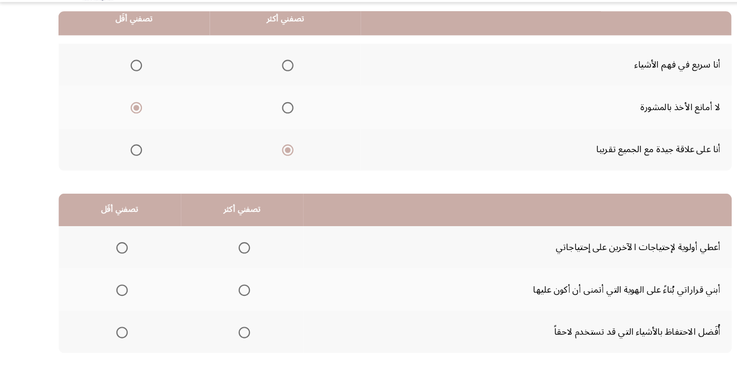
scroll to position [104, 0]
click at [228, 261] on span "Select an option" at bounding box center [228, 261] width 0 height 0
click at [229, 259] on input "Select an option" at bounding box center [228, 260] width 11 height 11
click at [114, 339] on span "Select an option" at bounding box center [114, 339] width 0 height 0
click at [114, 338] on input "Select an option" at bounding box center [114, 339] width 11 height 11
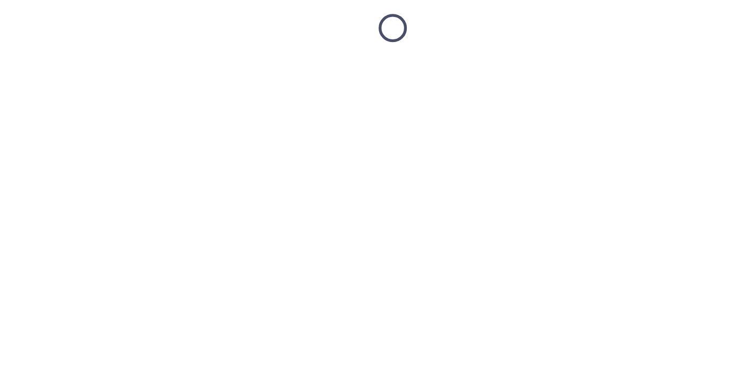
scroll to position [16, 0]
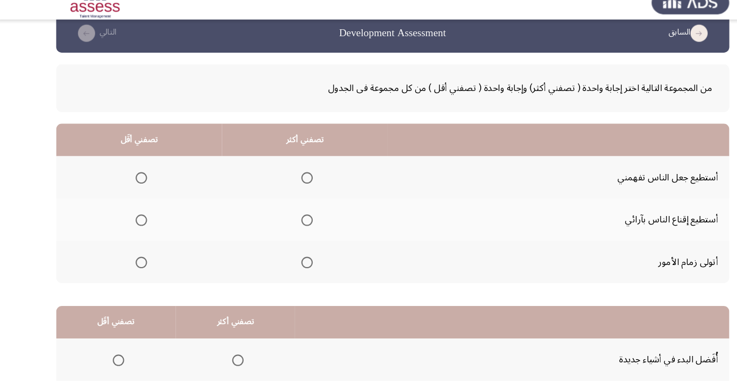
click at [289, 217] on span "Select an option" at bounding box center [288, 218] width 11 height 11
click at [289, 217] on input "Select an option" at bounding box center [288, 218] width 11 height 11
click at [135, 179] on span "Select an option" at bounding box center [135, 179] width 0 height 0
click at [135, 179] on input "Select an option" at bounding box center [134, 179] width 11 height 11
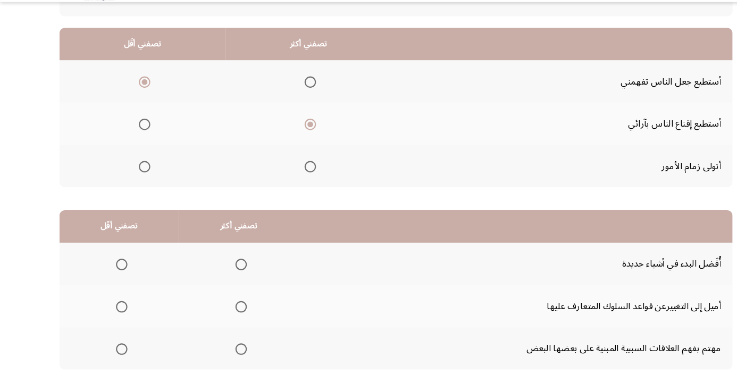
scroll to position [104, 0]
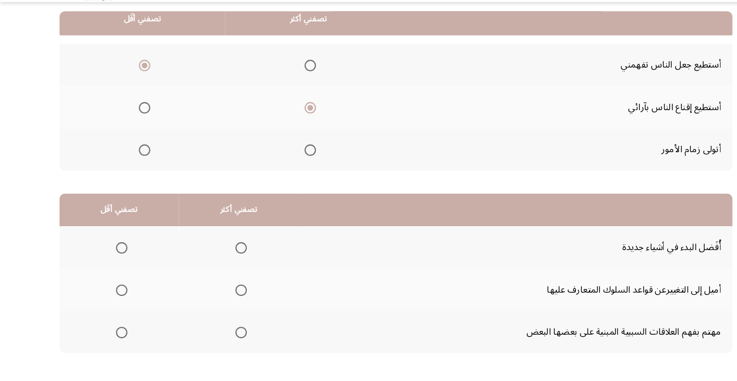
click at [221, 261] on span "Select an option" at bounding box center [224, 260] width 11 height 11
click at [221, 261] on input "Select an option" at bounding box center [224, 260] width 11 height 11
click at [108, 337] on span "Select an option" at bounding box center [113, 339] width 11 height 11
click at [108, 337] on input "Select an option" at bounding box center [113, 339] width 11 height 11
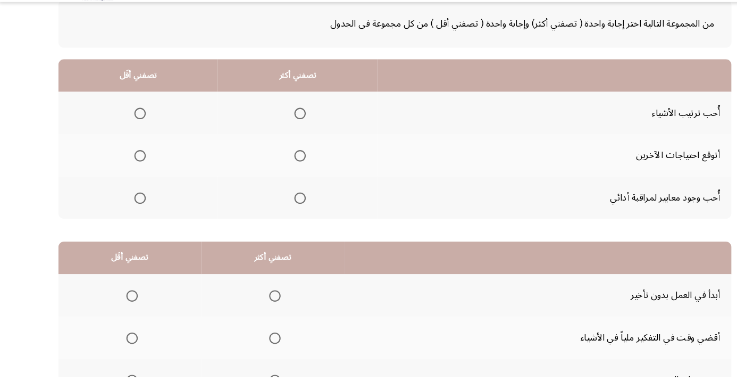
scroll to position [74, 0]
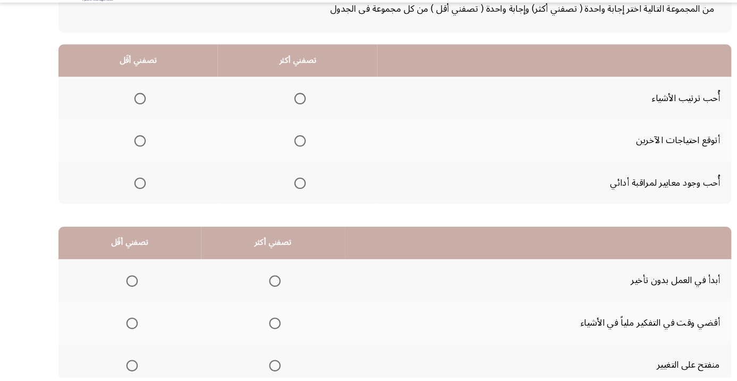
click at [280, 121] on span "Select an option" at bounding box center [280, 121] width 0 height 0
click at [280, 120] on input "Select an option" at bounding box center [280, 121] width 11 height 11
click at [135, 157] on span "Select an option" at bounding box center [131, 160] width 11 height 11
click at [135, 157] on input "Select an option" at bounding box center [131, 160] width 11 height 11
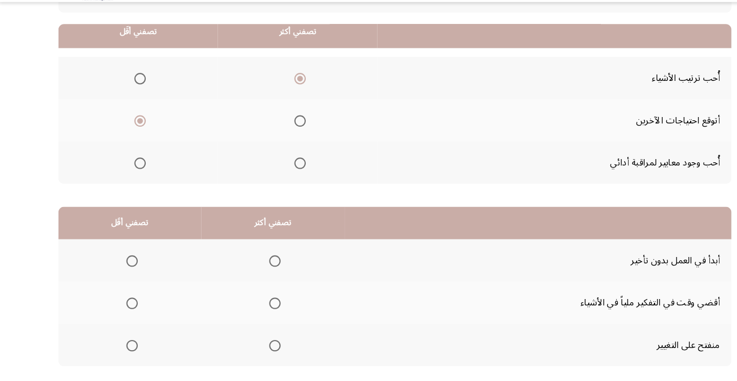
scroll to position [104, 0]
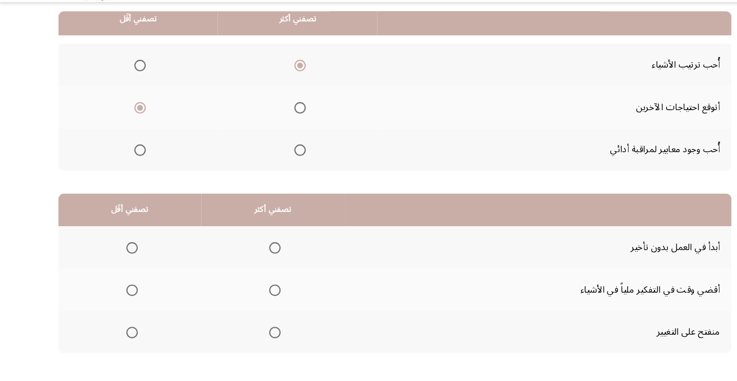
click at [262, 248] on th at bounding box center [254, 259] width 133 height 39
click at [128, 300] on span "Select an option" at bounding box center [124, 300] width 11 height 11
click at [128, 300] on input "Select an option" at bounding box center [124, 300] width 11 height 11
click at [257, 261] on span "Select an option" at bounding box center [257, 261] width 0 height 0
click at [258, 259] on input "Select an option" at bounding box center [256, 260] width 11 height 11
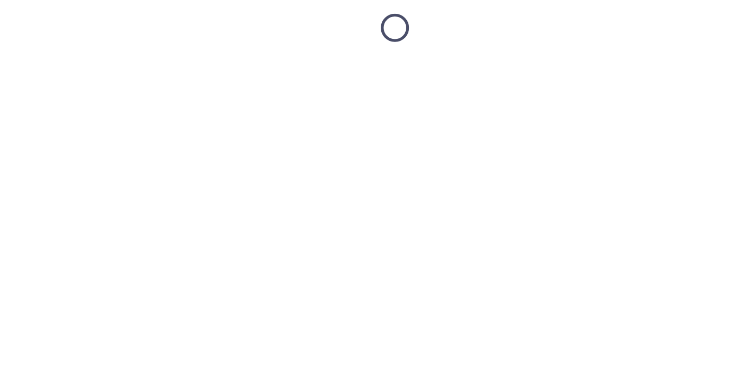
scroll to position [16, 0]
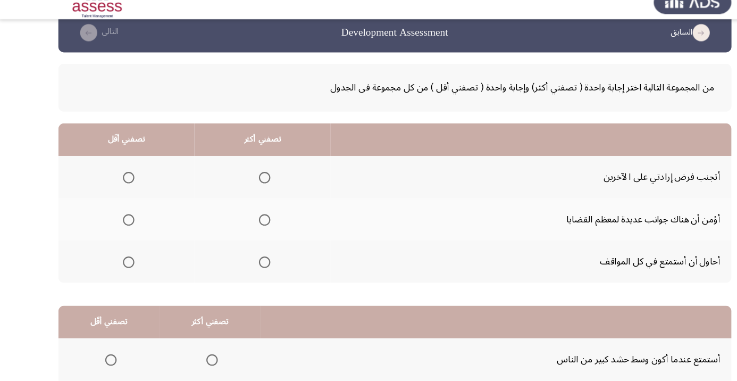
click at [121, 179] on span "Select an option" at bounding box center [121, 179] width 0 height 0
click at [120, 179] on input "Select an option" at bounding box center [120, 179] width 11 height 11
click at [244, 175] on span "Select an option" at bounding box center [247, 179] width 11 height 11
click at [244, 175] on input "Select an option" at bounding box center [247, 179] width 11 height 11
click at [124, 257] on span "Select an option" at bounding box center [120, 258] width 11 height 11
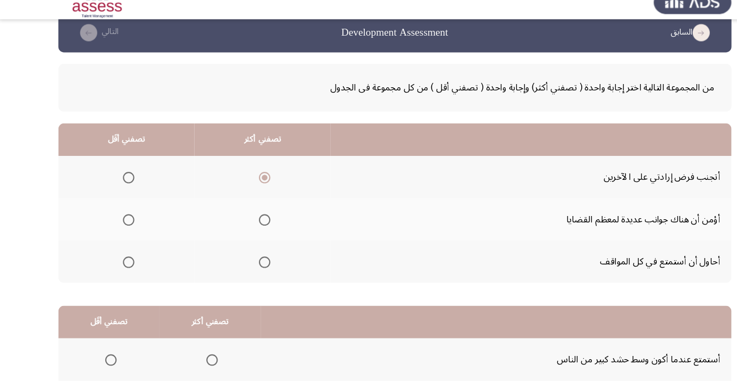
click at [124, 257] on input "Select an option" at bounding box center [120, 258] width 11 height 11
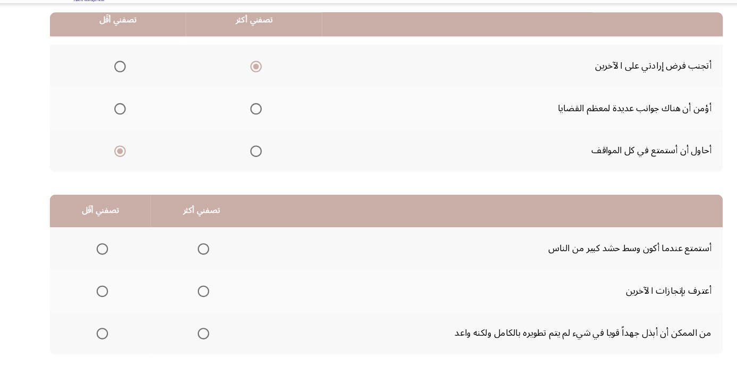
scroll to position [104, 0]
click at [104, 339] on span "Select an option" at bounding box center [104, 339] width 0 height 0
click at [104, 338] on input "Select an option" at bounding box center [104, 339] width 11 height 11
click at [198, 300] on span "Select an option" at bounding box center [198, 300] width 0 height 0
click at [198, 298] on input "Select an option" at bounding box center [198, 300] width 11 height 11
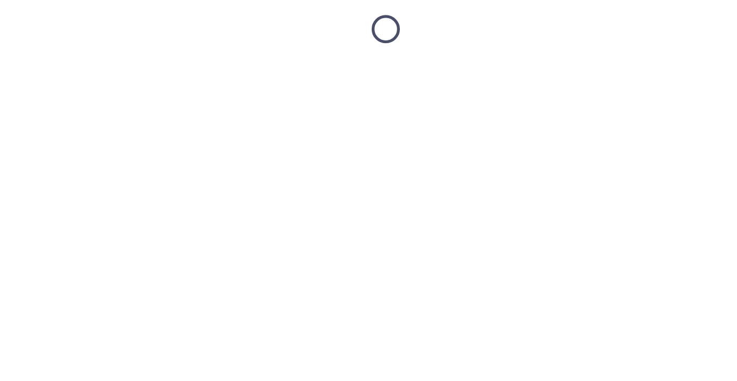
scroll to position [16, 0]
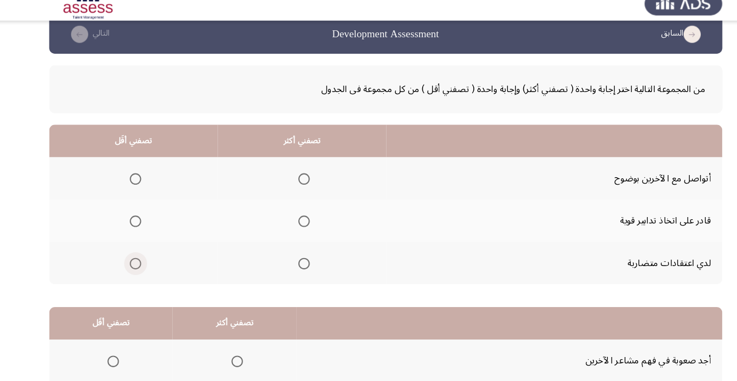
click at [136, 258] on span "Select an option" at bounding box center [136, 258] width 0 height 0
click at [136, 257] on input "Select an option" at bounding box center [135, 258] width 11 height 11
click at [292, 179] on span "Select an option" at bounding box center [292, 179] width 0 height 0
click at [293, 179] on input "Select an option" at bounding box center [292, 179] width 11 height 11
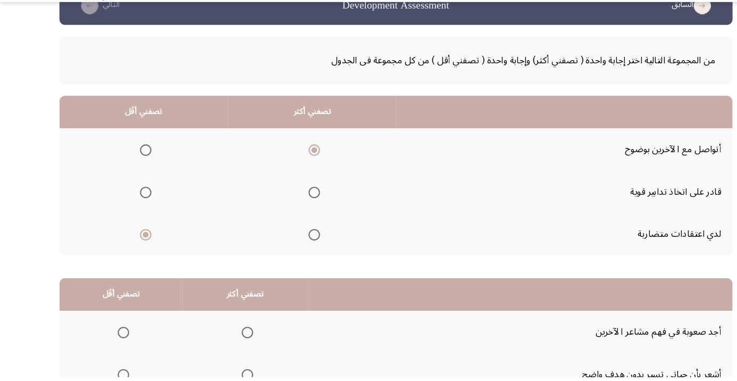
scroll to position [104, 0]
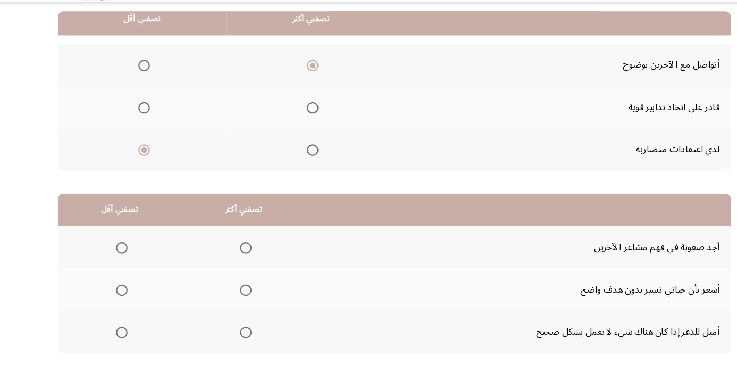
click at [115, 261] on span "Select an option" at bounding box center [115, 261] width 0 height 0
click at [114, 259] on input "Select an option" at bounding box center [115, 260] width 11 height 11
click at [227, 334] on span "Select an option" at bounding box center [230, 339] width 11 height 11
click at [227, 334] on input "Select an option" at bounding box center [230, 339] width 11 height 11
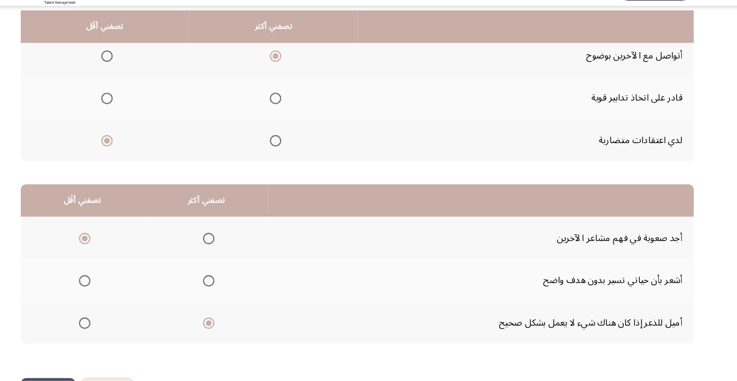
scroll to position [123, 0]
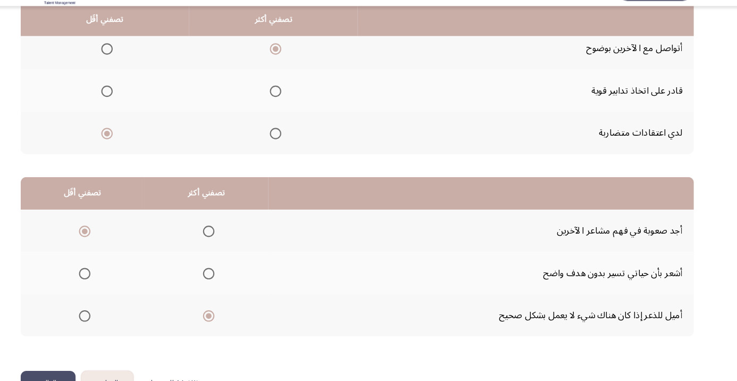
click at [115, 281] on span "Select an option" at bounding box center [115, 281] width 0 height 0
click at [114, 279] on input "Select an option" at bounding box center [115, 280] width 11 height 11
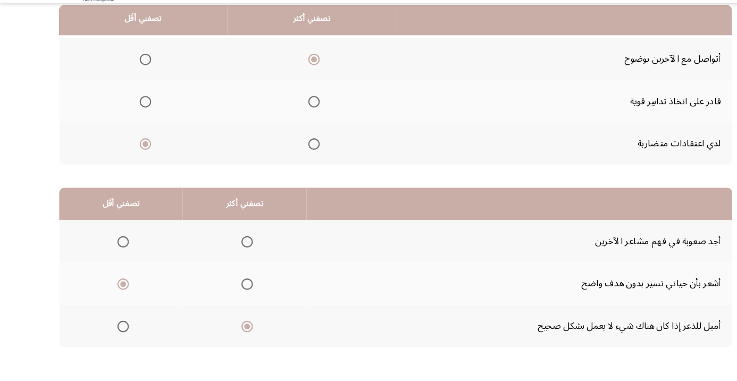
scroll to position [104, 0]
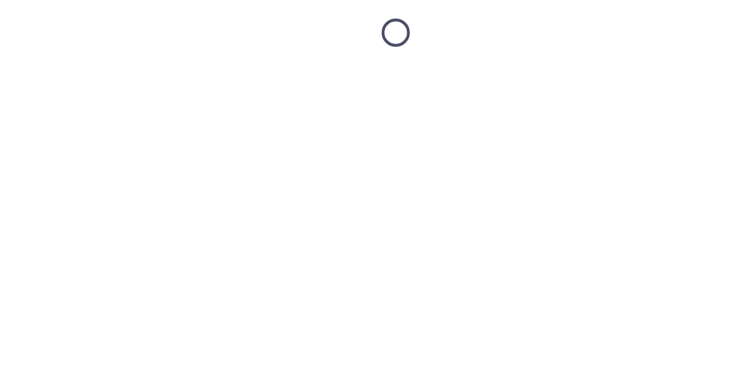
scroll to position [16, 0]
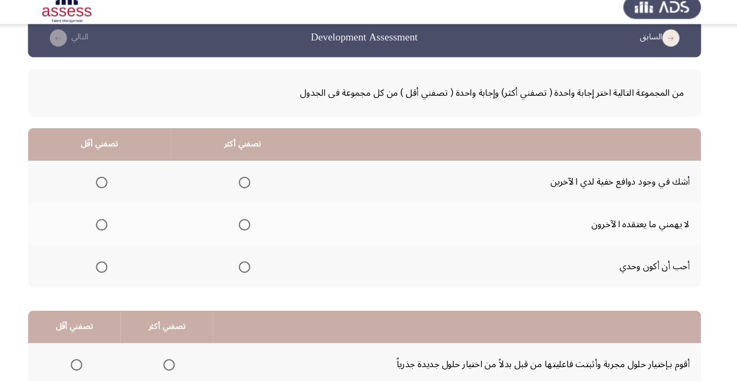
click at [257, 219] on span "Select an option" at bounding box center [257, 219] width 0 height 0
click at [257, 217] on input "Select an option" at bounding box center [256, 218] width 11 height 11
click at [120, 257] on span "Select an option" at bounding box center [124, 258] width 11 height 11
click at [120, 257] on input "Select an option" at bounding box center [124, 258] width 11 height 11
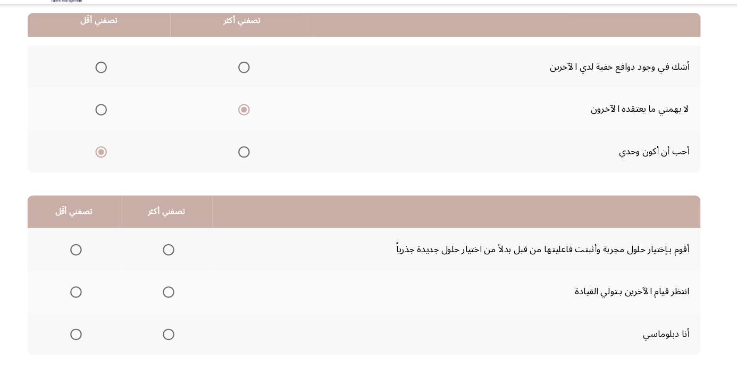
scroll to position [104, 0]
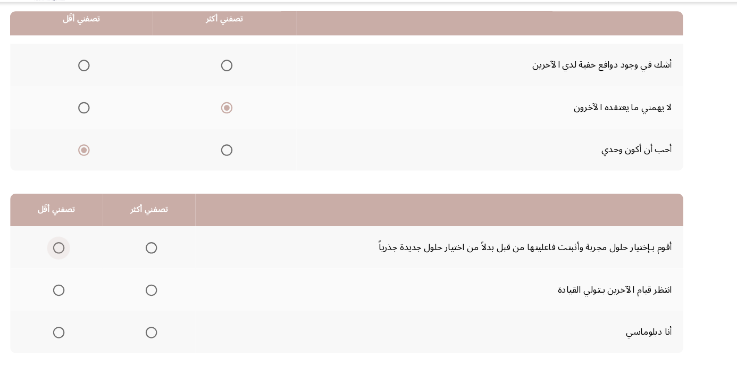
click at [100, 259] on span "Select an option" at bounding box center [100, 260] width 11 height 11
click at [100, 259] on input "Select an option" at bounding box center [100, 260] width 11 height 11
click at [186, 338] on span "Select an option" at bounding box center [186, 339] width 11 height 11
click at [186, 338] on input "Select an option" at bounding box center [186, 339] width 11 height 11
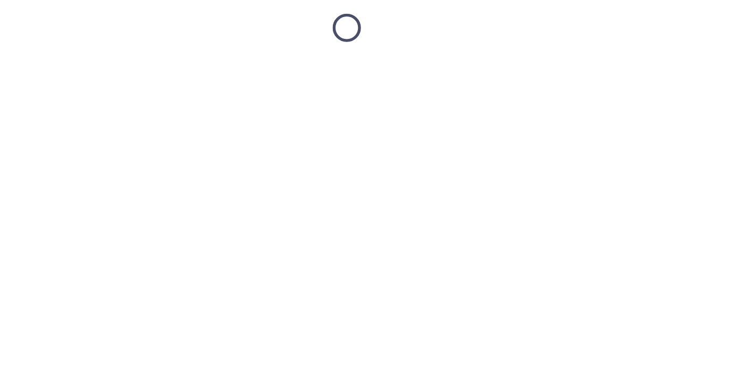
scroll to position [16, 0]
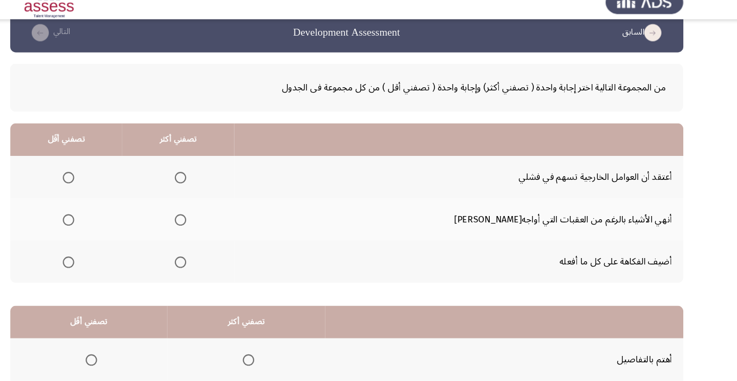
click at [110, 179] on span "Select an option" at bounding box center [110, 179] width 0 height 0
click at [115, 179] on input "Select an option" at bounding box center [109, 179] width 11 height 11
click at [214, 219] on span "Select an option" at bounding box center [214, 219] width 0 height 0
click at [219, 217] on input "Select an option" at bounding box center [213, 218] width 11 height 11
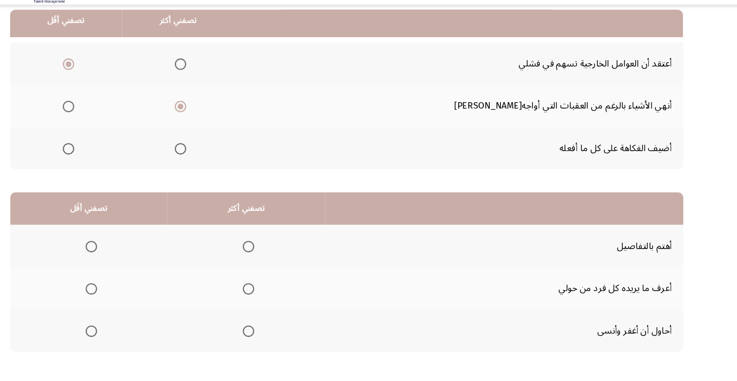
scroll to position [129, 0]
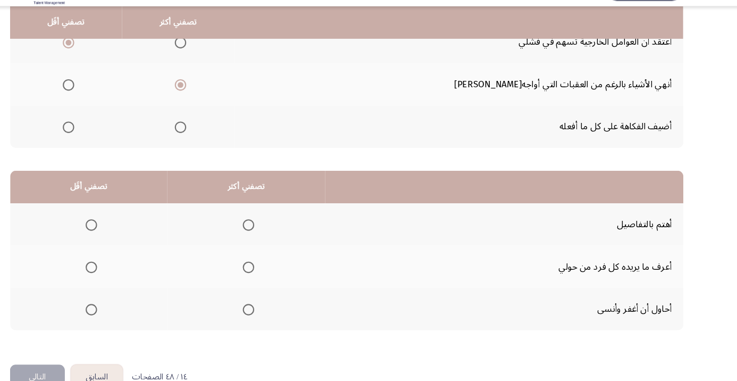
click at [131, 314] on span "Select an option" at bounding box center [131, 314] width 0 height 0
click at [131, 313] on input "Select an option" at bounding box center [130, 314] width 11 height 11
click at [275, 273] on span "Select an option" at bounding box center [277, 275] width 11 height 11
click at [275, 273] on input "Select an option" at bounding box center [277, 275] width 11 height 11
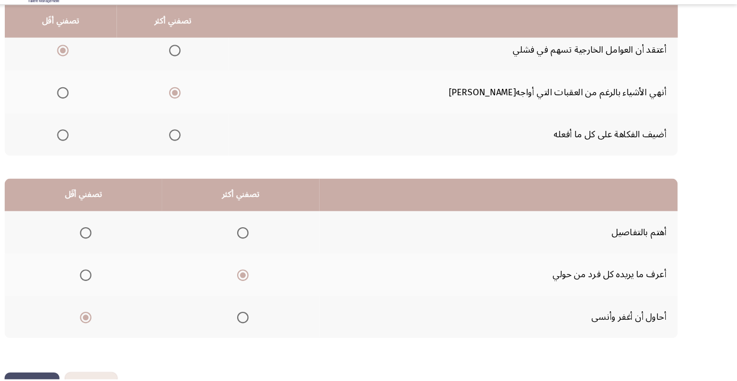
scroll to position [104, 0]
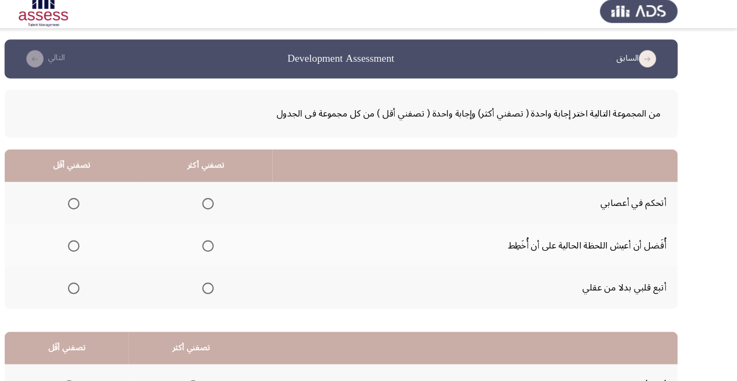
scroll to position [16, 0]
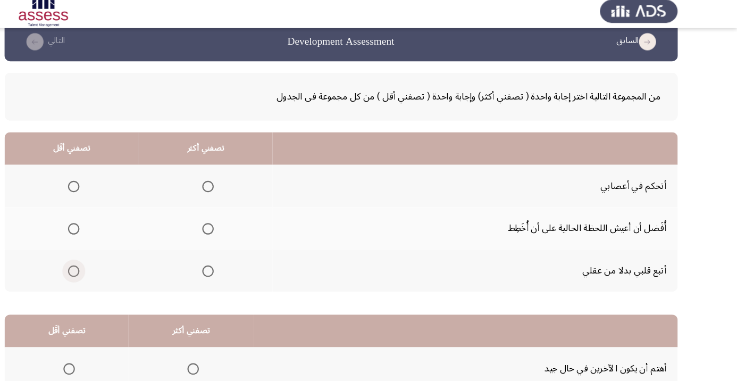
click at [120, 258] on span "Select an option" at bounding box center [120, 258] width 0 height 0
click at [119, 257] on input "Select an option" at bounding box center [119, 258] width 11 height 11
click at [245, 179] on span "Select an option" at bounding box center [245, 179] width 0 height 0
click at [243, 179] on input "Select an option" at bounding box center [244, 179] width 11 height 11
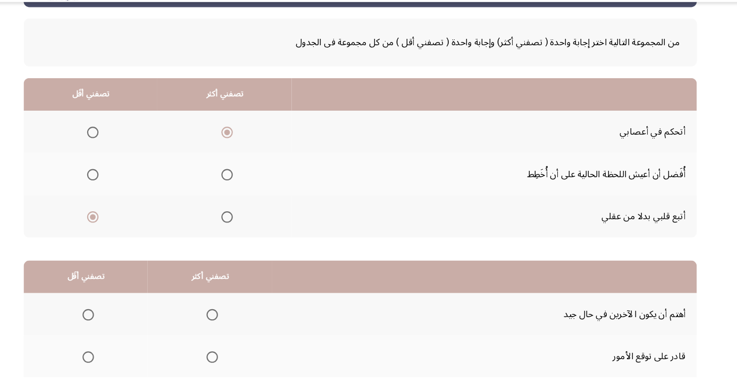
scroll to position [104, 0]
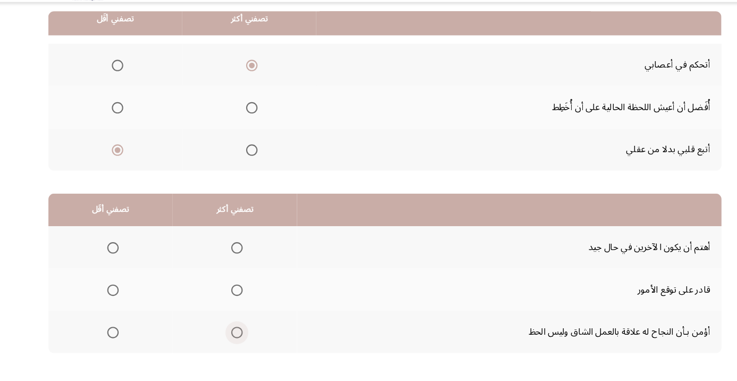
click at [234, 334] on span "Select an option" at bounding box center [230, 339] width 11 height 11
click at [234, 334] on input "Select an option" at bounding box center [230, 339] width 11 height 11
click at [115, 300] on span "Select an option" at bounding box center [115, 300] width 0 height 0
click at [115, 298] on input "Select an option" at bounding box center [115, 300] width 11 height 11
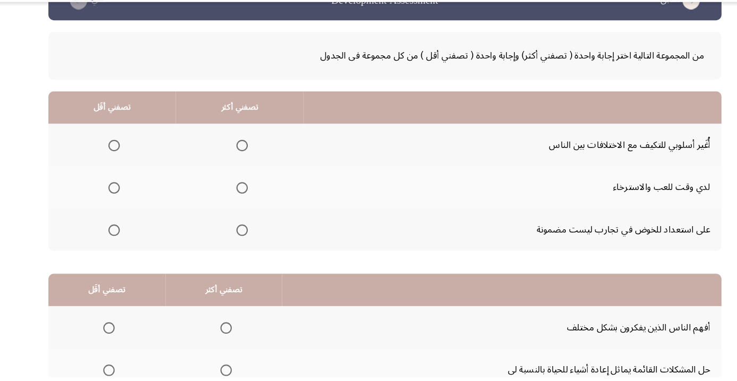
scroll to position [39, 0]
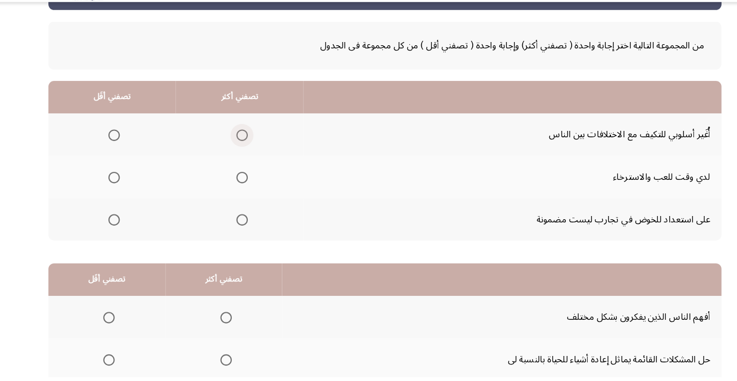
click at [236, 156] on span "Select an option" at bounding box center [236, 156] width 0 height 0
click at [236, 155] on input "Select an option" at bounding box center [235, 155] width 11 height 11
click at [132, 198] on th at bounding box center [114, 194] width 119 height 39
click at [121, 233] on span "Select an option" at bounding box center [116, 234] width 11 height 11
click at [121, 233] on input "Select an option" at bounding box center [116, 234] width 11 height 11
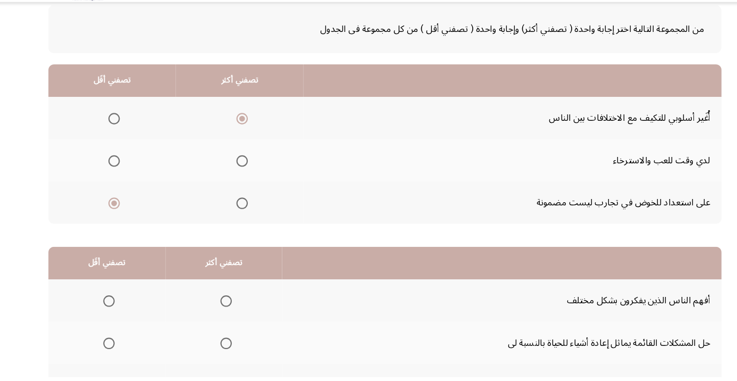
scroll to position [104, 0]
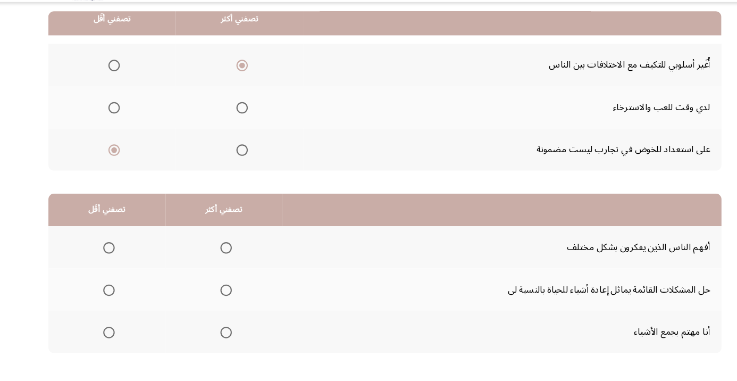
click at [221, 300] on span "Select an option" at bounding box center [221, 300] width 0 height 0
click at [219, 298] on input "Select an option" at bounding box center [220, 300] width 11 height 11
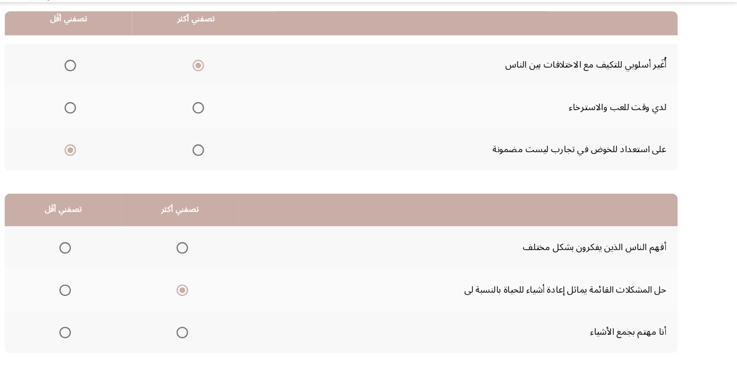
click at [115, 261] on span "Select an option" at bounding box center [111, 260] width 11 height 11
click at [115, 261] on input "Select an option" at bounding box center [111, 260] width 11 height 11
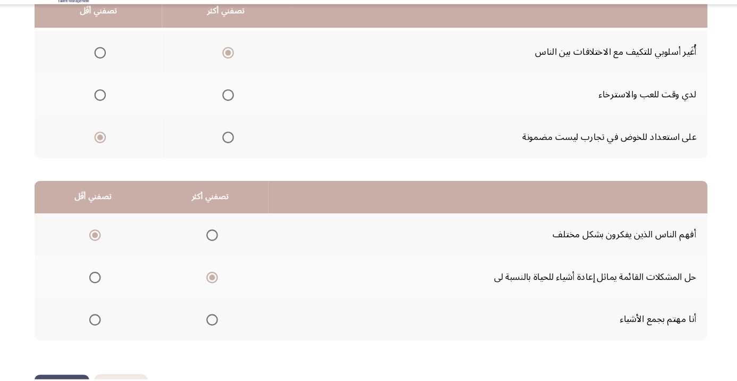
scroll to position [145, 0]
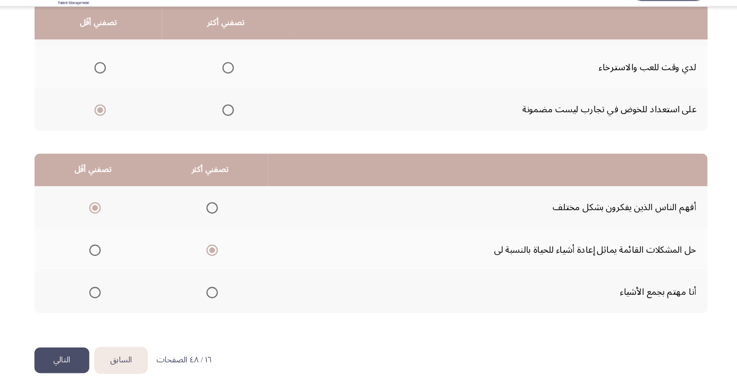
click at [86, 353] on button "التالي" at bounding box center [80, 361] width 51 height 24
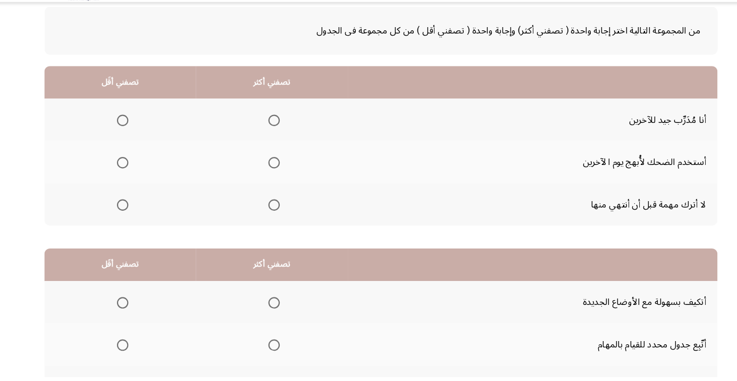
scroll to position [54, 0]
click at [281, 215] on th at bounding box center [266, 219] width 141 height 39
click at [269, 220] on span "Select an option" at bounding box center [269, 220] width 0 height 0
click at [270, 219] on input "Select an option" at bounding box center [269, 220] width 11 height 11
click at [132, 181] on span "Select an option" at bounding box center [128, 180] width 11 height 11
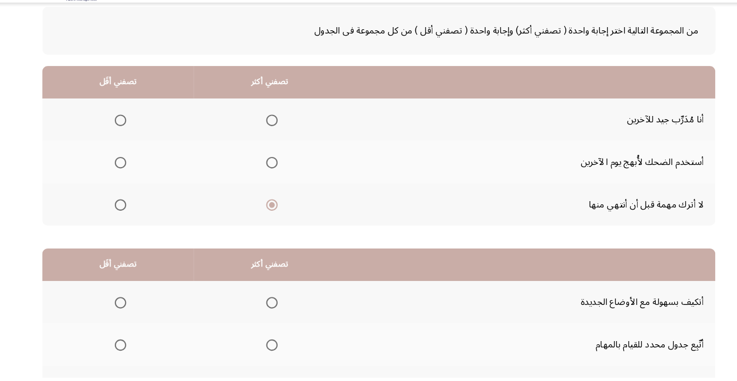
click at [132, 181] on input "Select an option" at bounding box center [128, 180] width 11 height 11
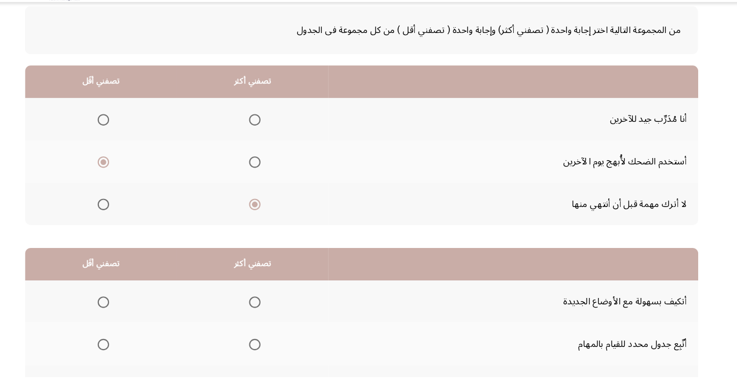
scroll to position [104, 0]
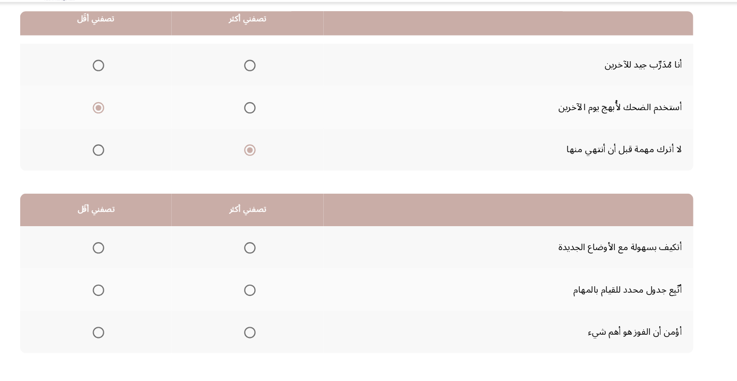
click at [128, 338] on span "Select an option" at bounding box center [128, 339] width 11 height 11
click at [128, 338] on input "Select an option" at bounding box center [128, 339] width 11 height 11
click at [270, 259] on span "Select an option" at bounding box center [269, 260] width 11 height 11
click at [270, 259] on input "Select an option" at bounding box center [269, 260] width 11 height 11
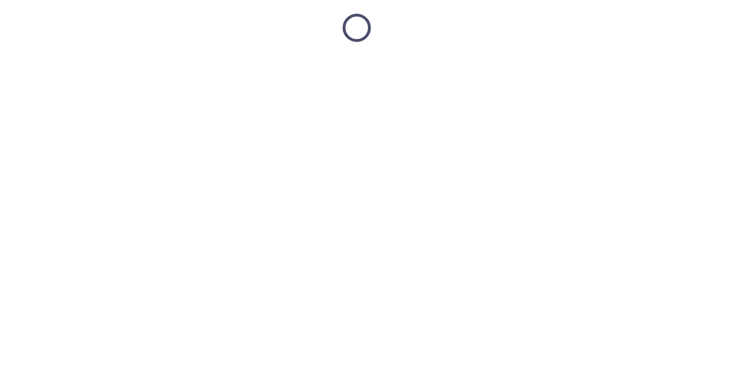
scroll to position [16, 0]
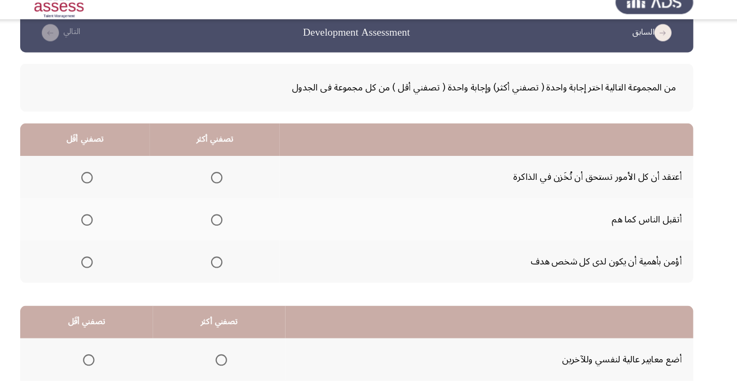
click at [244, 177] on span "Select an option" at bounding box center [238, 179] width 11 height 11
click at [244, 177] on input "Select an option" at bounding box center [238, 179] width 11 height 11
click at [118, 219] on span "Select an option" at bounding box center [118, 219] width 0 height 0
click at [118, 217] on input "Select an option" at bounding box center [117, 218] width 11 height 11
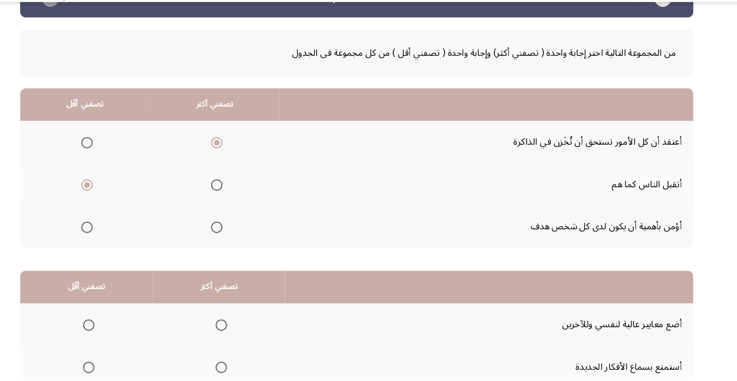
scroll to position [104, 0]
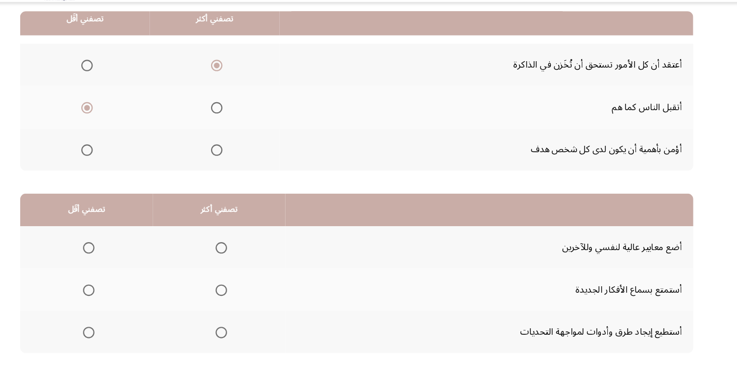
click at [242, 300] on span "Select an option" at bounding box center [242, 300] width 0 height 0
click at [242, 298] on input "Select an option" at bounding box center [242, 300] width 11 height 11
click at [238, 341] on span "Select an option" at bounding box center [242, 339] width 11 height 11
click at [238, 341] on input "Select an option" at bounding box center [242, 339] width 11 height 11
click at [116, 264] on span "Select an option" at bounding box center [119, 260] width 11 height 11
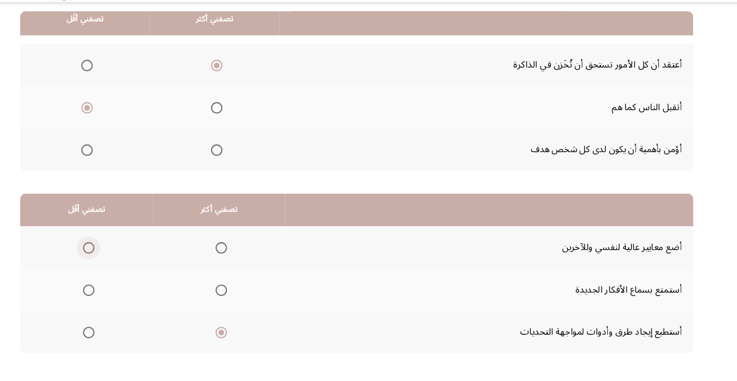
click at [116, 264] on input "Select an option" at bounding box center [119, 260] width 11 height 11
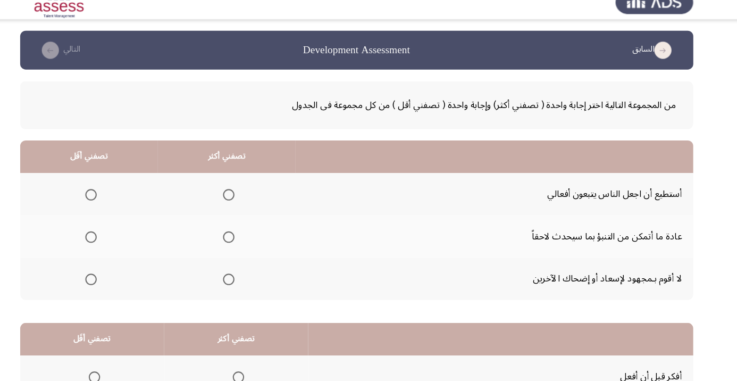
scroll to position [16, 0]
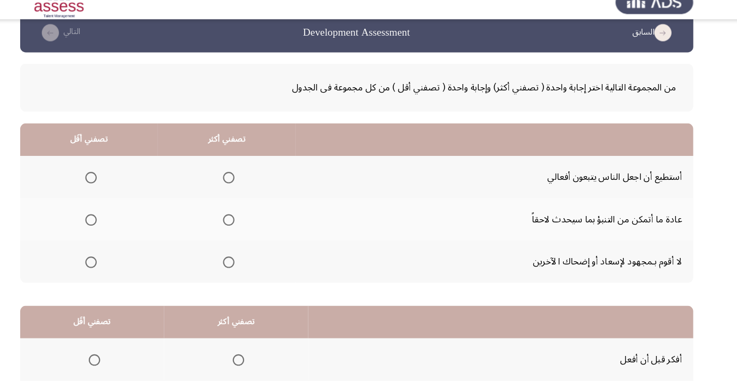
click at [246, 220] on span "Select an option" at bounding box center [249, 218] width 11 height 11
click at [246, 220] on input "Select an option" at bounding box center [249, 218] width 11 height 11
click at [124, 256] on span "Select an option" at bounding box center [121, 258] width 11 height 11
click at [124, 256] on input "Select an option" at bounding box center [121, 258] width 11 height 11
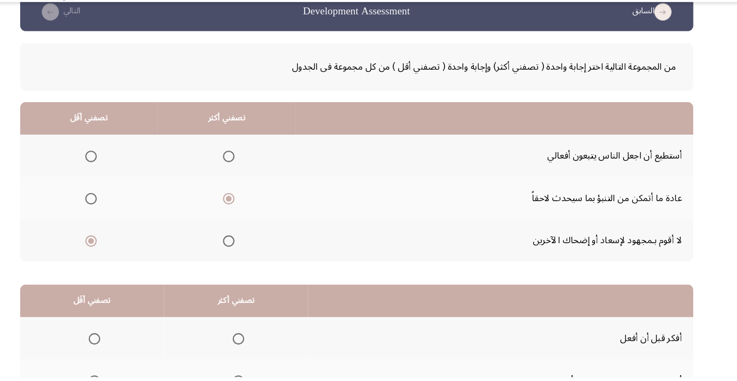
scroll to position [104, 0]
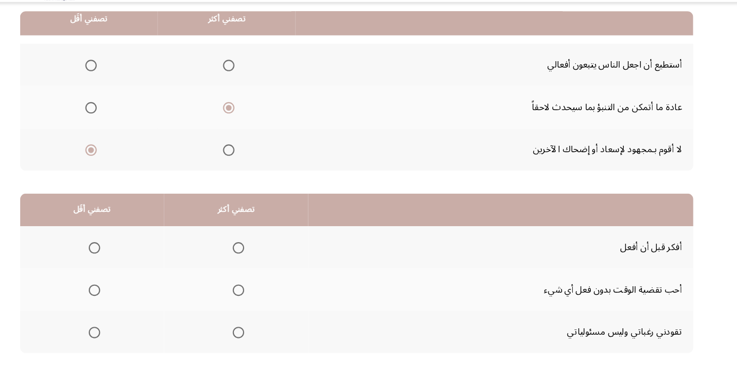
click at [122, 304] on span "Select an option" at bounding box center [124, 300] width 11 height 11
click at [122, 304] on input "Select an option" at bounding box center [124, 300] width 11 height 11
click at [261, 258] on span "Select an option" at bounding box center [258, 260] width 11 height 11
click at [261, 258] on input "Select an option" at bounding box center [258, 260] width 11 height 11
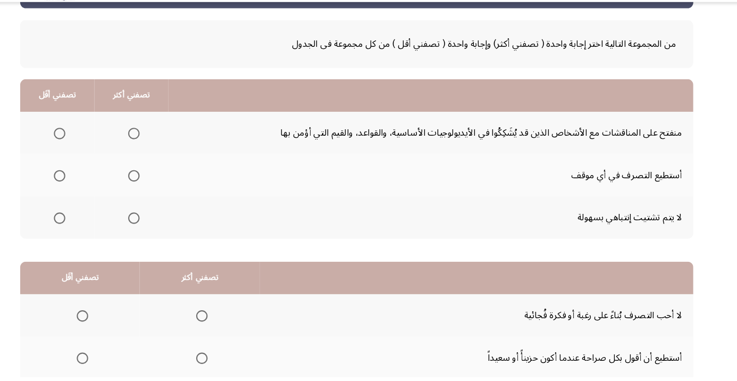
scroll to position [45, 0]
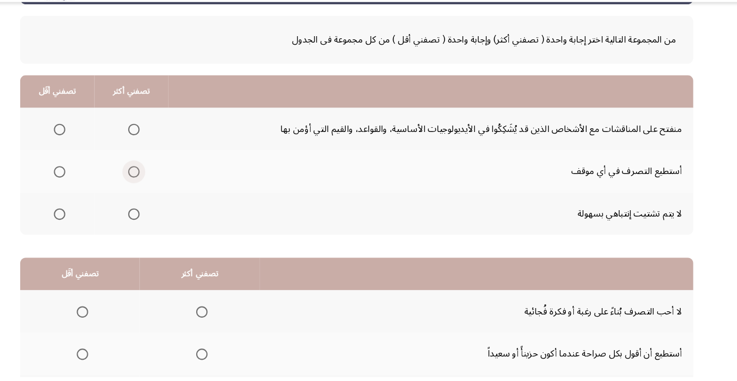
click at [161, 190] on span "Select an option" at bounding box center [161, 190] width 0 height 0
click at [161, 189] on input "Select an option" at bounding box center [161, 189] width 11 height 11
click at [92, 150] on span "Select an option" at bounding box center [92, 150] width 0 height 0
click at [91, 149] on input "Select an option" at bounding box center [92, 150] width 11 height 11
click at [118, 315] on span "Select an option" at bounding box center [113, 320] width 11 height 11
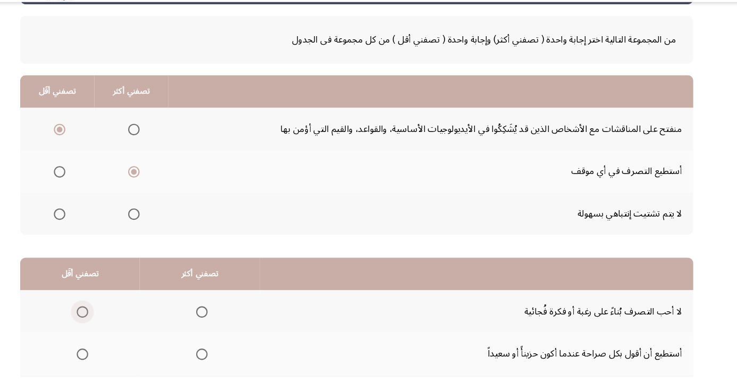
click at [118, 315] on input "Select an option" at bounding box center [113, 320] width 11 height 11
click at [224, 359] on span "Select an option" at bounding box center [224, 359] width 0 height 0
click at [224, 358] on input "Select an option" at bounding box center [224, 359] width 11 height 11
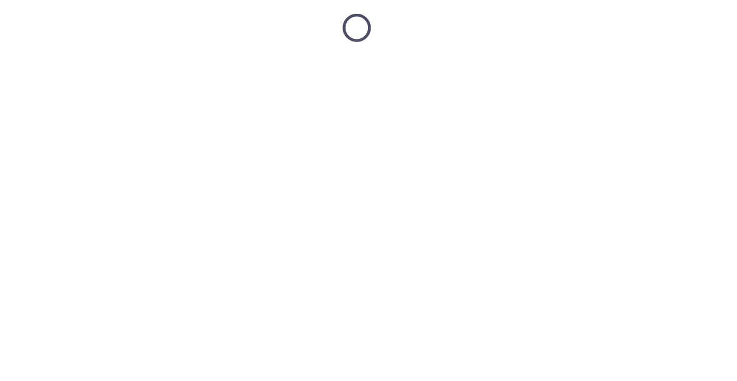
scroll to position [16, 0]
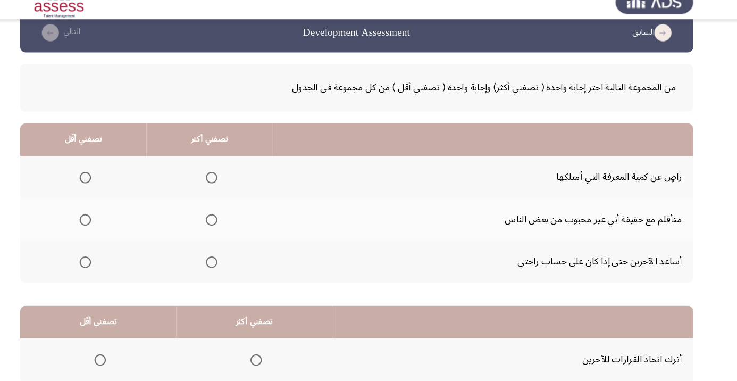
click at [121, 207] on th at bounding box center [114, 217] width 118 height 39
click at [244, 183] on th at bounding box center [232, 178] width 118 height 39
click at [116, 219] on span "Select an option" at bounding box center [116, 219] width 0 height 0
click at [116, 217] on input "Select an option" at bounding box center [116, 218] width 11 height 11
click at [225, 180] on label "Select an option" at bounding box center [231, 179] width 15 height 11
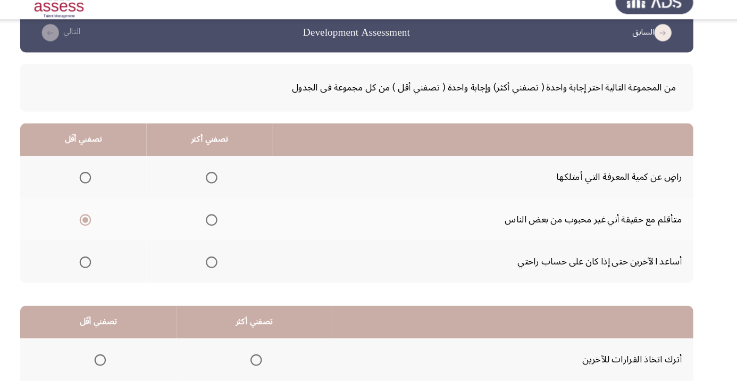
click at [228, 180] on input "Select an option" at bounding box center [233, 179] width 11 height 11
click at [239, 257] on span "Select an option" at bounding box center [233, 258] width 11 height 11
click at [239, 257] on input "Select an option" at bounding box center [233, 258] width 11 height 11
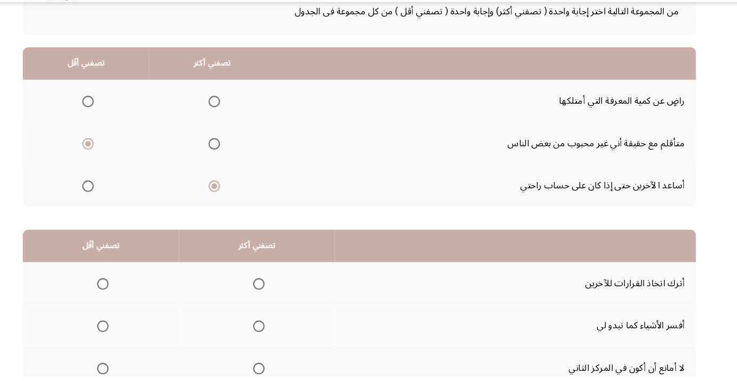
scroll to position [104, 0]
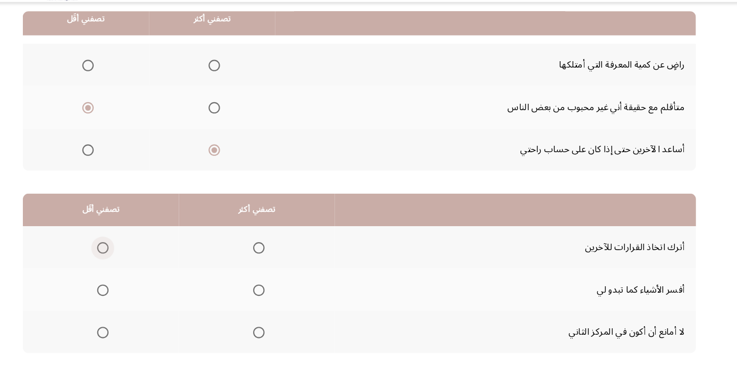
click at [129, 256] on span "Select an option" at bounding box center [129, 260] width 11 height 11
click at [129, 256] on input "Select an option" at bounding box center [129, 260] width 11 height 11
click at [280, 335] on span "Select an option" at bounding box center [275, 339] width 11 height 11
click at [280, 335] on input "Select an option" at bounding box center [275, 339] width 11 height 11
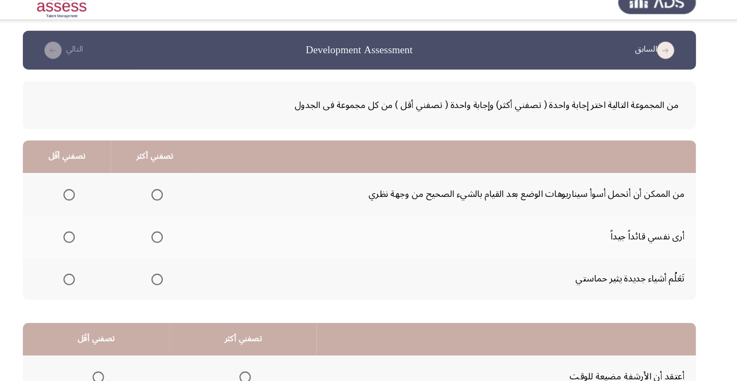
scroll to position [16, 0]
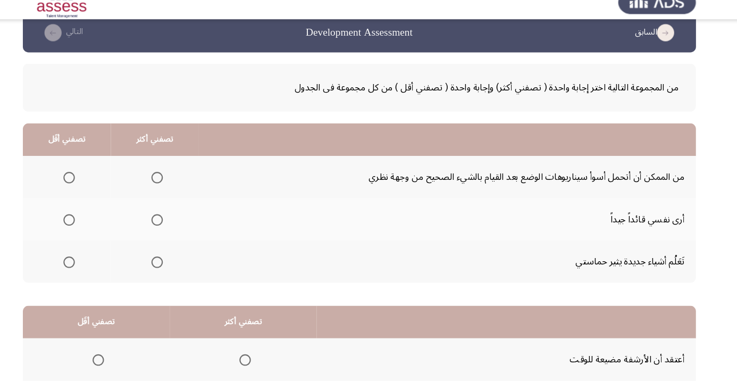
click at [182, 174] on span "Select an option" at bounding box center [180, 179] width 11 height 11
click at [182, 174] on input "Select an option" at bounding box center [180, 179] width 11 height 11
click at [183, 213] on span "Select an option" at bounding box center [180, 218] width 11 height 11
click at [183, 213] on input "Select an option" at bounding box center [180, 218] width 11 height 11
click at [98, 179] on span "Select an option" at bounding box center [98, 179] width 0 height 0
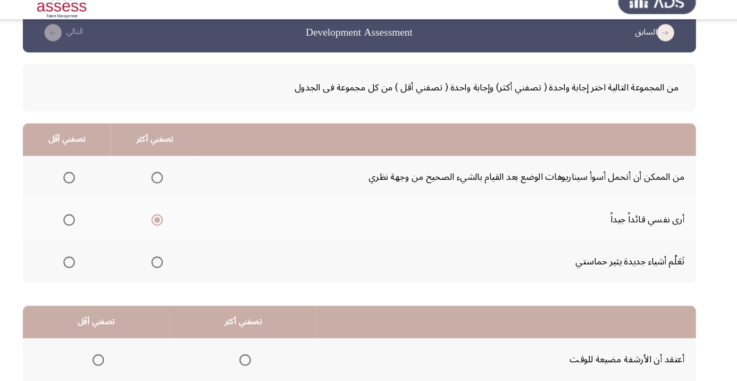
click at [98, 179] on input "Select an option" at bounding box center [98, 179] width 11 height 11
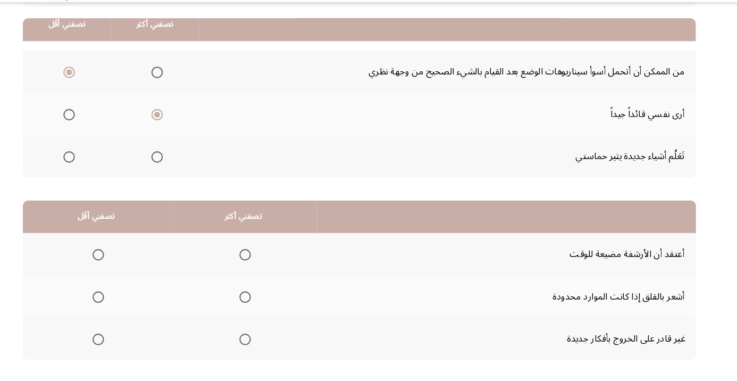
scroll to position [104, 0]
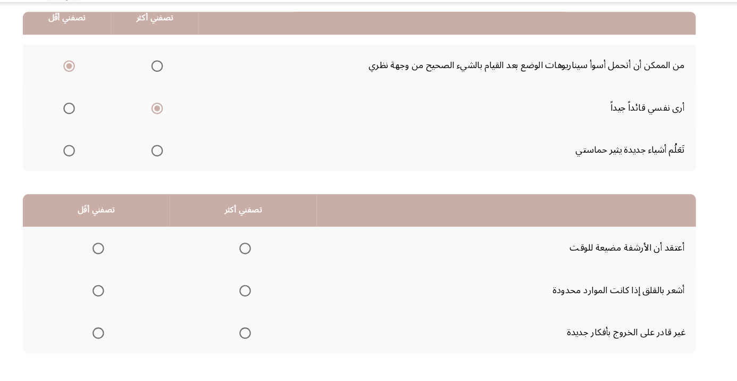
click at [125, 300] on span "Select an option" at bounding box center [125, 300] width 0 height 0
click at [125, 299] on input "Select an option" at bounding box center [125, 300] width 11 height 11
click at [129, 256] on span "Select an option" at bounding box center [125, 261] width 11 height 11
click at [129, 256] on input "Select an option" at bounding box center [125, 261] width 11 height 11
click at [136, 326] on th at bounding box center [123, 339] width 137 height 39
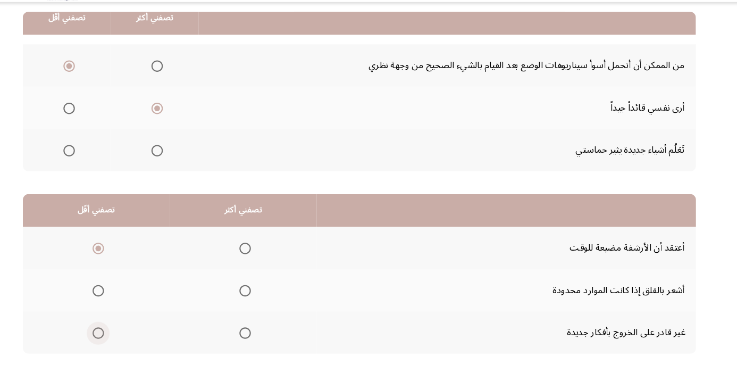
click at [130, 335] on span "Select an option" at bounding box center [125, 339] width 11 height 11
click at [130, 335] on input "Select an option" at bounding box center [125, 339] width 11 height 11
click at [265, 257] on span "Select an option" at bounding box center [262, 261] width 11 height 11
click at [265, 257] on input "Select an option" at bounding box center [262, 261] width 11 height 11
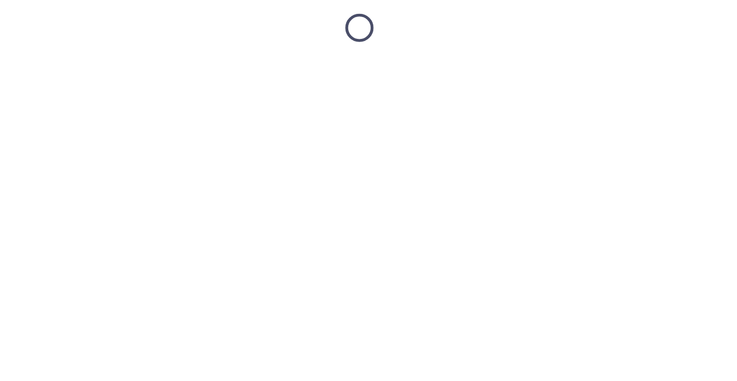
scroll to position [16, 0]
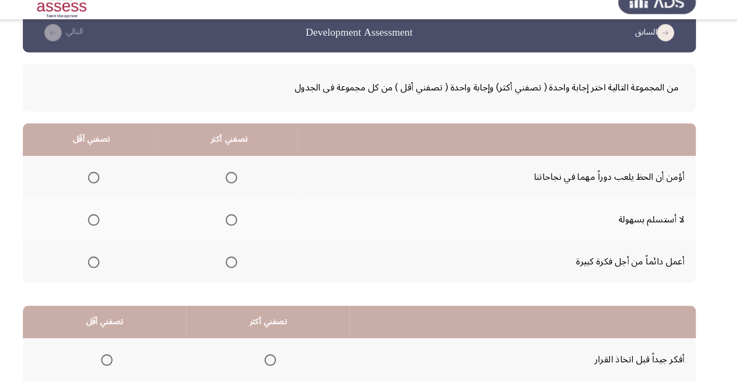
click at [125, 179] on span "Select an option" at bounding box center [121, 179] width 11 height 11
click at [125, 179] on input "Select an option" at bounding box center [121, 179] width 11 height 11
click at [249, 219] on span "Select an option" at bounding box center [249, 219] width 0 height 0
click at [249, 217] on input "Select an option" at bounding box center [249, 218] width 11 height 11
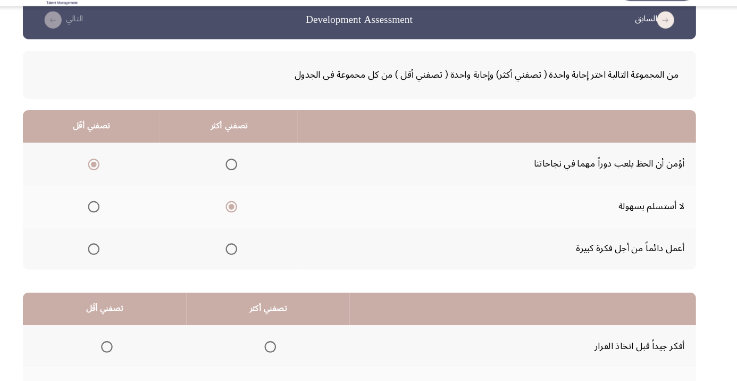
scroll to position [104, 0]
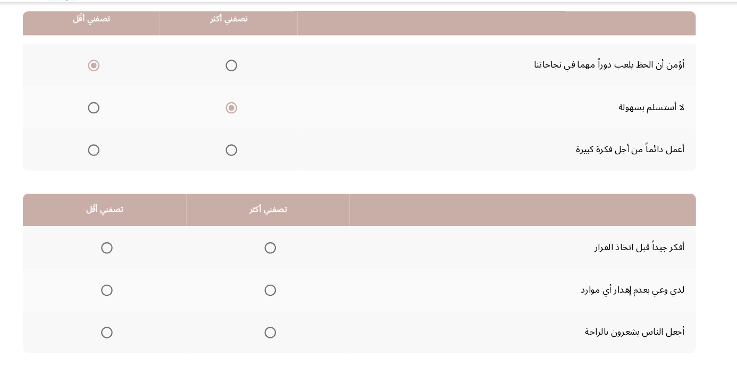
click at [287, 255] on span "Select an option" at bounding box center [285, 260] width 11 height 11
click at [287, 255] on input "Select an option" at bounding box center [285, 260] width 11 height 11
click at [133, 339] on span "Select an option" at bounding box center [133, 339] width 0 height 0
click at [133, 338] on input "Select an option" at bounding box center [133, 339] width 11 height 11
click at [290, 300] on span "Select an option" at bounding box center [285, 300] width 11 height 11
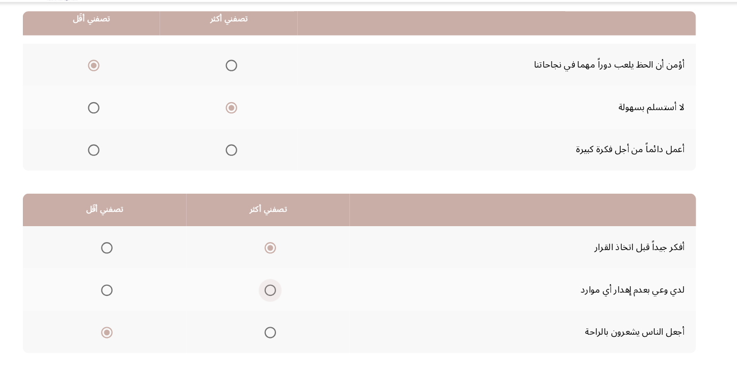
click at [290, 300] on input "Select an option" at bounding box center [285, 300] width 11 height 11
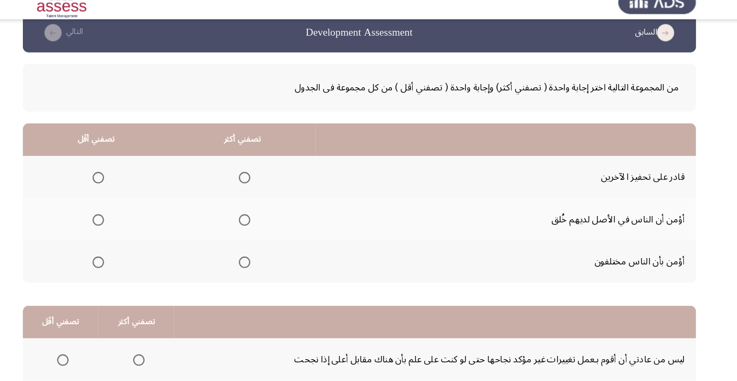
scroll to position [16, 0]
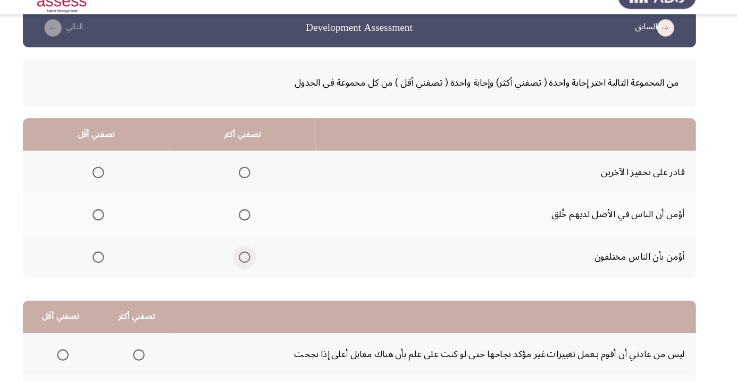
click at [264, 261] on span "Select an option" at bounding box center [261, 258] width 11 height 11
click at [264, 261] on input "Select an option" at bounding box center [261, 258] width 11 height 11
click at [125, 217] on span "Select an option" at bounding box center [125, 218] width 11 height 11
click at [125, 217] on input "Select an option" at bounding box center [125, 218] width 11 height 11
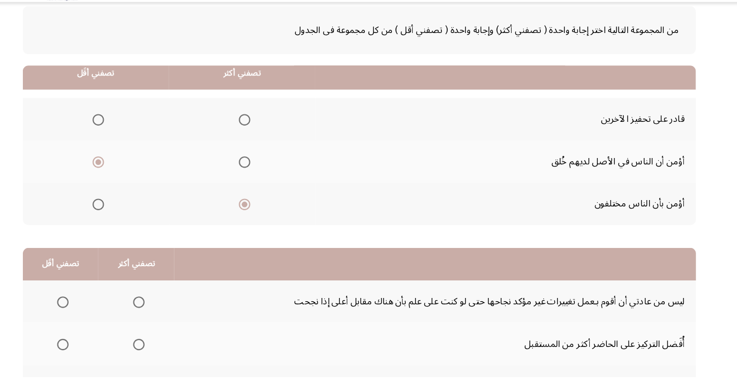
scroll to position [104, 0]
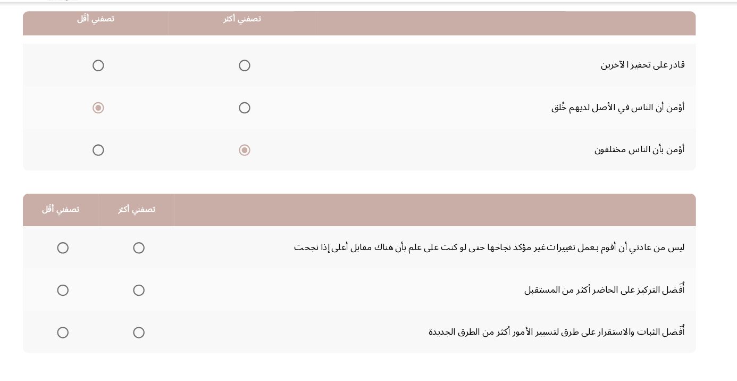
click at [92, 338] on span "Select an option" at bounding box center [92, 339] width 11 height 11
click at [92, 338] on input "Select an option" at bounding box center [92, 339] width 11 height 11
click at [175, 265] on th at bounding box center [160, 259] width 71 height 39
click at [163, 261] on span "Select an option" at bounding box center [163, 261] width 0 height 0
click at [163, 259] on input "Select an option" at bounding box center [163, 260] width 11 height 11
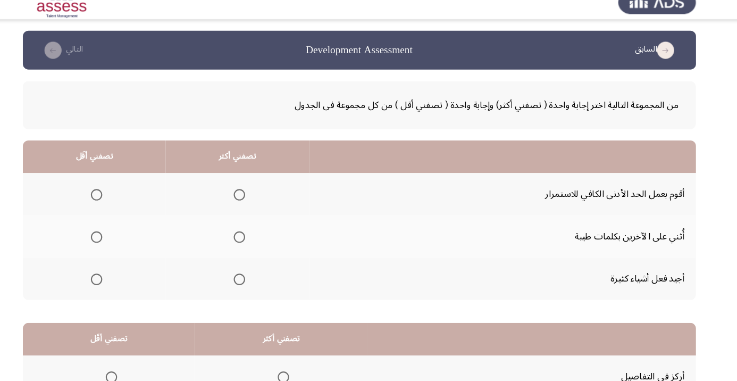
scroll to position [16, 0]
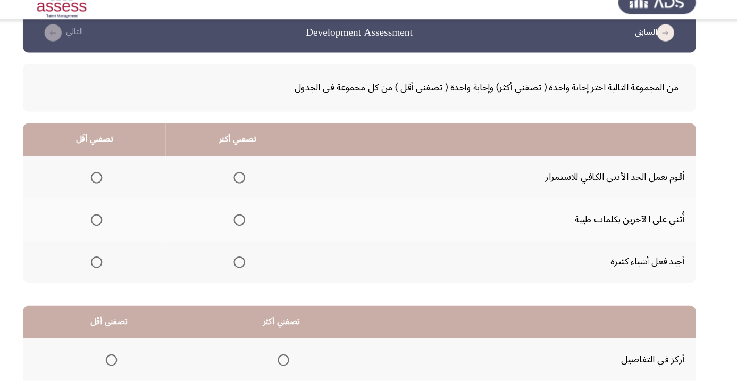
click at [127, 180] on span "Select an option" at bounding box center [124, 179] width 11 height 11
click at [127, 180] on input "Select an option" at bounding box center [124, 179] width 11 height 11
click at [257, 219] on span "Select an option" at bounding box center [257, 219] width 0 height 0
click at [258, 217] on input "Select an option" at bounding box center [256, 218] width 11 height 11
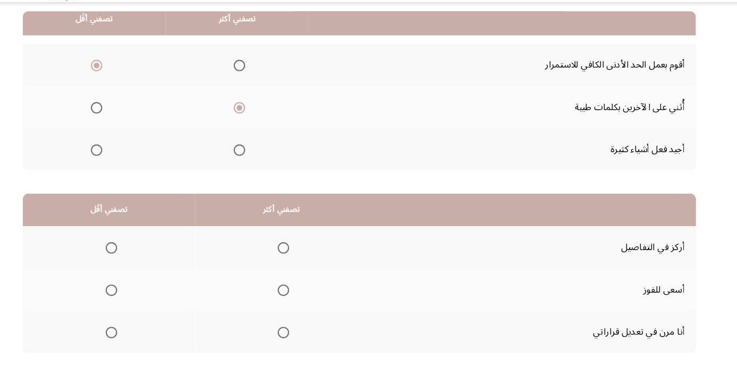
scroll to position [104, 0]
click at [298, 339] on span "Select an option" at bounding box center [298, 339] width 0 height 0
click at [298, 338] on input "Select an option" at bounding box center [297, 339] width 11 height 11
click at [136, 262] on span "Select an option" at bounding box center [137, 260] width 11 height 11
click at [136, 262] on input "Select an option" at bounding box center [137, 260] width 11 height 11
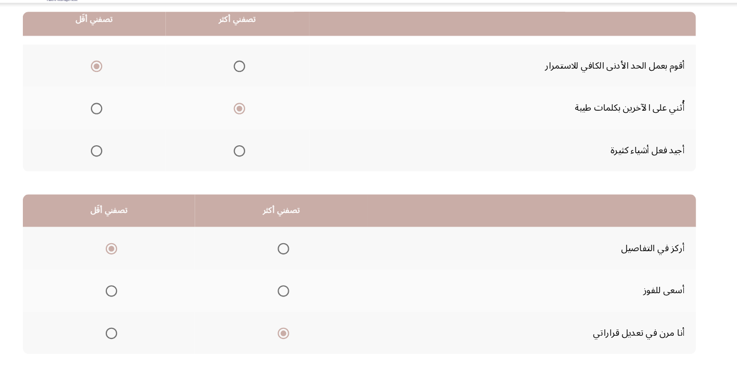
click at [140, 297] on span "Select an option" at bounding box center [137, 300] width 11 height 11
click at [140, 297] on input "Select an option" at bounding box center [137, 300] width 11 height 11
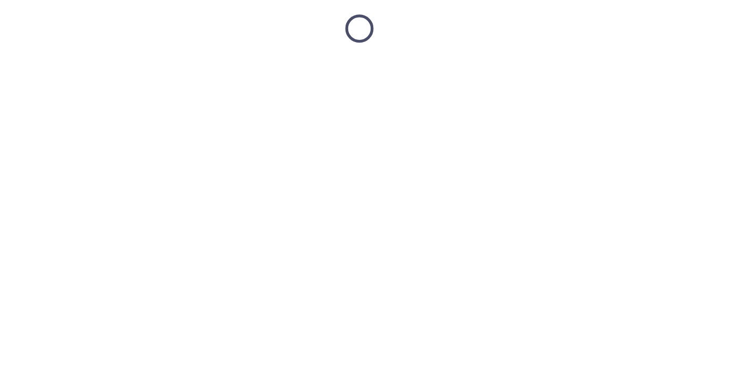
scroll to position [16, 0]
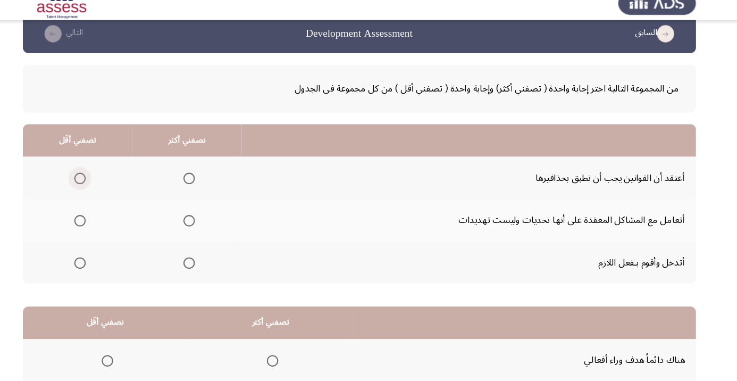
click at [108, 179] on span "Select an option" at bounding box center [108, 179] width 0 height 0
click at [108, 179] on input "Select an option" at bounding box center [108, 179] width 11 height 11
click at [215, 213] on span "Select an option" at bounding box center [210, 218] width 11 height 11
click at [215, 213] on input "Select an option" at bounding box center [210, 218] width 11 height 11
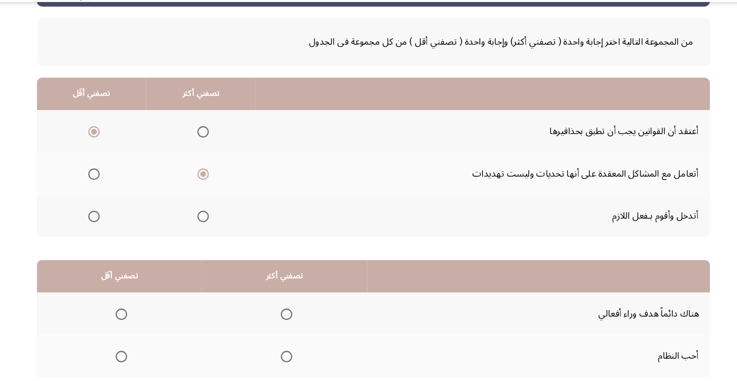
scroll to position [104, 0]
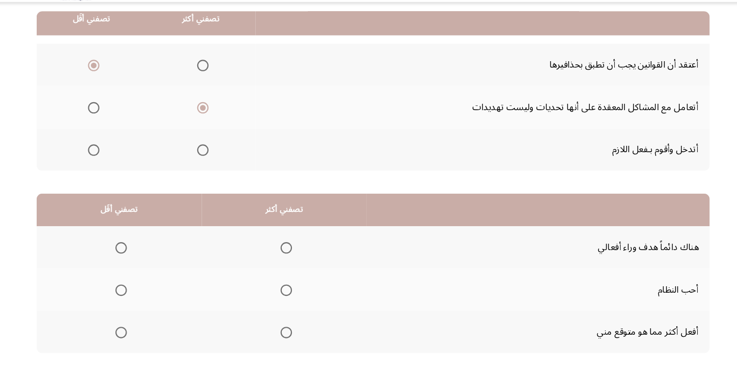
click at [292, 257] on span "Select an option" at bounding box center [287, 260] width 11 height 11
click at [292, 257] on input "Select an option" at bounding box center [287, 260] width 11 height 11
click at [139, 336] on span "Select an option" at bounding box center [134, 339] width 11 height 11
click at [139, 336] on input "Select an option" at bounding box center [134, 339] width 11 height 11
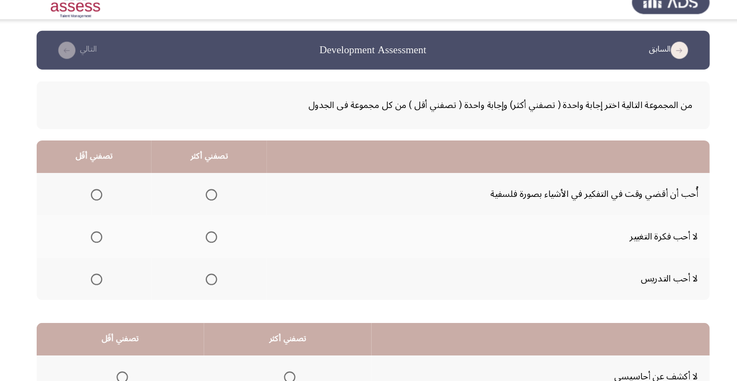
scroll to position [16, 0]
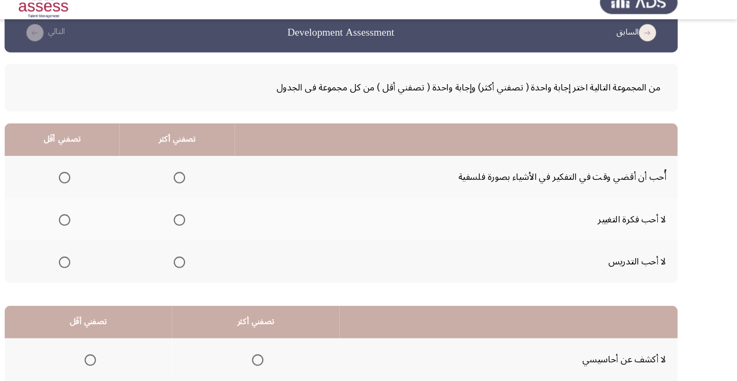
click at [220, 183] on span "Select an option" at bounding box center [218, 179] width 11 height 11
click at [220, 183] on input "Select an option" at bounding box center [218, 179] width 11 height 11
click at [111, 217] on span "Select an option" at bounding box center [111, 218] width 11 height 11
click at [111, 217] on input "Select an option" at bounding box center [111, 218] width 11 height 11
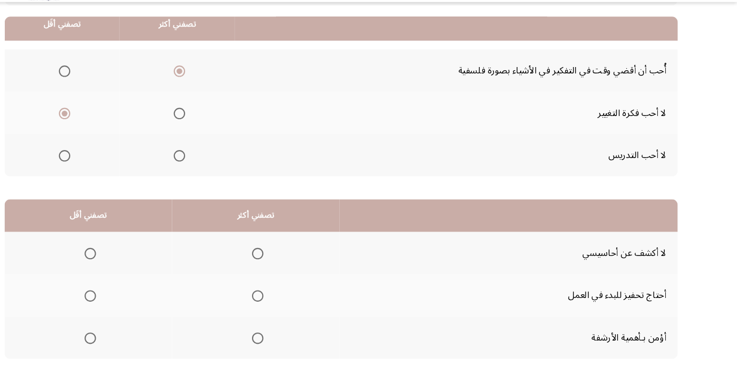
scroll to position [104, 0]
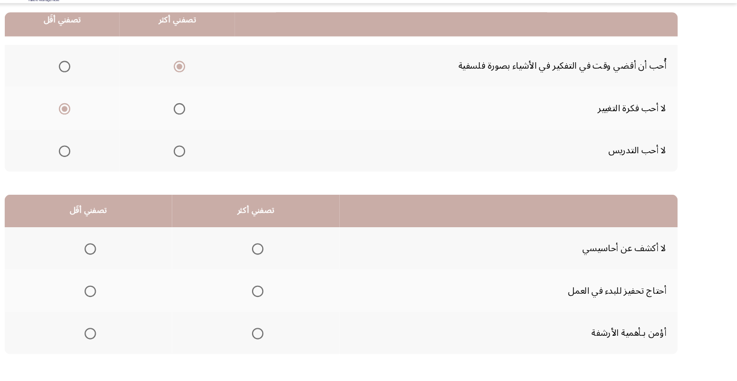
click at [296, 341] on span "Select an option" at bounding box center [291, 339] width 11 height 11
click at [296, 341] on input "Select an option" at bounding box center [291, 339] width 11 height 11
click at [296, 255] on span "Select an option" at bounding box center [291, 260] width 11 height 11
click at [296, 255] on input "Select an option" at bounding box center [291, 260] width 11 height 11
click at [139, 339] on span "Select an option" at bounding box center [135, 339] width 11 height 11
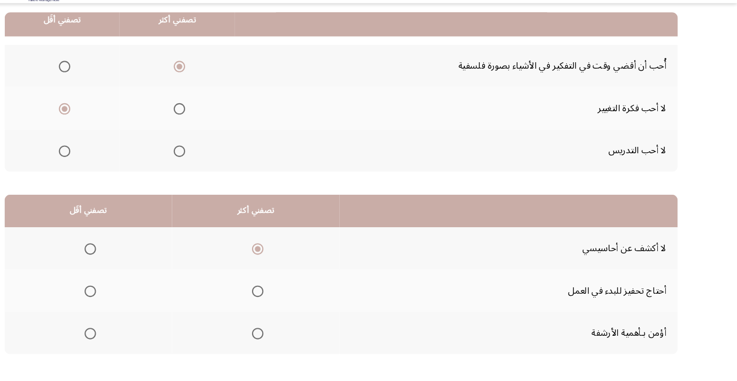
click at [139, 339] on input "Select an option" at bounding box center [135, 339] width 11 height 11
click at [294, 298] on span "Select an option" at bounding box center [291, 300] width 11 height 11
click at [294, 298] on input "Select an option" at bounding box center [291, 300] width 11 height 11
click at [296, 262] on span "Select an option" at bounding box center [291, 260] width 11 height 11
click at [296, 262] on input "Select an option" at bounding box center [291, 260] width 11 height 11
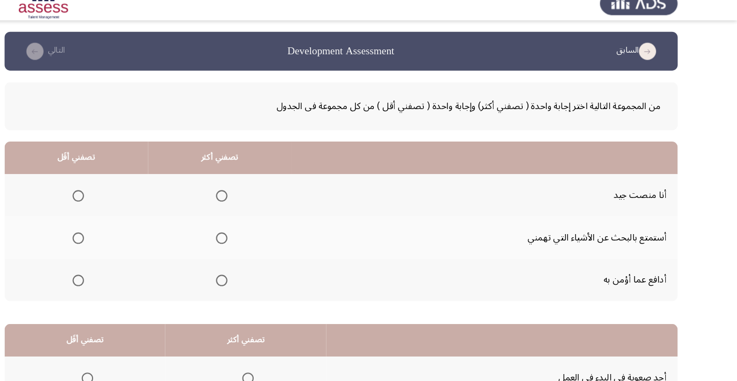
scroll to position [16, 0]
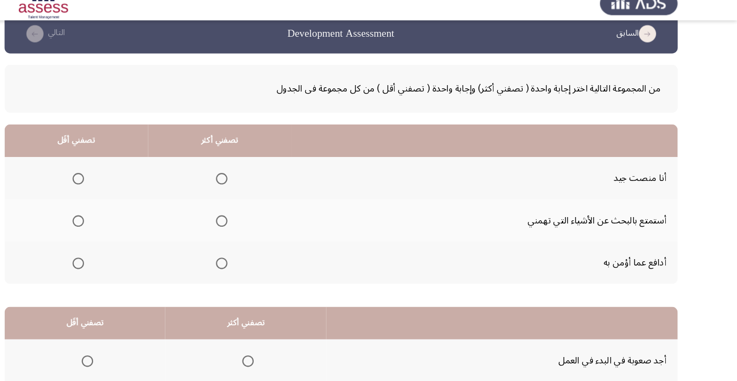
click at [257, 258] on span "Select an option" at bounding box center [257, 258] width 0 height 0
click at [258, 257] on input "Select an option" at bounding box center [257, 258] width 11 height 11
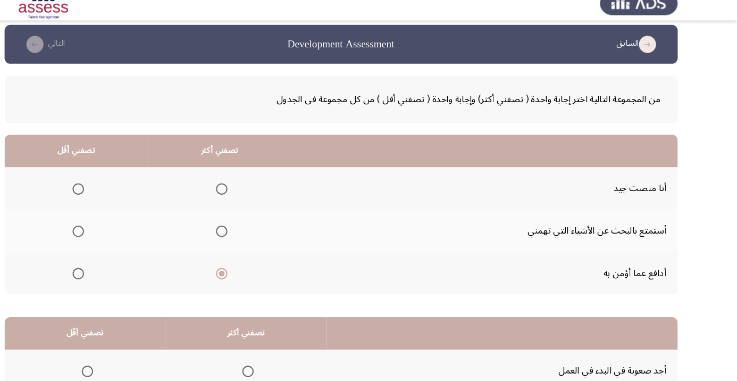
scroll to position [0, 0]
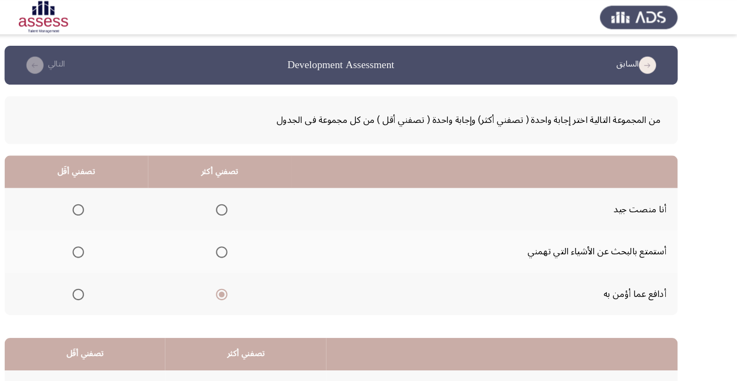
click at [128, 233] on span "Select an option" at bounding box center [124, 234] width 11 height 11
click at [128, 233] on input "Select an option" at bounding box center [124, 234] width 11 height 11
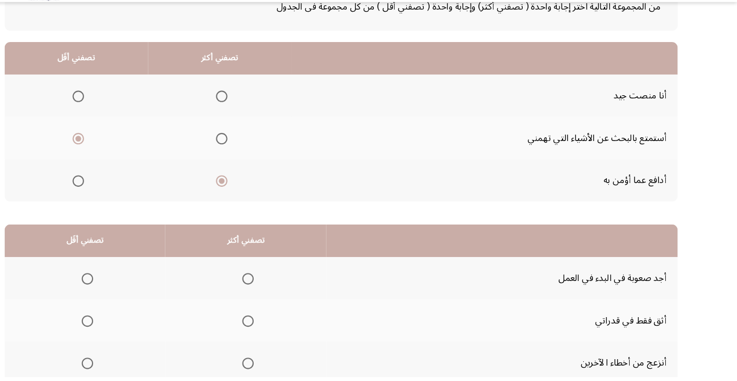
scroll to position [79, 0]
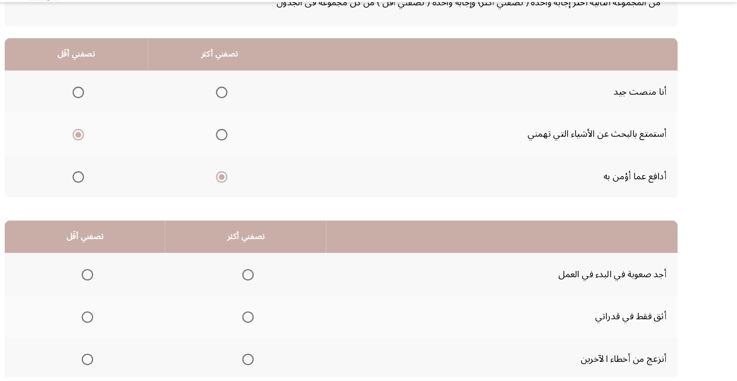
click at [132, 286] on span "Select an option" at bounding box center [132, 286] width 0 height 0
click at [132, 284] on input "Select an option" at bounding box center [132, 285] width 11 height 11
click at [286, 329] on span "Select an option" at bounding box center [281, 325] width 11 height 11
click at [286, 329] on input "Select an option" at bounding box center [281, 325] width 11 height 11
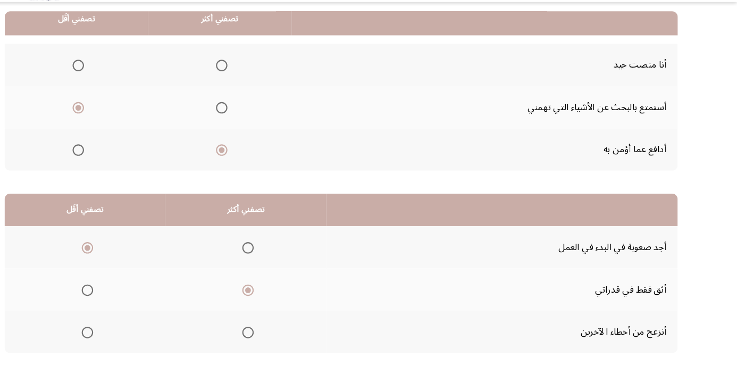
scroll to position [104, 0]
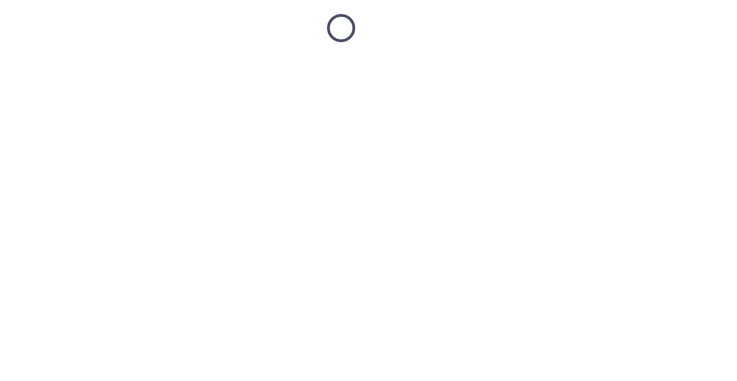
scroll to position [16, 0]
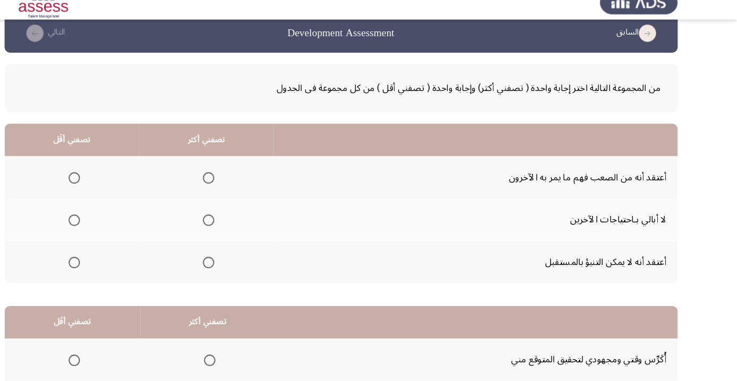
click at [245, 179] on span "Select an option" at bounding box center [245, 179] width 0 height 0
click at [247, 179] on input "Select an option" at bounding box center [245, 179] width 11 height 11
click at [122, 215] on span "Select an option" at bounding box center [120, 218] width 11 height 11
click at [122, 215] on input "Select an option" at bounding box center [120, 218] width 11 height 11
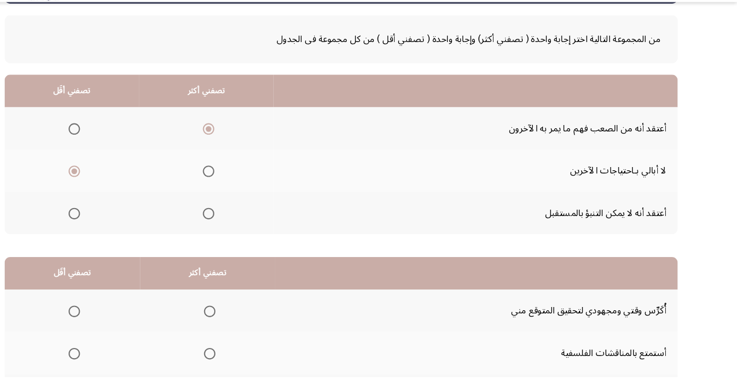
scroll to position [104, 0]
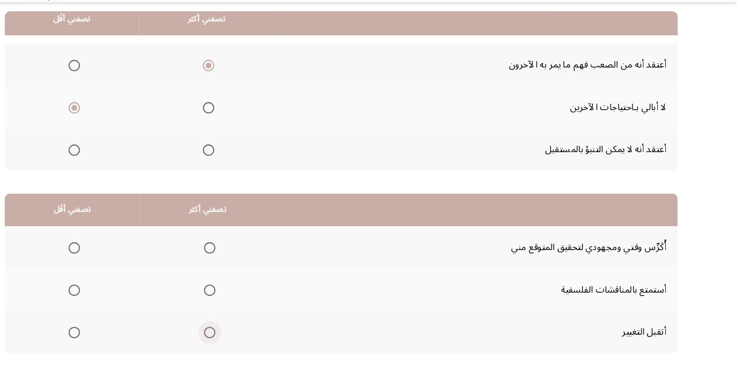
click at [246, 339] on span "Select an option" at bounding box center [246, 339] width 0 height 0
click at [247, 338] on input "Select an option" at bounding box center [246, 339] width 11 height 11
click at [124, 298] on span "Select an option" at bounding box center [120, 300] width 11 height 11
click at [124, 298] on input "Select an option" at bounding box center [120, 300] width 11 height 11
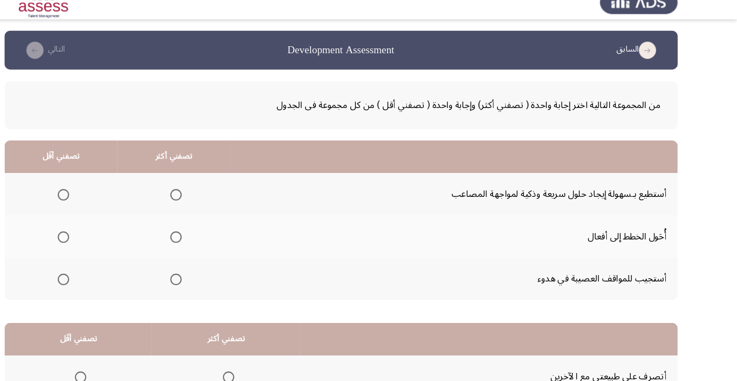
scroll to position [16, 0]
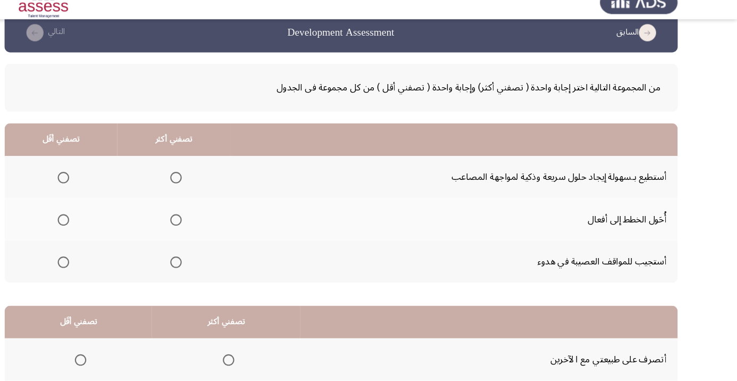
click at [113, 258] on span "Select an option" at bounding box center [110, 258] width 11 height 11
click at [113, 258] on input "Select an option" at bounding box center [110, 258] width 11 height 11
click at [217, 178] on span "Select an option" at bounding box center [214, 179] width 11 height 11
click at [217, 178] on input "Select an option" at bounding box center [214, 179] width 11 height 11
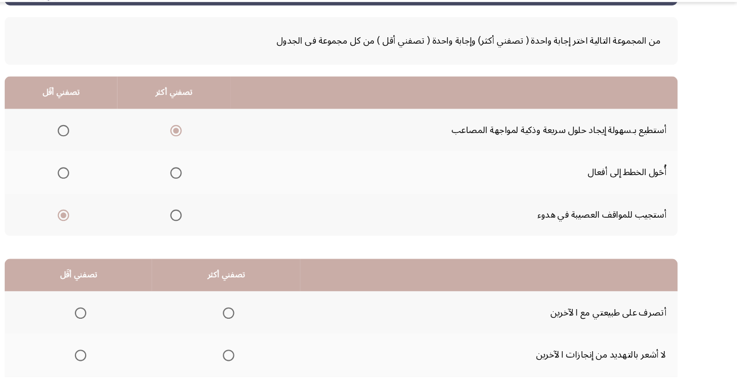
scroll to position [104, 0]
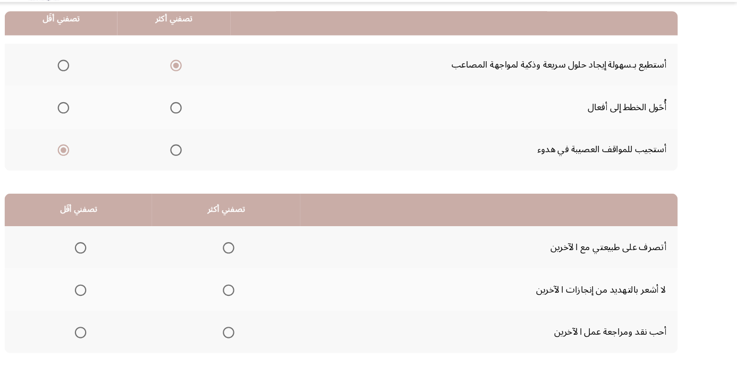
click at [264, 259] on span "Select an option" at bounding box center [263, 260] width 11 height 11
click at [264, 259] on input "Select an option" at bounding box center [263, 260] width 11 height 11
click at [264, 298] on span "Select an option" at bounding box center [263, 300] width 11 height 11
click at [264, 298] on input "Select an option" at bounding box center [263, 300] width 11 height 11
click at [130, 337] on span "Select an option" at bounding box center [126, 339] width 11 height 11
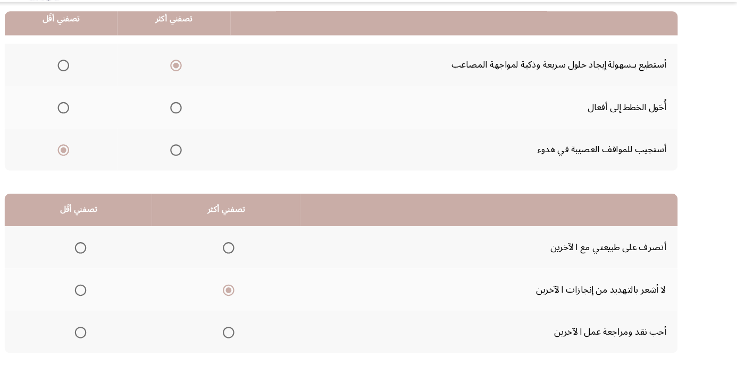
click at [130, 337] on input "Select an option" at bounding box center [126, 339] width 11 height 11
click at [129, 334] on span "Select an option" at bounding box center [126, 339] width 11 height 11
click at [129, 334] on input "Select an option" at bounding box center [126, 339] width 11 height 11
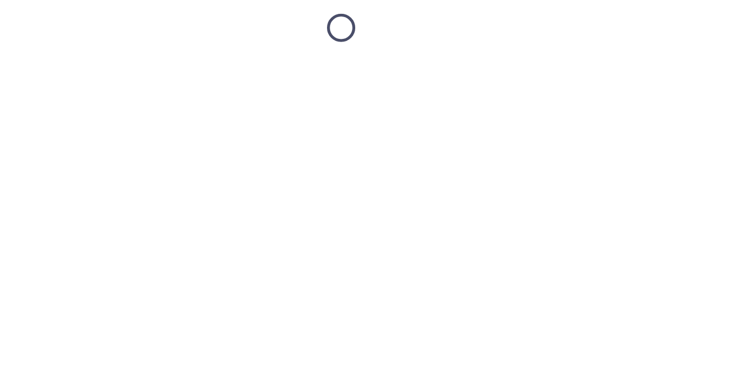
scroll to position [16, 0]
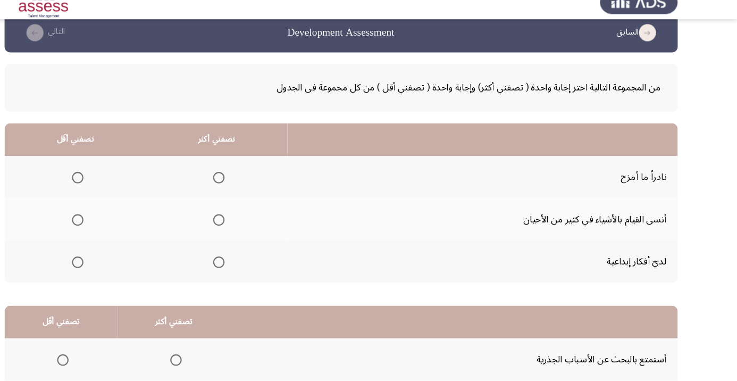
click at [255, 257] on span "Select an option" at bounding box center [254, 258] width 11 height 11
click at [255, 257] on input "Select an option" at bounding box center [254, 258] width 11 height 11
click at [127, 179] on span "Select an option" at bounding box center [123, 179] width 11 height 11
click at [127, 179] on input "Select an option" at bounding box center [123, 179] width 11 height 11
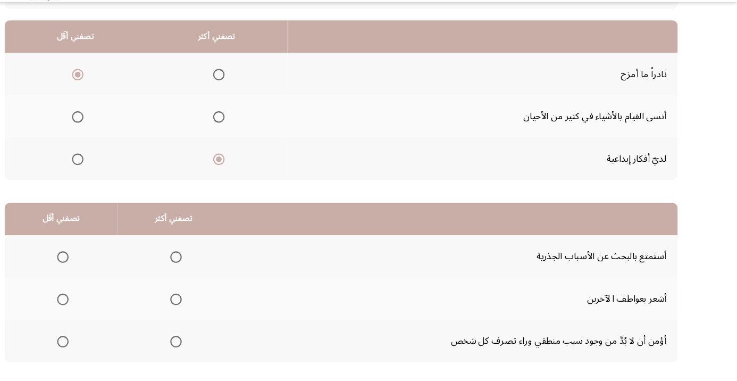
scroll to position [97, 0]
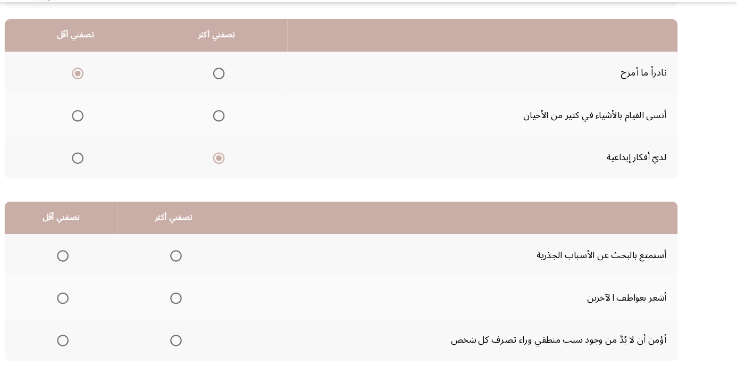
click at [226, 310] on th at bounding box center [212, 306] width 105 height 39
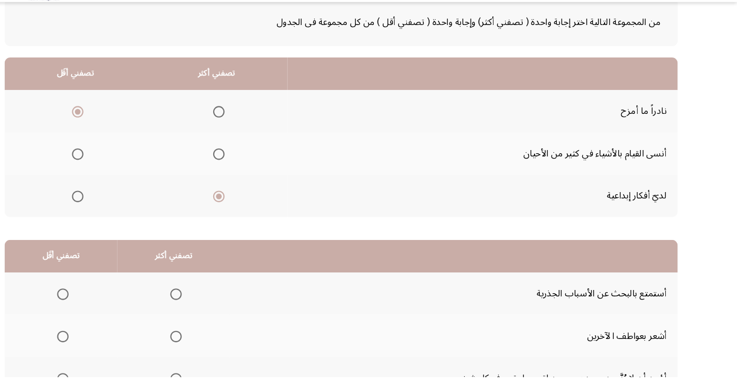
scroll to position [103, 0]
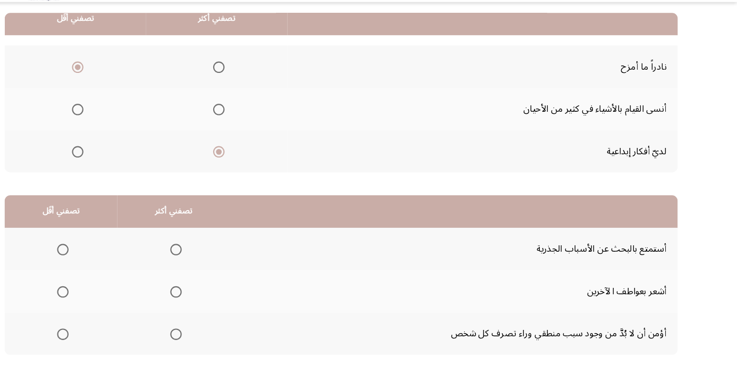
click at [215, 301] on span "Select an option" at bounding box center [215, 301] width 0 height 0
click at [215, 300] on input "Select an option" at bounding box center [214, 301] width 11 height 11
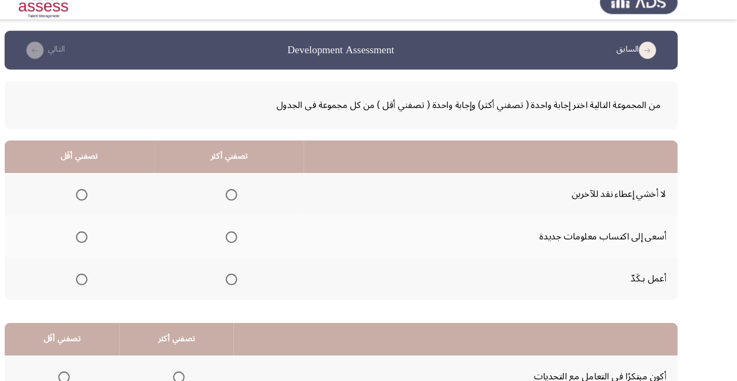
scroll to position [16, 0]
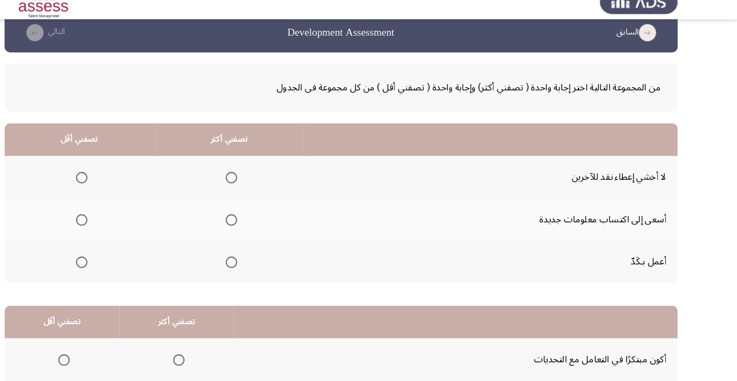
click at [268, 221] on span "Select an option" at bounding box center [266, 218] width 11 height 11
click at [268, 221] on input "Select an option" at bounding box center [266, 218] width 11 height 11
click at [131, 179] on span "Select an option" at bounding box center [127, 179] width 11 height 11
click at [131, 179] on input "Select an option" at bounding box center [127, 179] width 11 height 11
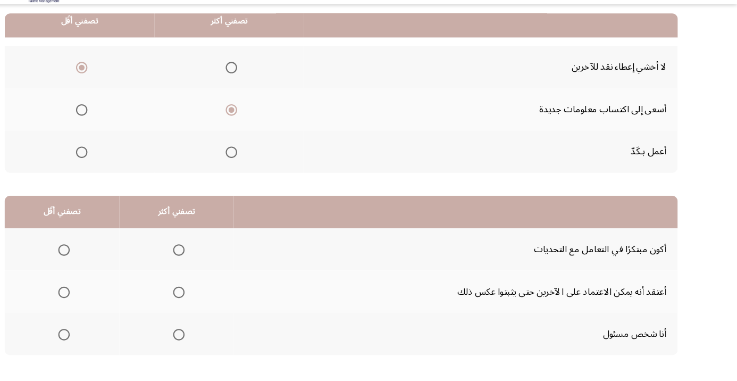
scroll to position [104, 0]
click at [222, 342] on span "Select an option" at bounding box center [217, 339] width 11 height 11
click at [222, 342] on input "Select an option" at bounding box center [217, 339] width 11 height 11
click at [115, 302] on span "Select an option" at bounding box center [110, 300] width 11 height 11
click at [115, 302] on input "Select an option" at bounding box center [110, 300] width 11 height 11
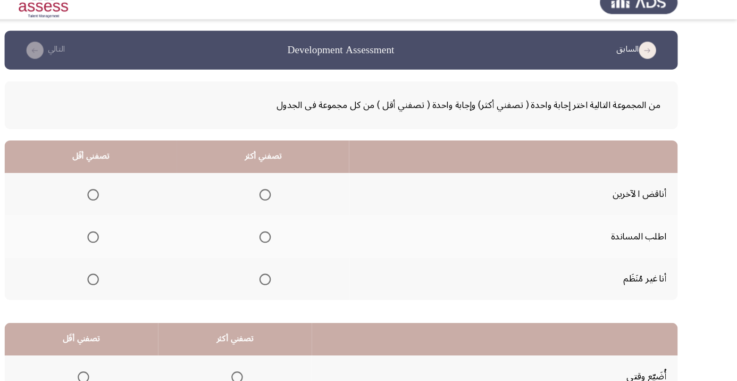
scroll to position [16, 0]
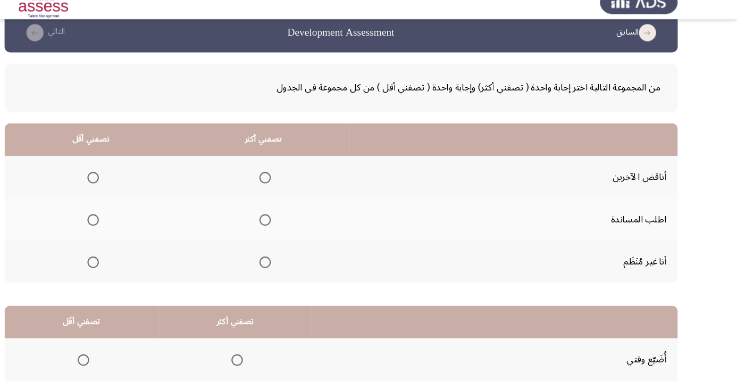
click at [141, 258] on span "Select an option" at bounding box center [137, 258] width 11 height 11
click at [141, 258] on input "Select an option" at bounding box center [137, 258] width 11 height 11
click at [289, 215] on label "Select an option" at bounding box center [295, 218] width 15 height 11
click at [292, 215] on input "Select an option" at bounding box center [297, 218] width 11 height 11
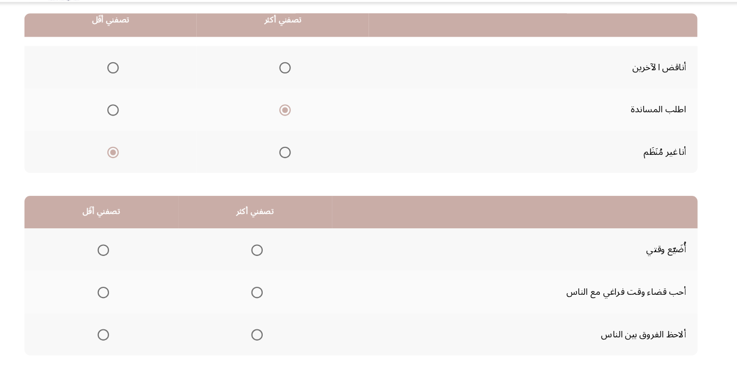
scroll to position [104, 0]
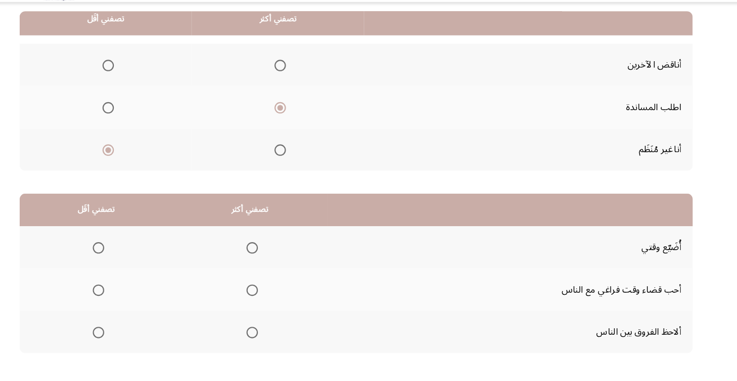
click at [134, 261] on span "Select an option" at bounding box center [128, 260] width 11 height 11
click at [134, 261] on input "Select an option" at bounding box center [128, 260] width 11 height 11
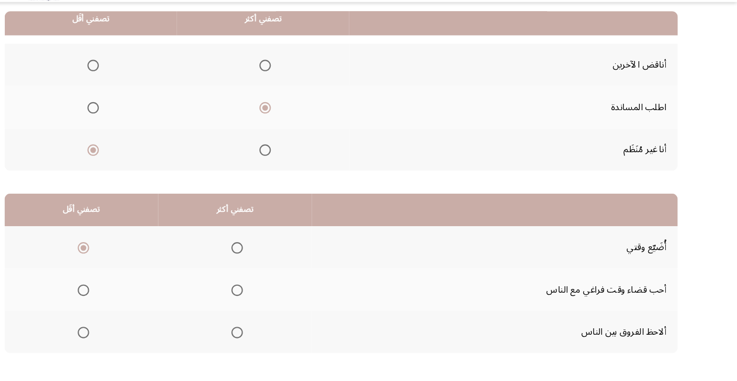
click at [272, 300] on span "Select an option" at bounding box center [272, 300] width 0 height 0
click at [272, 298] on input "Select an option" at bounding box center [271, 300] width 11 height 11
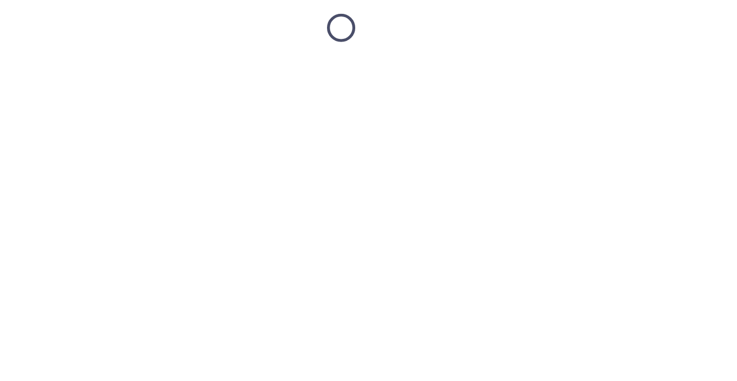
scroll to position [16, 0]
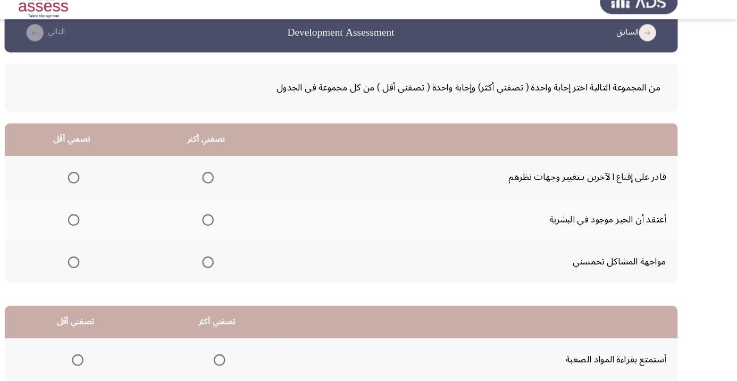
click at [245, 179] on span "Select an option" at bounding box center [245, 179] width 0 height 0
click at [244, 179] on input "Select an option" at bounding box center [244, 179] width 11 height 11
click at [253, 231] on th at bounding box center [242, 217] width 125 height 39
click at [245, 219] on span "Select an option" at bounding box center [245, 219] width 0 height 0
click at [244, 217] on input "Select an option" at bounding box center [244, 218] width 11 height 11
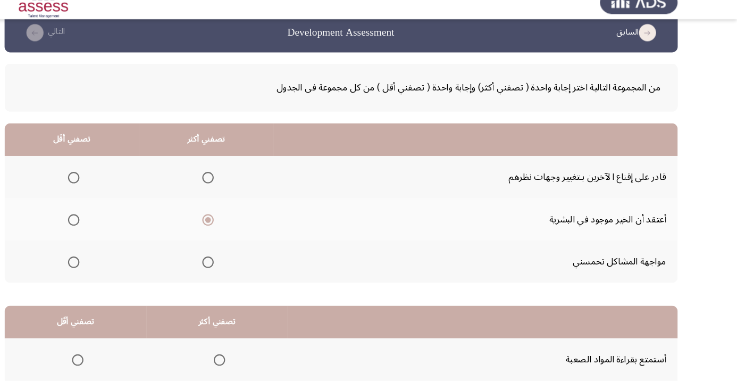
click at [120, 179] on span "Select an option" at bounding box center [120, 179] width 0 height 0
click at [119, 179] on input "Select an option" at bounding box center [119, 179] width 11 height 11
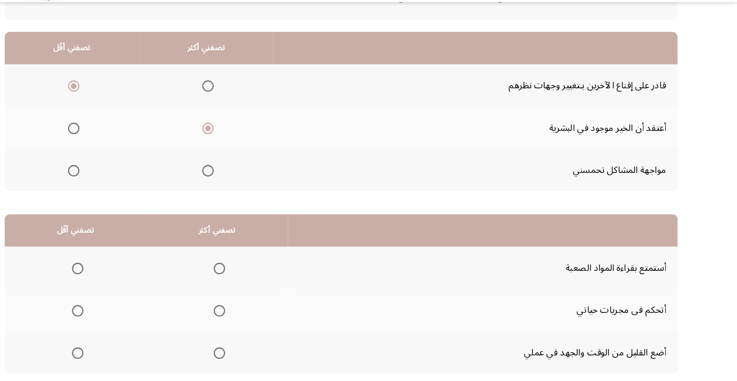
scroll to position [104, 0]
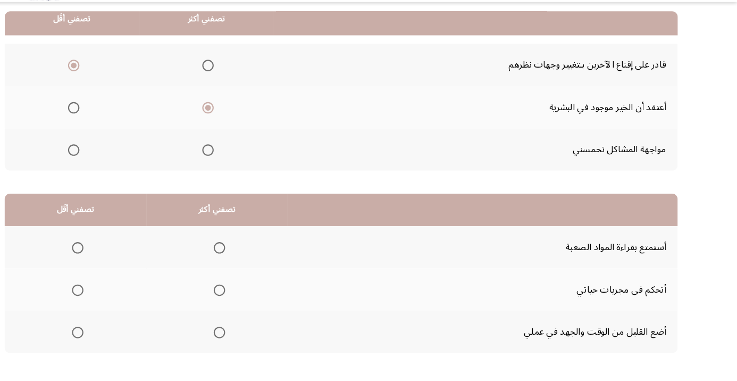
click at [125, 341] on span "Select an option" at bounding box center [123, 339] width 11 height 11
click at [125, 341] on input "Select an option" at bounding box center [123, 339] width 11 height 11
click at [267, 299] on th at bounding box center [253, 299] width 132 height 39
click at [255, 261] on span "Select an option" at bounding box center [255, 261] width 0 height 0
click at [256, 259] on input "Select an option" at bounding box center [255, 260] width 11 height 11
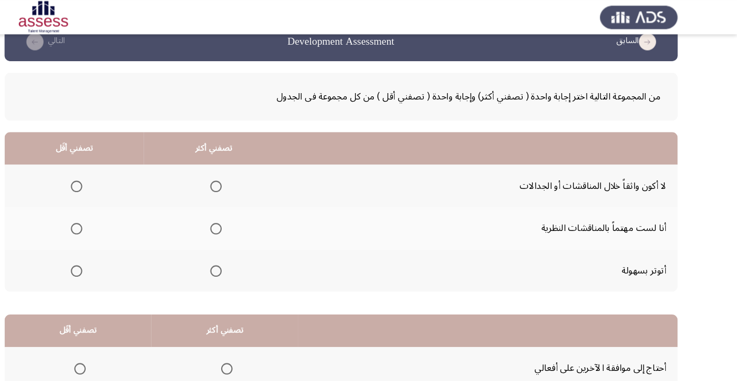
scroll to position [0, 0]
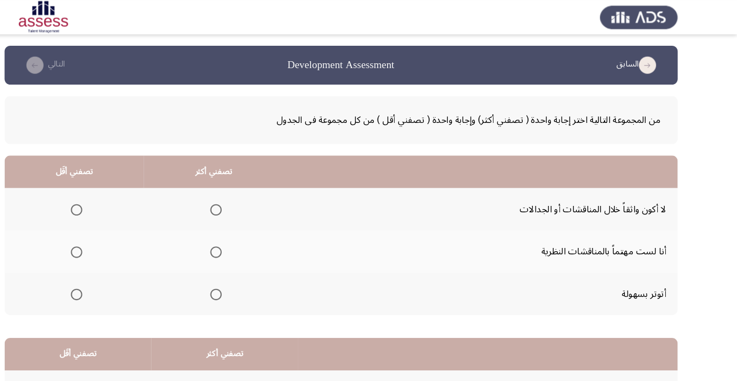
click at [122, 274] on span "Select an option" at bounding box center [122, 274] width 0 height 0
click at [122, 273] on input "Select an option" at bounding box center [122, 273] width 11 height 11
click at [252, 234] on span "Select an option" at bounding box center [252, 234] width 0 height 0
click at [251, 234] on input "Select an option" at bounding box center [252, 234] width 11 height 11
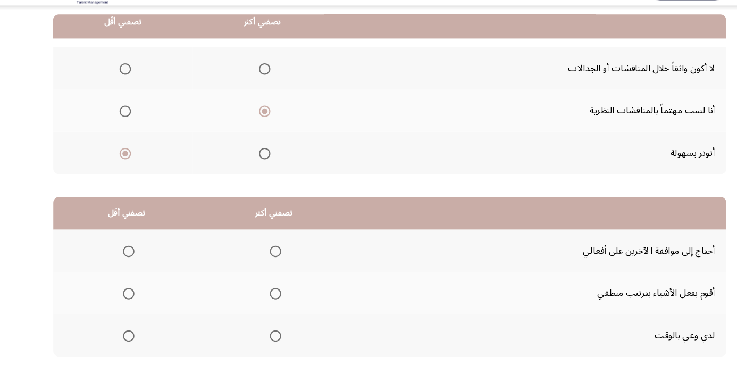
scroll to position [104, 0]
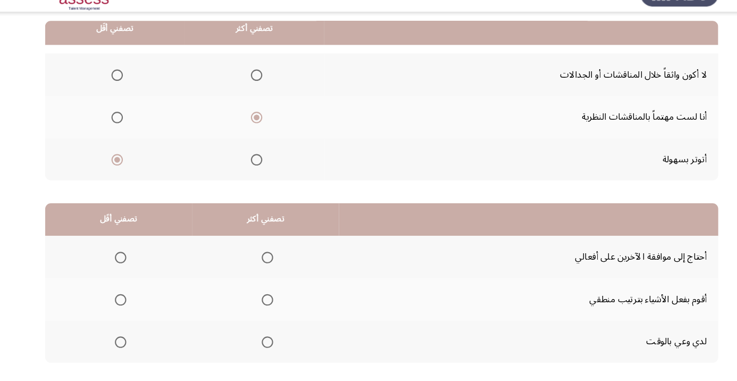
click at [128, 257] on span "Select an option" at bounding box center [125, 260] width 11 height 11
click at [128, 257] on input "Select an option" at bounding box center [125, 260] width 11 height 11
click at [263, 342] on span "Select an option" at bounding box center [262, 339] width 11 height 11
click at [263, 342] on input "Select an option" at bounding box center [262, 339] width 11 height 11
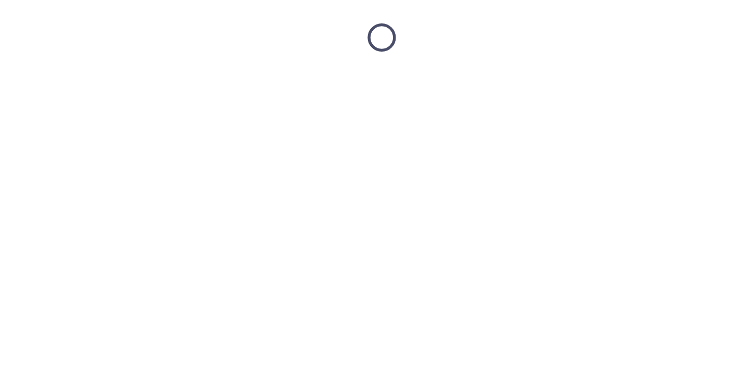
scroll to position [16, 0]
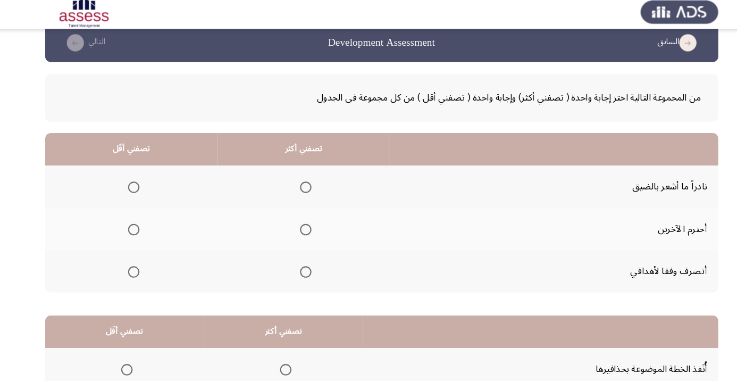
click at [308, 257] on th at bounding box center [295, 257] width 161 height 39
click at [299, 261] on span "Select an option" at bounding box center [297, 258] width 11 height 11
click at [299, 261] on input "Select an option" at bounding box center [297, 258] width 11 height 11
click at [144, 166] on th at bounding box center [135, 178] width 160 height 39
click at [142, 178] on span "Select an option" at bounding box center [137, 179] width 11 height 11
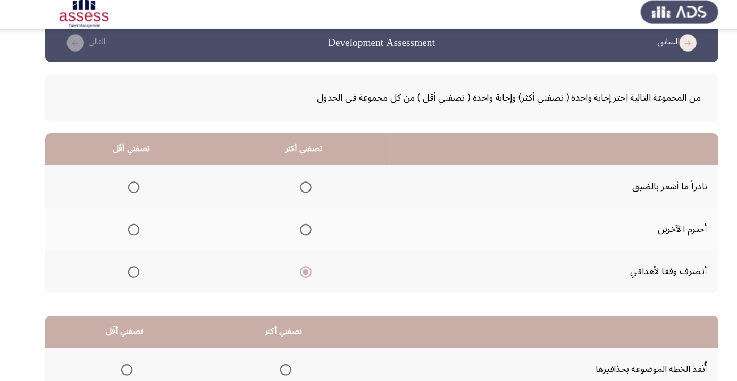
click at [142, 178] on input "Select an option" at bounding box center [137, 179] width 11 height 11
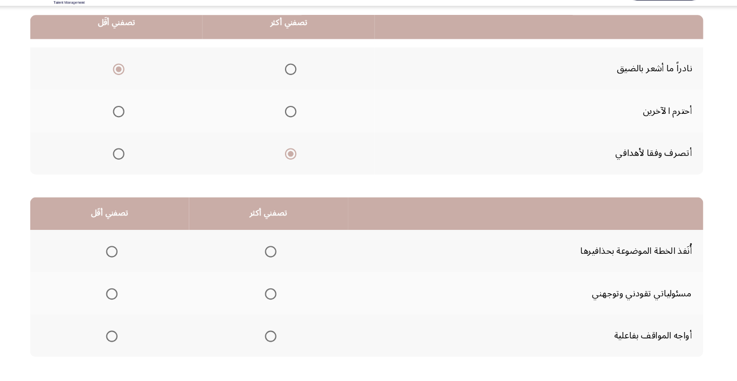
scroll to position [104, 0]
click at [278, 338] on span "Select an option" at bounding box center [279, 339] width 11 height 11
click at [278, 338] on input "Select an option" at bounding box center [279, 339] width 11 height 11
click at [281, 299] on span "Select an option" at bounding box center [279, 300] width 11 height 11
click at [281, 299] on input "Select an option" at bounding box center [279, 300] width 11 height 11
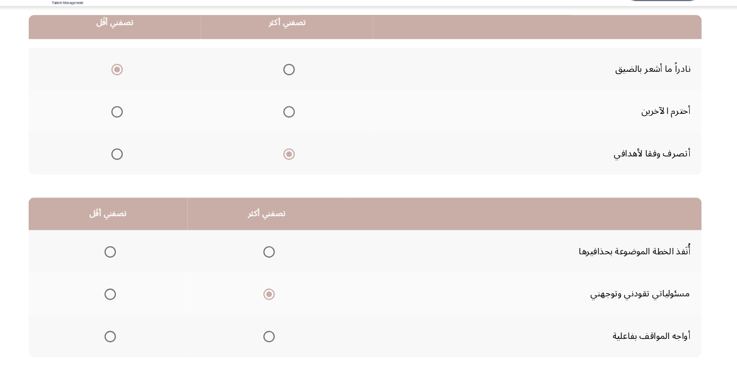
click at [134, 258] on span "Select an option" at bounding box center [131, 260] width 11 height 11
click at [134, 258] on input "Select an option" at bounding box center [131, 260] width 11 height 11
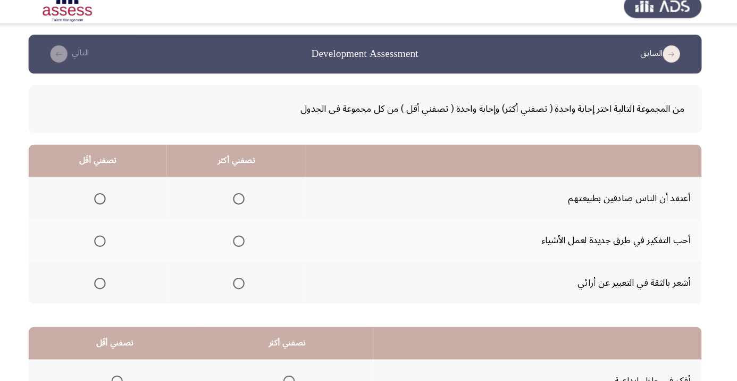
scroll to position [16, 0]
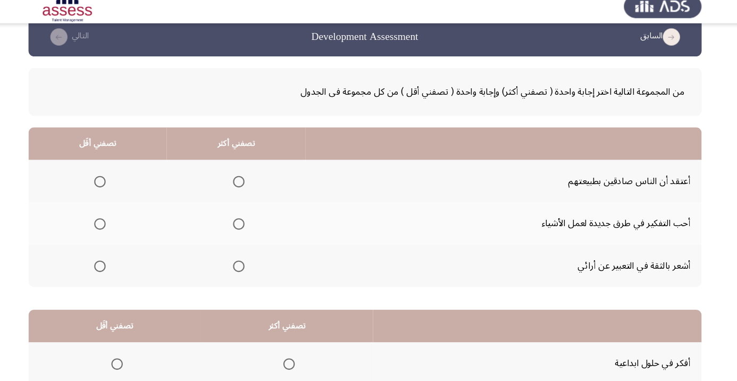
click at [132, 176] on th at bounding box center [119, 178] width 129 height 39
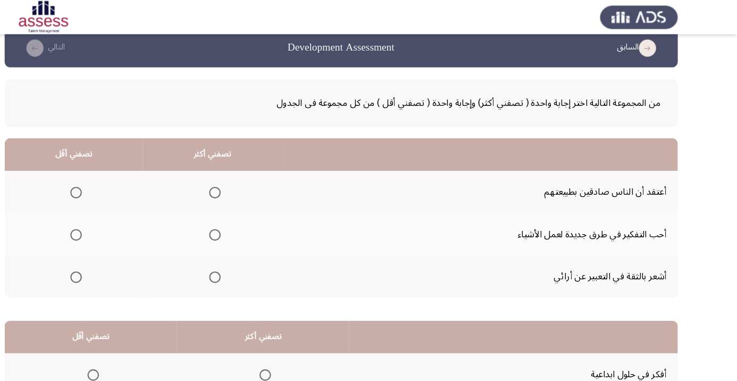
scroll to position [0, 0]
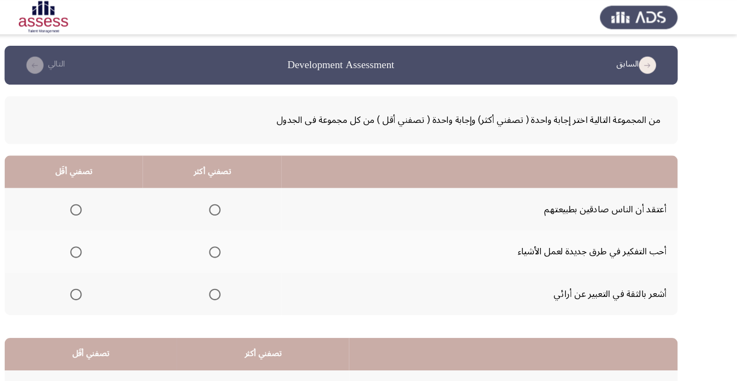
click at [122, 195] on span "Select an option" at bounding box center [122, 195] width 0 height 0
click at [121, 195] on input "Select an option" at bounding box center [121, 195] width 11 height 11
click at [264, 237] on th at bounding box center [248, 233] width 129 height 39
click at [250, 234] on span "Select an option" at bounding box center [250, 234] width 0 height 0
click at [250, 234] on input "Select an option" at bounding box center [251, 234] width 11 height 11
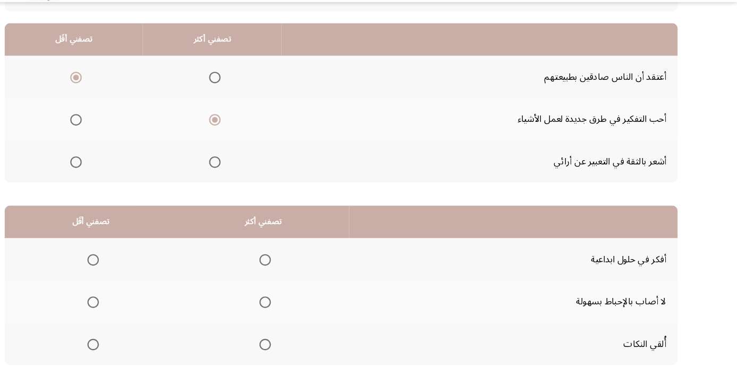
scroll to position [93, 0]
click at [303, 271] on span "Select an option" at bounding box center [297, 271] width 11 height 11
click at [303, 271] on input "Select an option" at bounding box center [297, 271] width 11 height 11
click at [140, 353] on span "Select an option" at bounding box center [137, 350] width 11 height 11
click at [140, 353] on input "Select an option" at bounding box center [137, 350] width 11 height 11
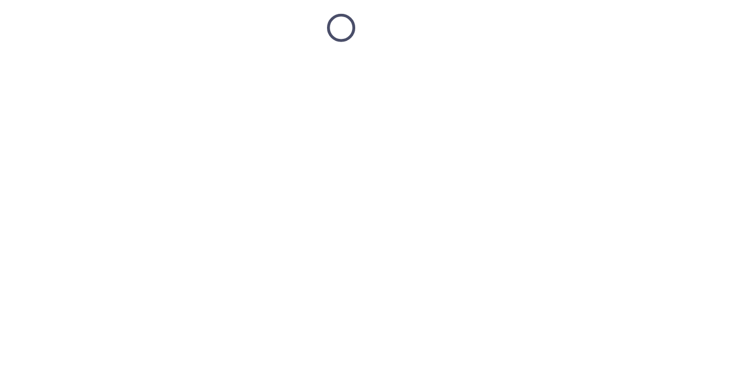
scroll to position [16, 0]
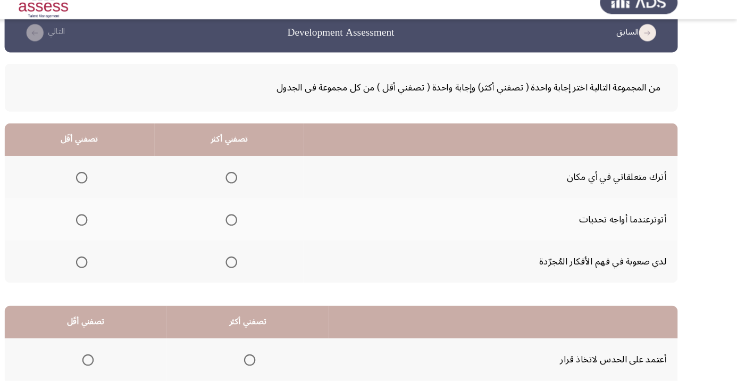
click at [272, 258] on span "Select an option" at bounding box center [266, 258] width 11 height 11
click at [272, 258] on input "Select an option" at bounding box center [266, 258] width 11 height 11
click at [132, 220] on span "Select an option" at bounding box center [127, 218] width 11 height 11
click at [132, 220] on input "Select an option" at bounding box center [127, 218] width 11 height 11
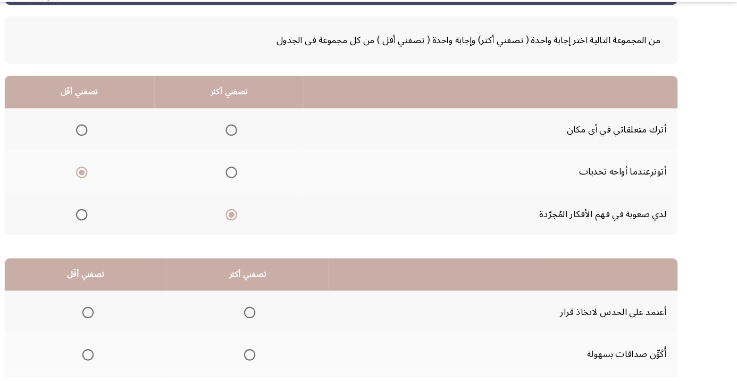
scroll to position [104, 0]
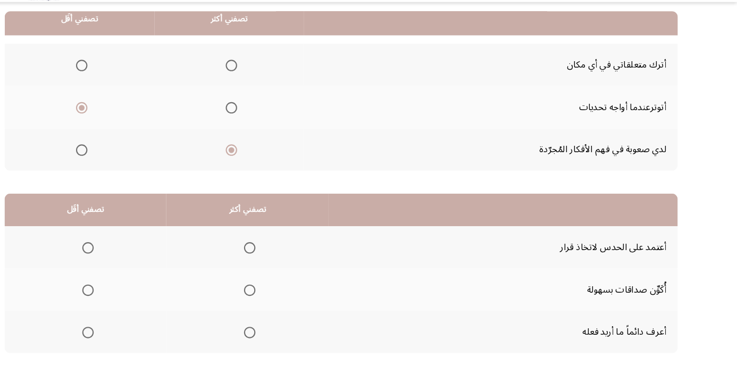
click at [289, 340] on span "Select an option" at bounding box center [283, 339] width 11 height 11
click at [289, 340] on input "Select an option" at bounding box center [283, 339] width 11 height 11
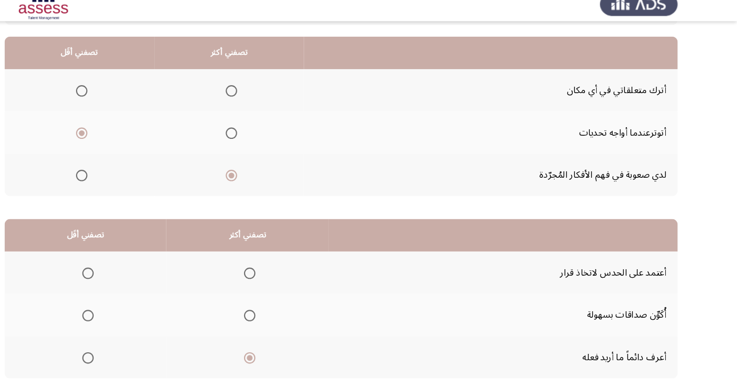
click at [132, 268] on span "Select an option" at bounding box center [133, 266] width 11 height 11
click at [132, 268] on input "Select an option" at bounding box center [133, 266] width 11 height 11
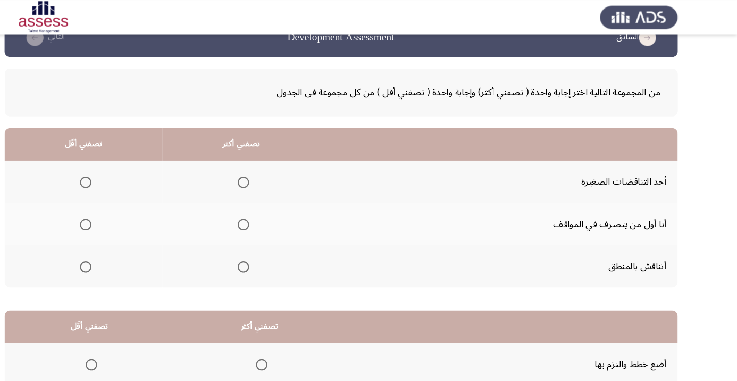
scroll to position [26, 0]
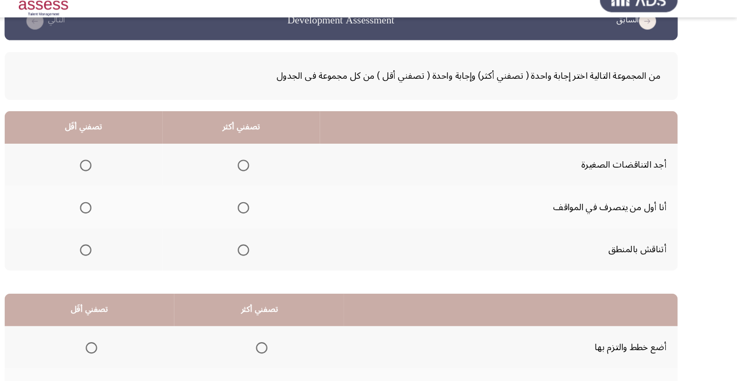
click at [278, 209] on span "Select an option" at bounding box center [278, 209] width 0 height 0
click at [278, 208] on input "Select an option" at bounding box center [277, 209] width 11 height 11
click at [131, 169] on span "Select an option" at bounding box center [130, 169] width 11 height 11
click at [131, 169] on input "Select an option" at bounding box center [130, 169] width 11 height 11
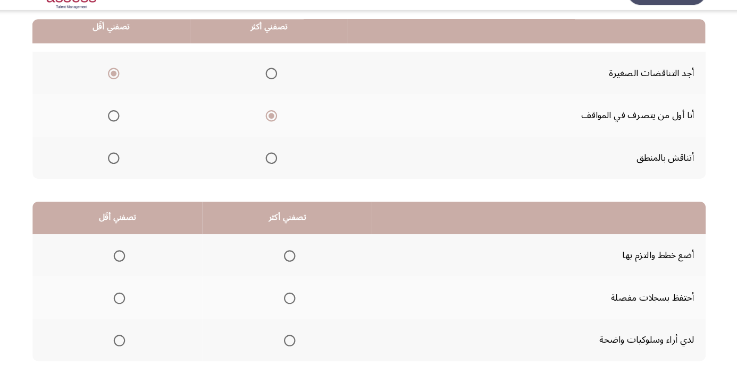
scroll to position [104, 0]
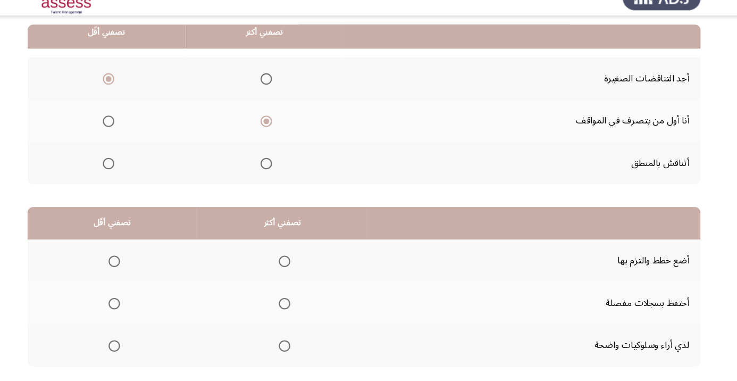
click at [149, 290] on th at bounding box center [134, 299] width 158 height 39
click at [139, 300] on span "Select an option" at bounding box center [136, 300] width 11 height 11
click at [139, 300] on input "Select an option" at bounding box center [136, 300] width 11 height 11
click at [299, 258] on span "Select an option" at bounding box center [294, 260] width 11 height 11
click at [299, 258] on input "Select an option" at bounding box center [294, 260] width 11 height 11
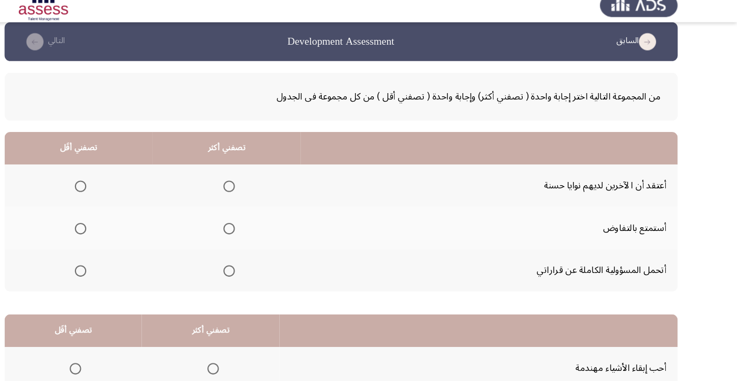
scroll to position [0, 0]
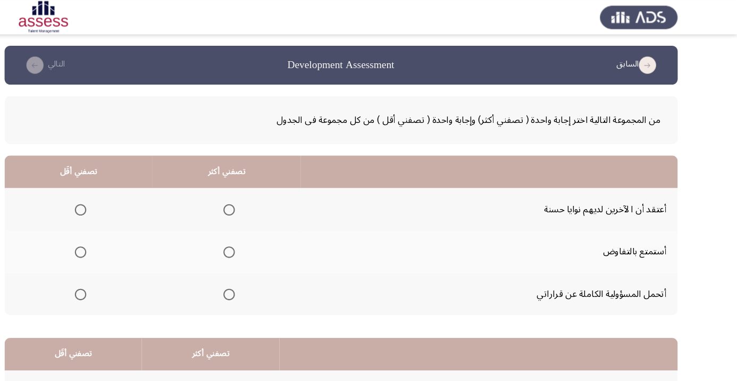
click at [269, 274] on span "Select an option" at bounding box center [264, 273] width 11 height 11
click at [269, 274] on input "Select an option" at bounding box center [264, 273] width 11 height 11
click at [128, 237] on span "Select an option" at bounding box center [126, 234] width 11 height 11
click at [128, 237] on input "Select an option" at bounding box center [126, 234] width 11 height 11
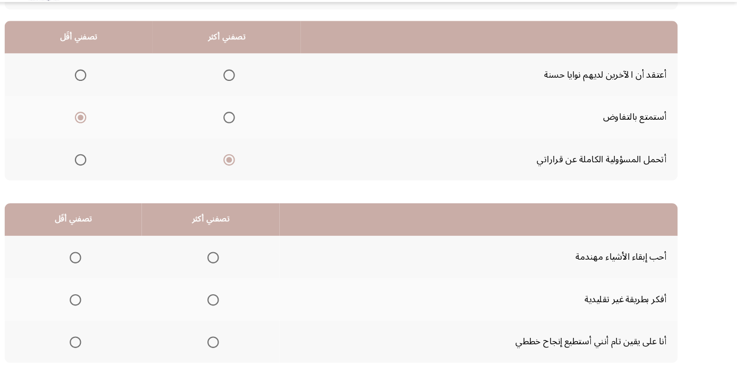
scroll to position [101, 0]
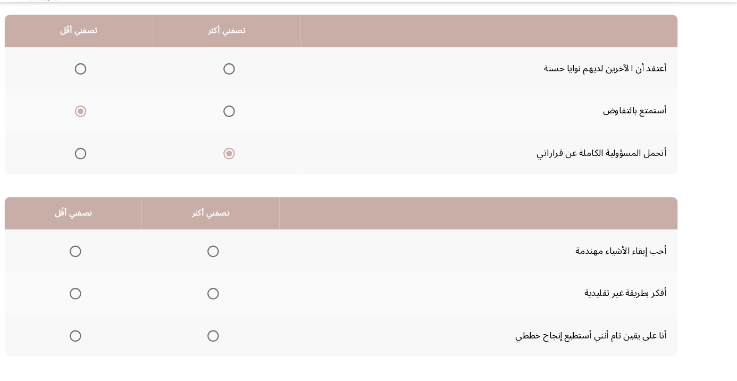
click at [249, 342] on span "Select an option" at bounding box center [249, 342] width 0 height 0
click at [249, 341] on input "Select an option" at bounding box center [249, 342] width 11 height 11
click at [133, 306] on th at bounding box center [119, 302] width 128 height 39
click at [121, 303] on span "Select an option" at bounding box center [121, 303] width 0 height 0
click at [121, 302] on input "Select an option" at bounding box center [121, 303] width 11 height 11
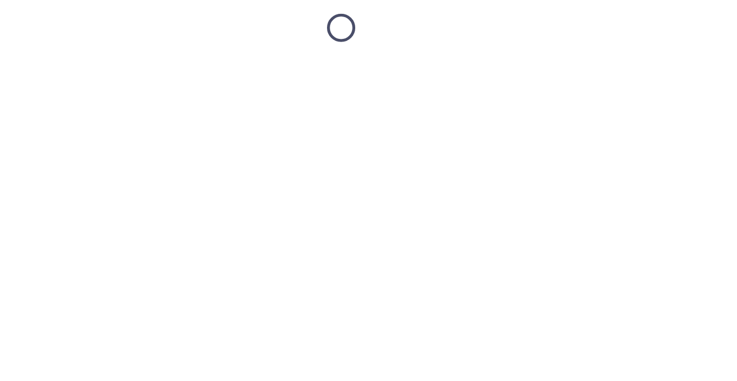
scroll to position [16, 0]
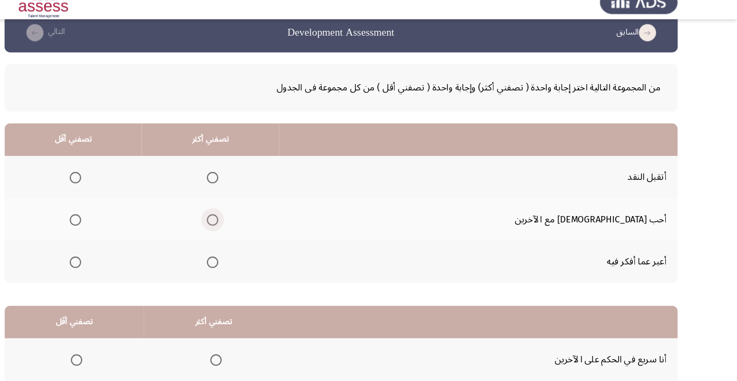
click at [254, 216] on span "Select an option" at bounding box center [249, 218] width 11 height 11
click at [254, 216] on input "Select an option" at bounding box center [249, 218] width 11 height 11
click at [127, 259] on span "Select an option" at bounding box center [121, 258] width 11 height 11
click at [127, 259] on input "Select an option" at bounding box center [121, 258] width 11 height 11
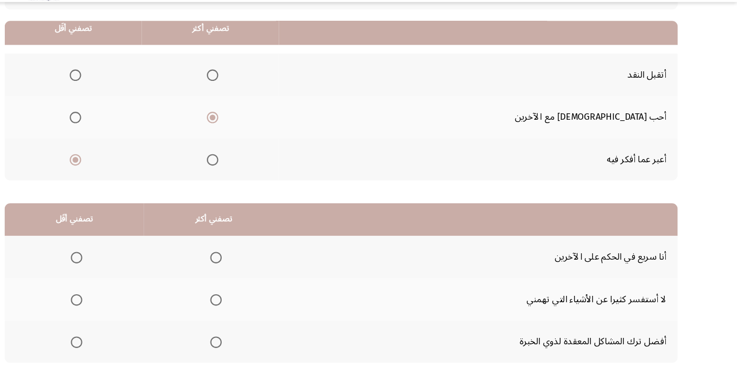
scroll to position [104, 0]
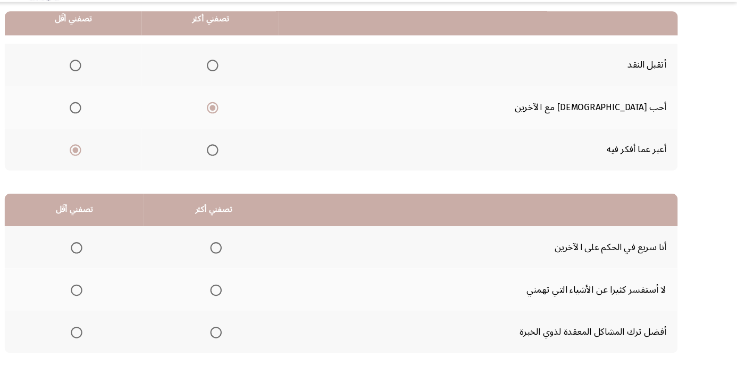
click at [131, 271] on th at bounding box center [120, 259] width 130 height 39
click at [125, 258] on span "Select an option" at bounding box center [122, 260] width 11 height 11
click at [125, 258] on input "Select an option" at bounding box center [122, 260] width 11 height 11
click at [257, 300] on span "Select an option" at bounding box center [252, 300] width 11 height 11
click at [257, 300] on input "Select an option" at bounding box center [252, 300] width 11 height 11
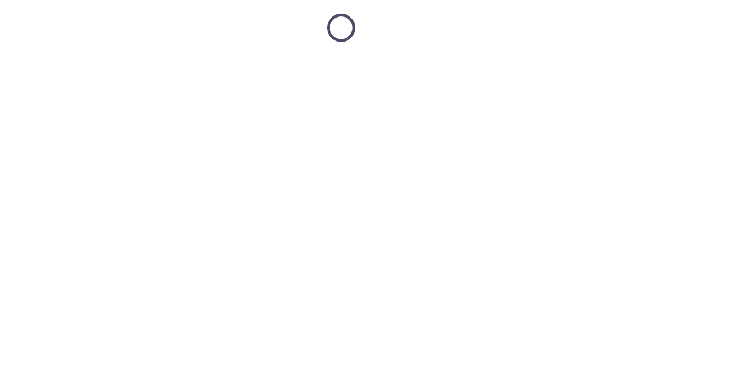
scroll to position [16, 0]
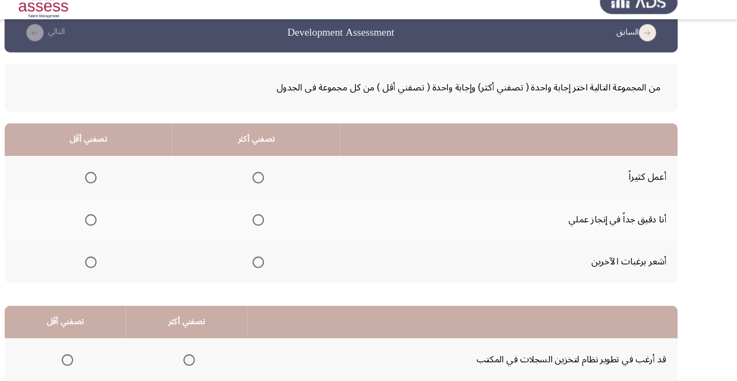
click at [291, 219] on span "Select an option" at bounding box center [291, 219] width 0 height 0
click at [291, 217] on input "Select an option" at bounding box center [291, 218] width 11 height 11
click at [137, 261] on span "Select an option" at bounding box center [135, 258] width 11 height 11
click at [137, 261] on input "Select an option" at bounding box center [135, 258] width 11 height 11
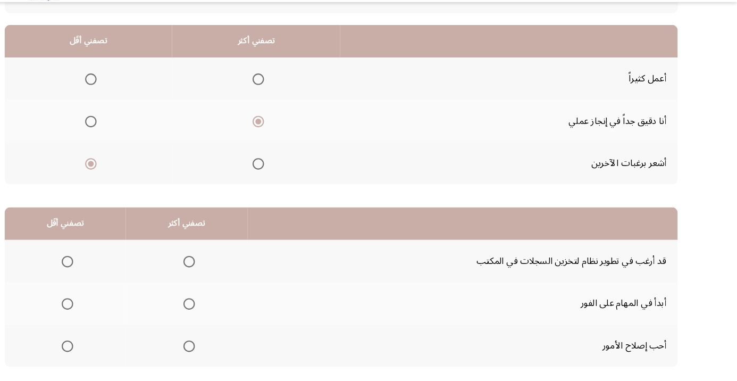
scroll to position [104, 0]
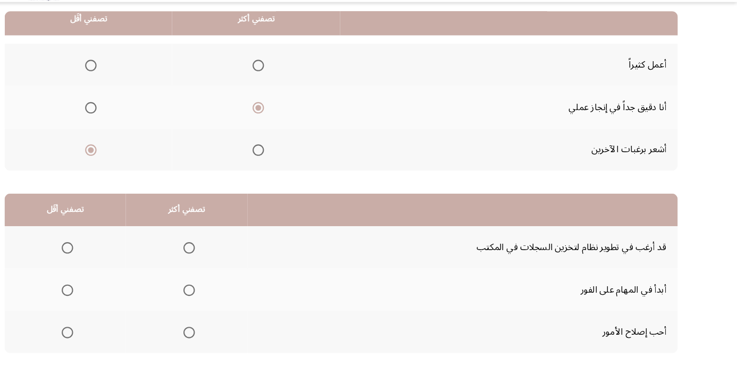
click at [230, 343] on span "Select an option" at bounding box center [227, 339] width 11 height 11
click at [230, 343] on input "Select an option" at bounding box center [227, 339] width 11 height 11
click at [114, 261] on span "Select an option" at bounding box center [114, 261] width 0 height 0
click at [113, 259] on input "Select an option" at bounding box center [113, 260] width 11 height 11
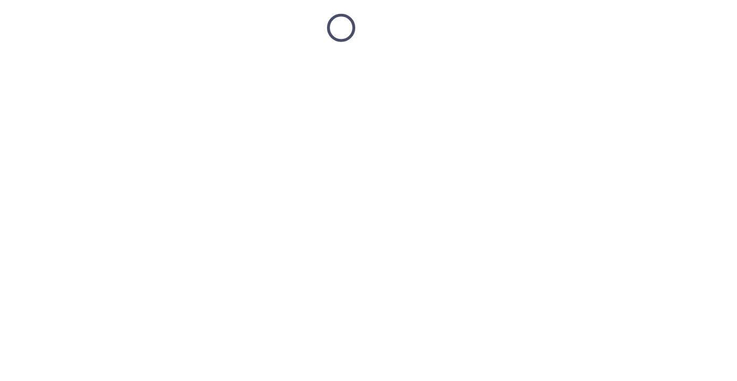
scroll to position [16, 0]
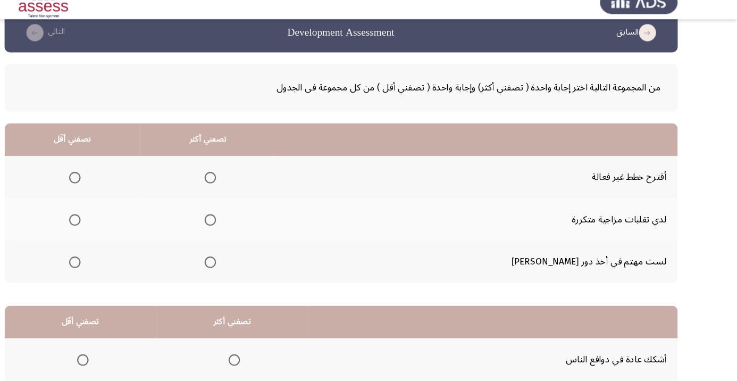
click at [121, 219] on span "Select an option" at bounding box center [121, 219] width 0 height 0
click at [126, 217] on input "Select an option" at bounding box center [120, 218] width 11 height 11
click at [252, 262] on span "Select an option" at bounding box center [246, 258] width 11 height 11
click at [252, 262] on input "Select an option" at bounding box center [246, 258] width 11 height 11
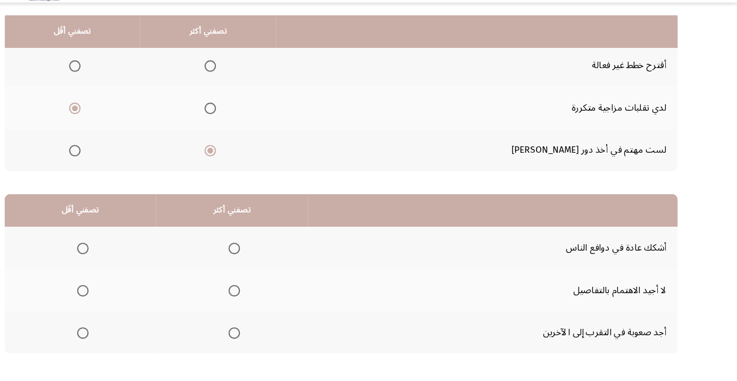
scroll to position [124, 0]
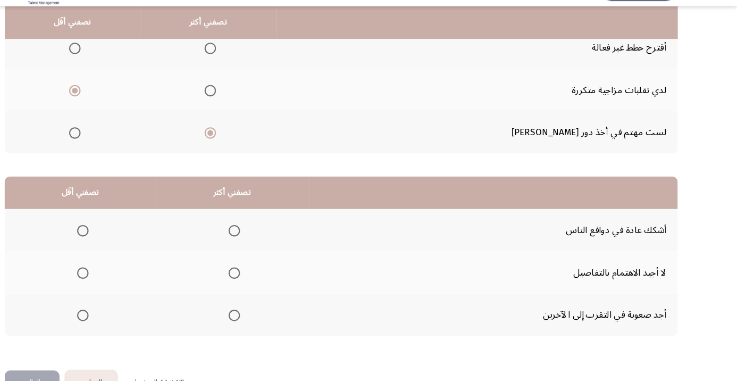
click at [272, 240] on span "Select an option" at bounding box center [269, 241] width 11 height 11
click at [272, 240] on input "Select an option" at bounding box center [269, 241] width 11 height 11
click at [127, 283] on span "Select an option" at bounding box center [128, 280] width 11 height 11
click at [127, 283] on input "Select an option" at bounding box center [128, 280] width 11 height 11
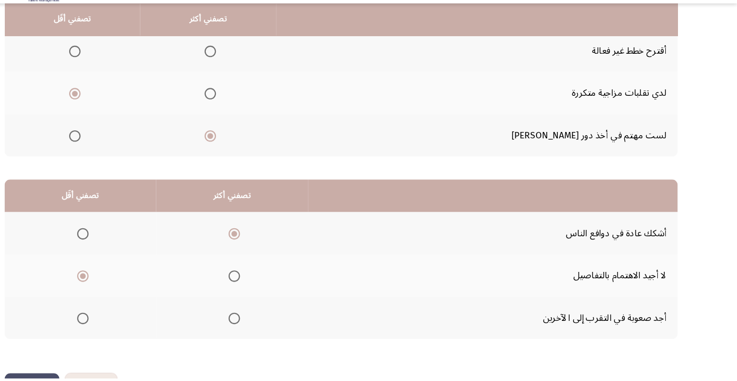
scroll to position [104, 0]
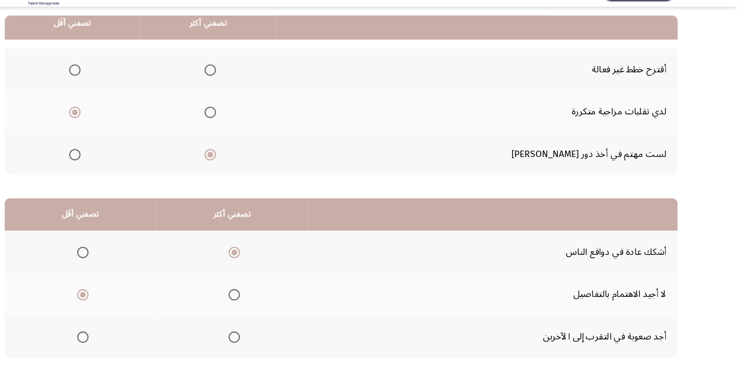
click at [131, 336] on span "Select an option" at bounding box center [128, 339] width 11 height 11
click at [131, 336] on input "Select an option" at bounding box center [128, 339] width 11 height 11
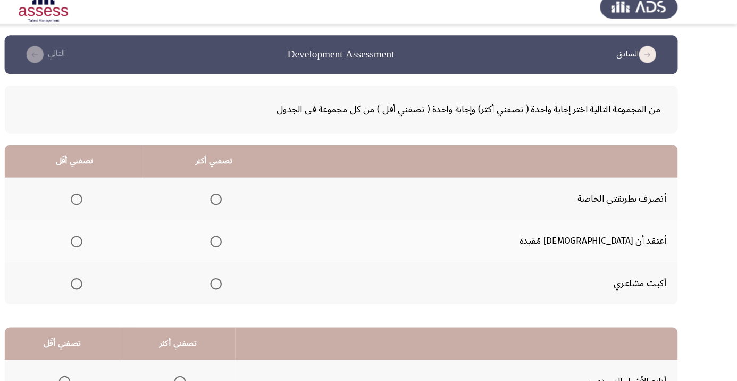
scroll to position [16, 0]
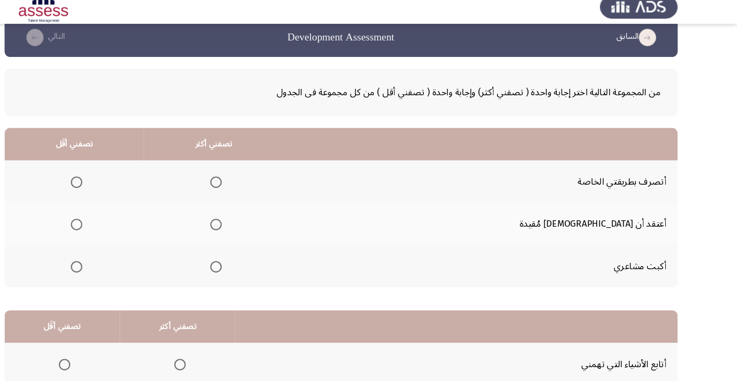
click at [128, 261] on span "Select an option" at bounding box center [122, 258] width 11 height 11
click at [128, 261] on input "Select an option" at bounding box center [122, 258] width 11 height 11
click at [315, 173] on th at bounding box center [250, 178] width 130 height 39
click at [257, 180] on span "Select an option" at bounding box center [252, 179] width 11 height 11
click at [257, 180] on input "Select an option" at bounding box center [252, 179] width 11 height 11
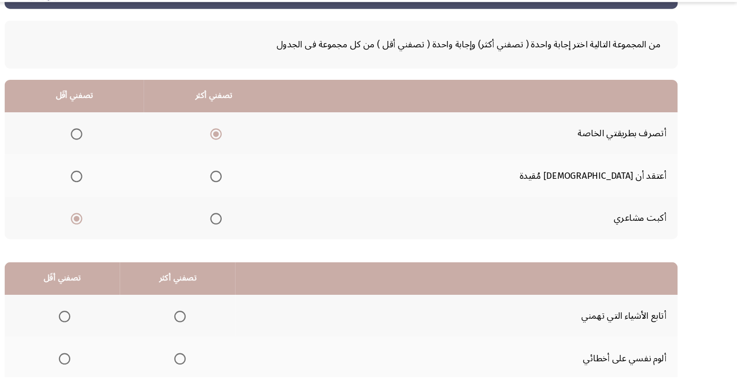
scroll to position [104, 0]
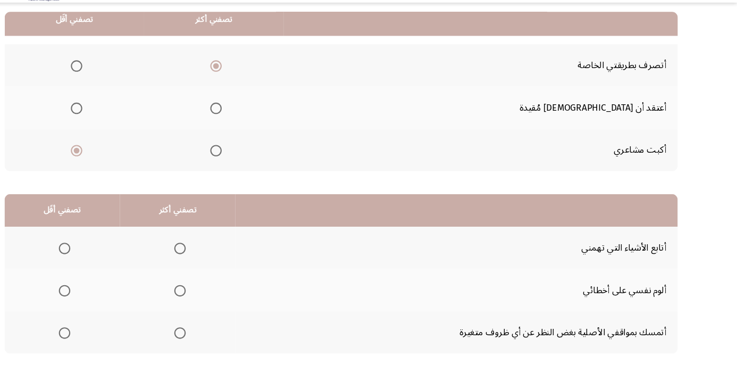
click at [236, 261] on th at bounding box center [216, 259] width 107 height 39
click at [219, 261] on span "Select an option" at bounding box center [219, 261] width 0 height 0
click at [219, 259] on input "Select an option" at bounding box center [218, 260] width 11 height 11
click at [111, 300] on span "Select an option" at bounding box center [111, 300] width 0 height 0
click at [111, 298] on input "Select an option" at bounding box center [111, 300] width 11 height 11
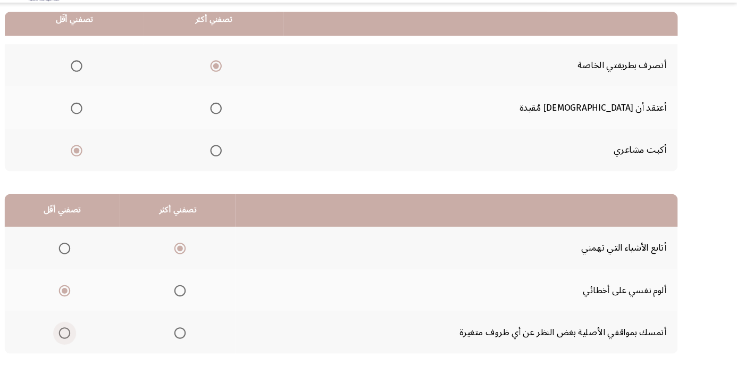
click at [114, 337] on span "Select an option" at bounding box center [111, 339] width 11 height 11
click at [114, 337] on input "Select an option" at bounding box center [111, 339] width 11 height 11
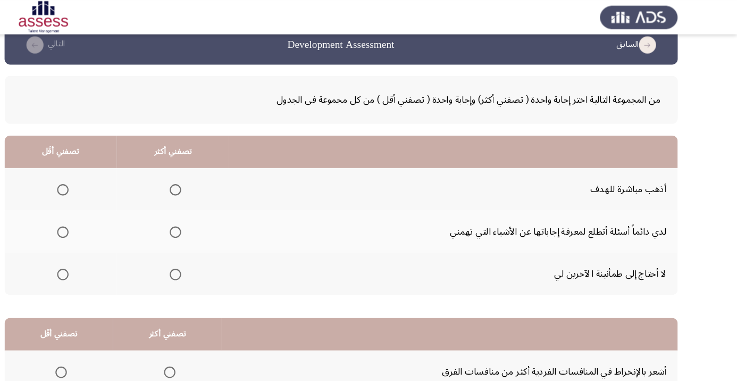
scroll to position [0, 0]
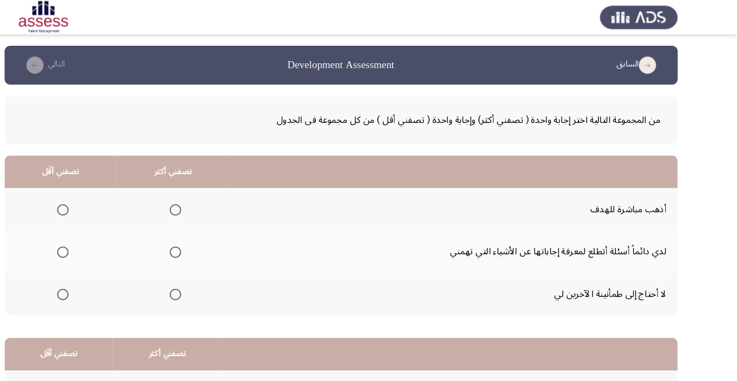
click at [121, 274] on th at bounding box center [107, 273] width 104 height 39
click at [110, 274] on span "Select an option" at bounding box center [110, 274] width 0 height 0
click at [110, 273] on input "Select an option" at bounding box center [109, 273] width 11 height 11
click at [219, 191] on span "Select an option" at bounding box center [214, 195] width 11 height 11
click at [219, 191] on input "Select an option" at bounding box center [214, 195] width 11 height 11
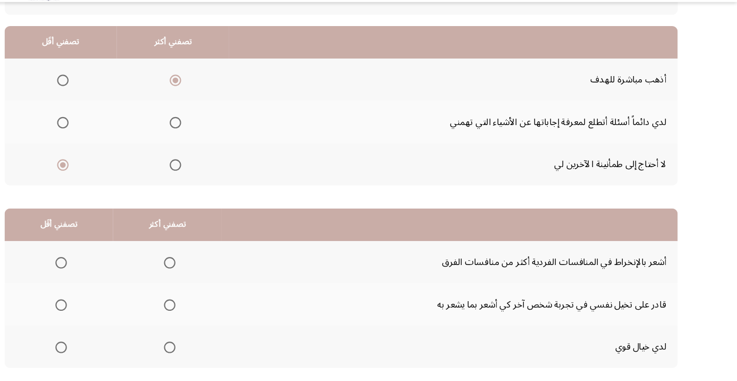
scroll to position [91, 0]
click at [213, 268] on span "Select an option" at bounding box center [209, 273] width 11 height 11
click at [213, 268] on input "Select an option" at bounding box center [209, 273] width 11 height 11
click at [108, 347] on span "Select an option" at bounding box center [108, 352] width 11 height 11
click at [108, 347] on input "Select an option" at bounding box center [108, 352] width 11 height 11
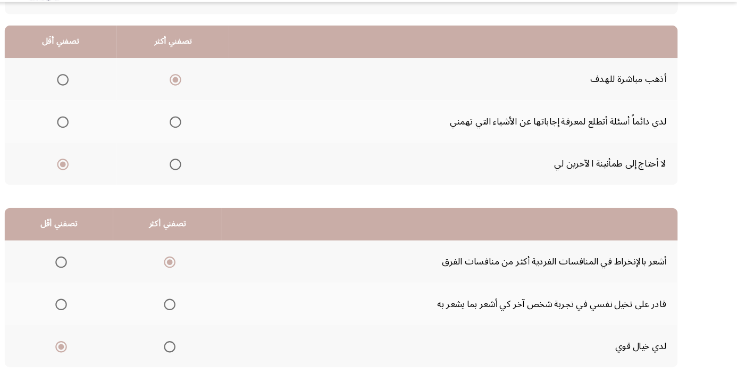
scroll to position [104, 0]
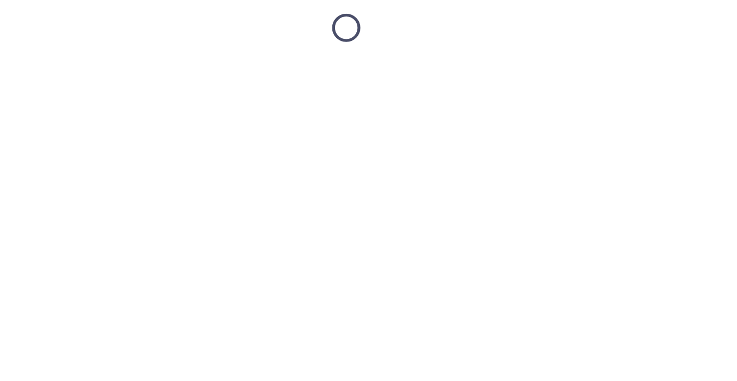
scroll to position [16, 0]
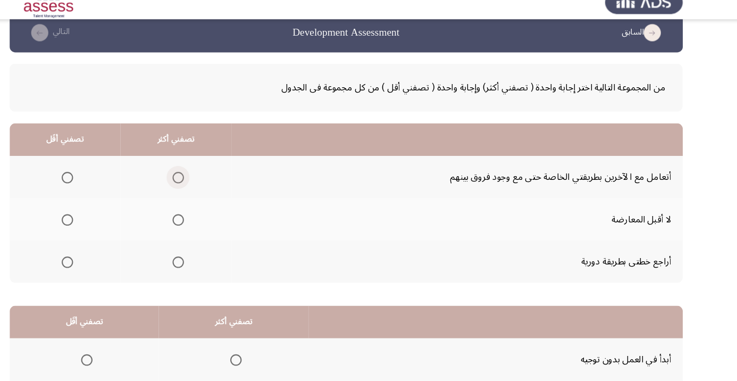
click at [212, 179] on span "Select an option" at bounding box center [212, 179] width 0 height 0
click at [213, 179] on input "Select an option" at bounding box center [212, 179] width 11 height 11
click at [113, 220] on span "Select an option" at bounding box center [109, 218] width 11 height 11
click at [113, 220] on input "Select an option" at bounding box center [109, 218] width 11 height 11
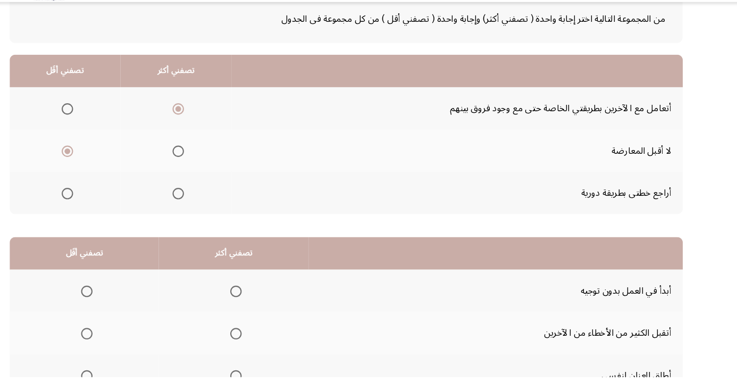
scroll to position [104, 0]
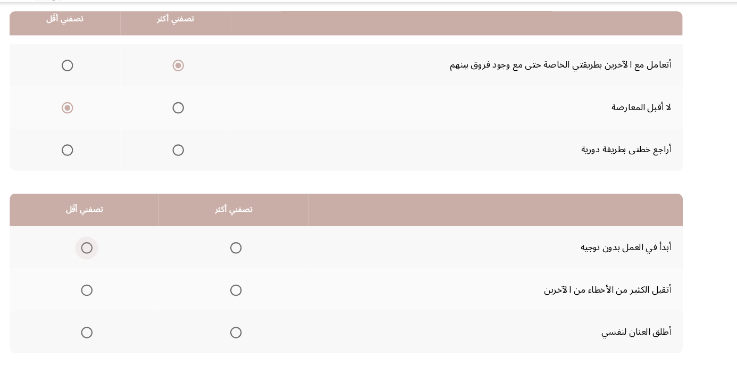
click at [127, 261] on span "Select an option" at bounding box center [127, 261] width 0 height 0
click at [127, 259] on input "Select an option" at bounding box center [127, 260] width 11 height 11
click at [270, 311] on th at bounding box center [263, 299] width 139 height 39
click at [265, 303] on span "Select an option" at bounding box center [266, 300] width 11 height 11
click at [265, 303] on input "Select an option" at bounding box center [266, 300] width 11 height 11
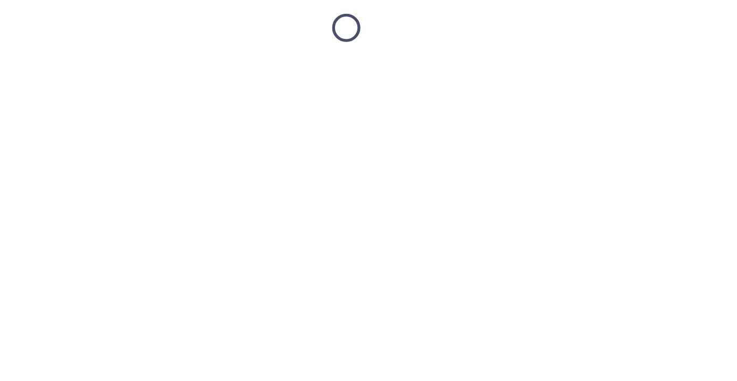
scroll to position [16, 0]
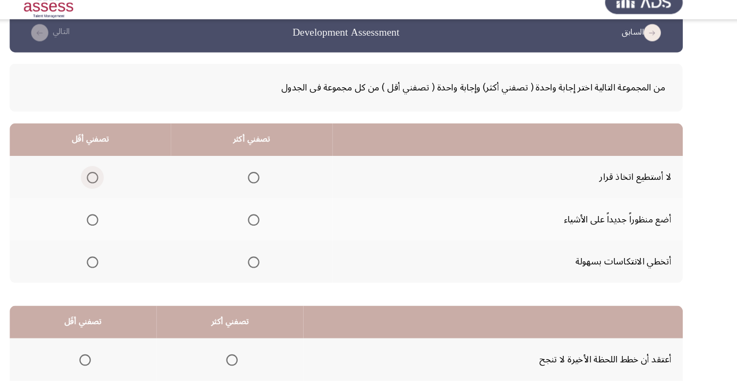
click at [136, 178] on span "Select an option" at bounding box center [132, 179] width 11 height 11
click at [136, 178] on input "Select an option" at bounding box center [132, 179] width 11 height 11
click at [283, 261] on span "Select an option" at bounding box center [282, 258] width 11 height 11
click at [283, 261] on input "Select an option" at bounding box center [282, 258] width 11 height 11
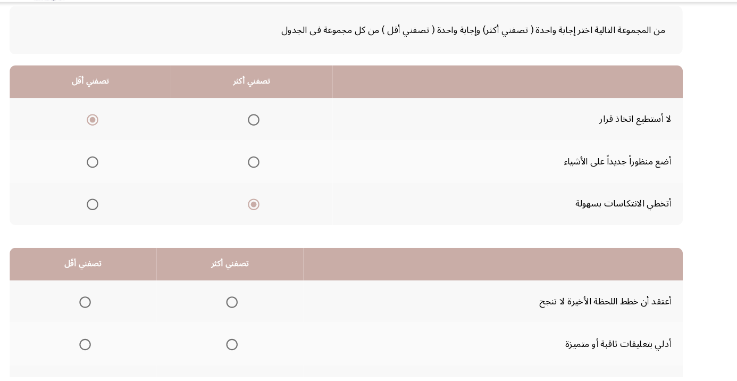
scroll to position [104, 0]
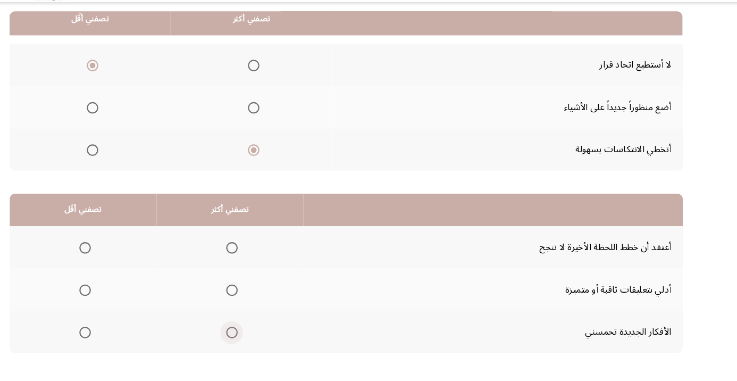
click at [262, 339] on span "Select an option" at bounding box center [262, 339] width 0 height 0
click at [262, 338] on input "Select an option" at bounding box center [262, 339] width 11 height 11
click at [125, 259] on span "Select an option" at bounding box center [125, 260] width 11 height 11
click at [125, 259] on input "Select an option" at bounding box center [125, 260] width 11 height 11
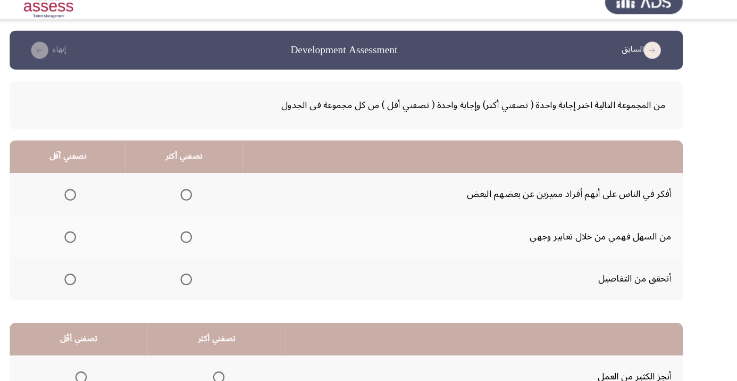
scroll to position [16, 0]
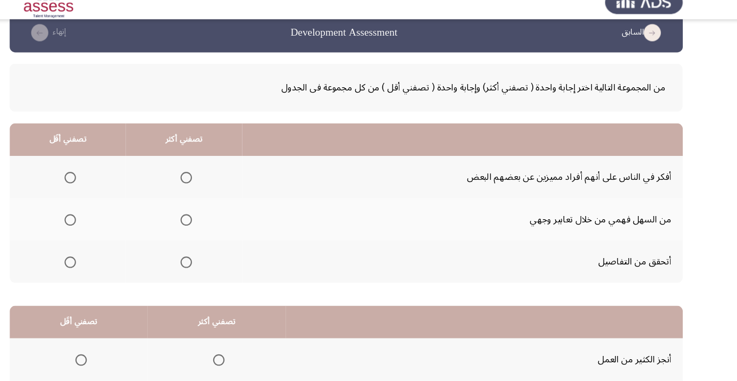
click at [220, 219] on span "Select an option" at bounding box center [220, 219] width 0 height 0
click at [221, 217] on input "Select an option" at bounding box center [219, 218] width 11 height 11
click at [116, 178] on span "Select an option" at bounding box center [111, 179] width 11 height 11
click at [116, 178] on input "Select an option" at bounding box center [111, 179] width 11 height 11
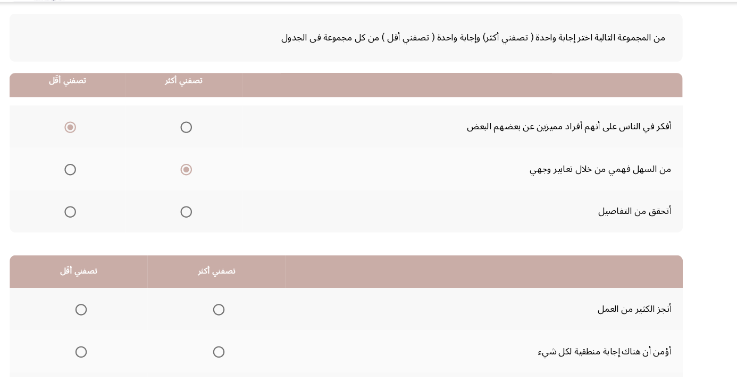
scroll to position [104, 0]
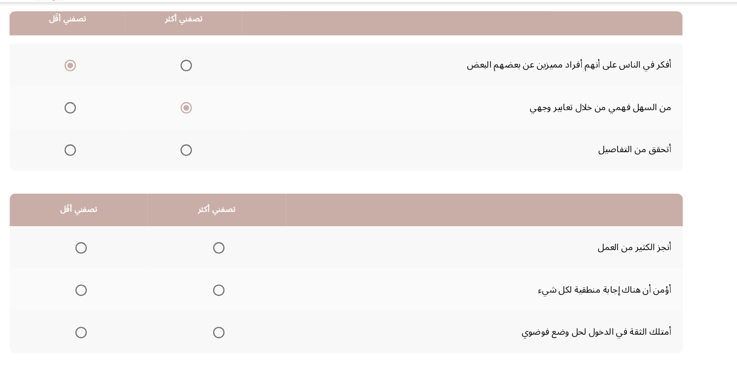
click at [250, 261] on span "Select an option" at bounding box center [250, 261] width 0 height 0
click at [250, 259] on input "Select an option" at bounding box center [250, 260] width 11 height 11
click at [132, 299] on th at bounding box center [119, 299] width 128 height 39
click at [121, 302] on span "Select an option" at bounding box center [121, 300] width 11 height 11
click at [121, 302] on input "Select an option" at bounding box center [121, 300] width 11 height 11
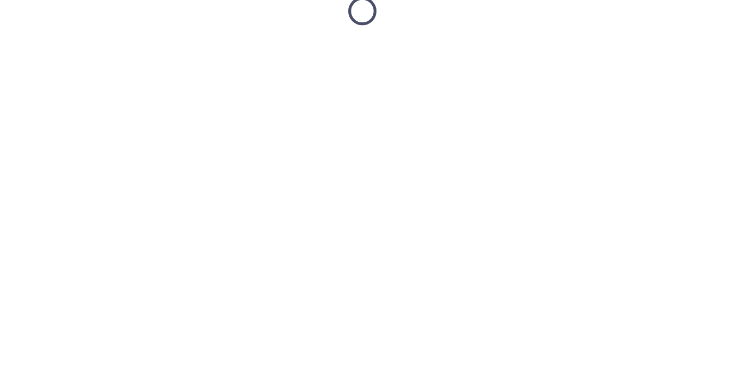
scroll to position [0, 0]
